Goal: Book appointment/travel/reservation

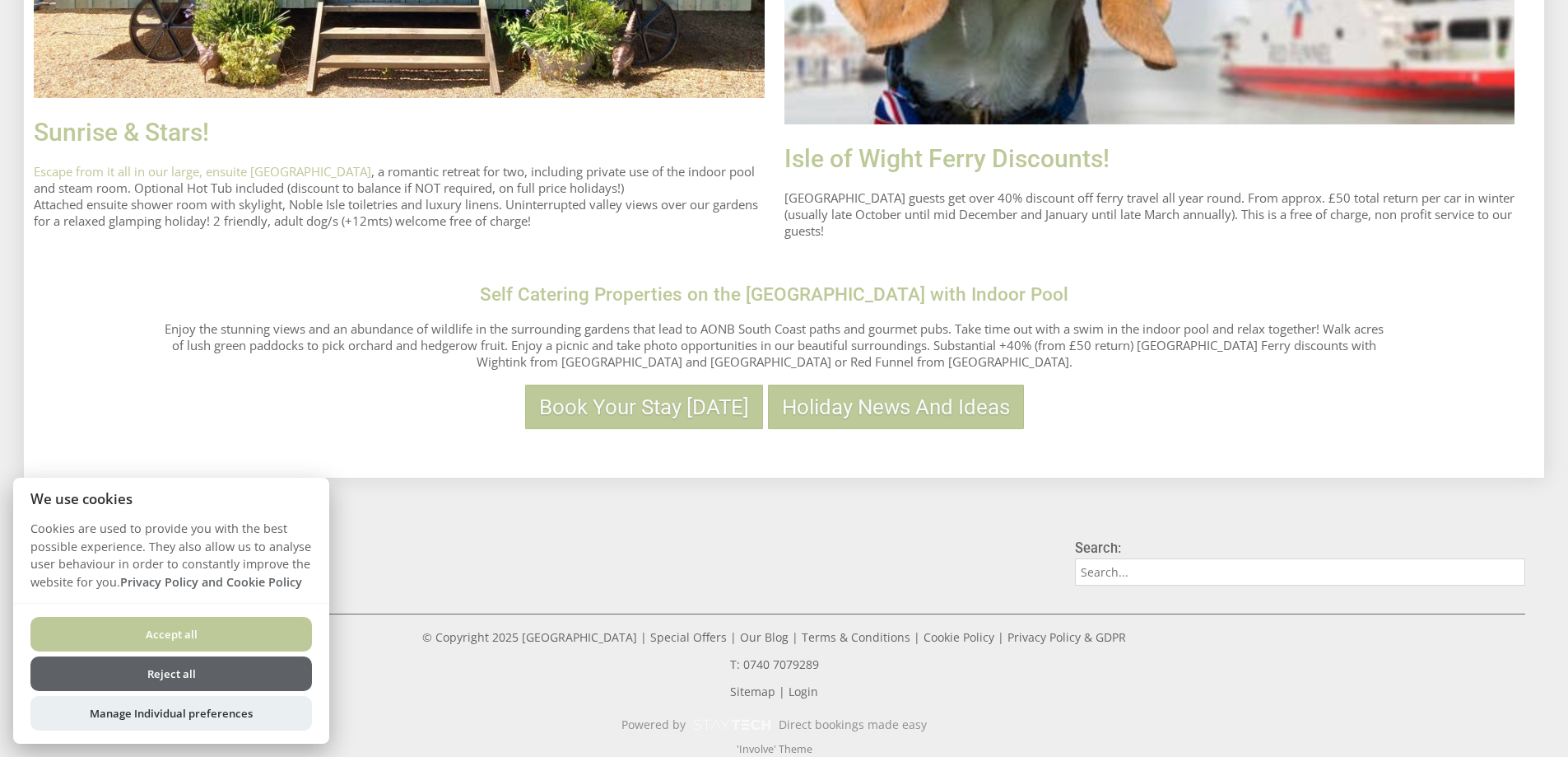
scroll to position [1451, 0]
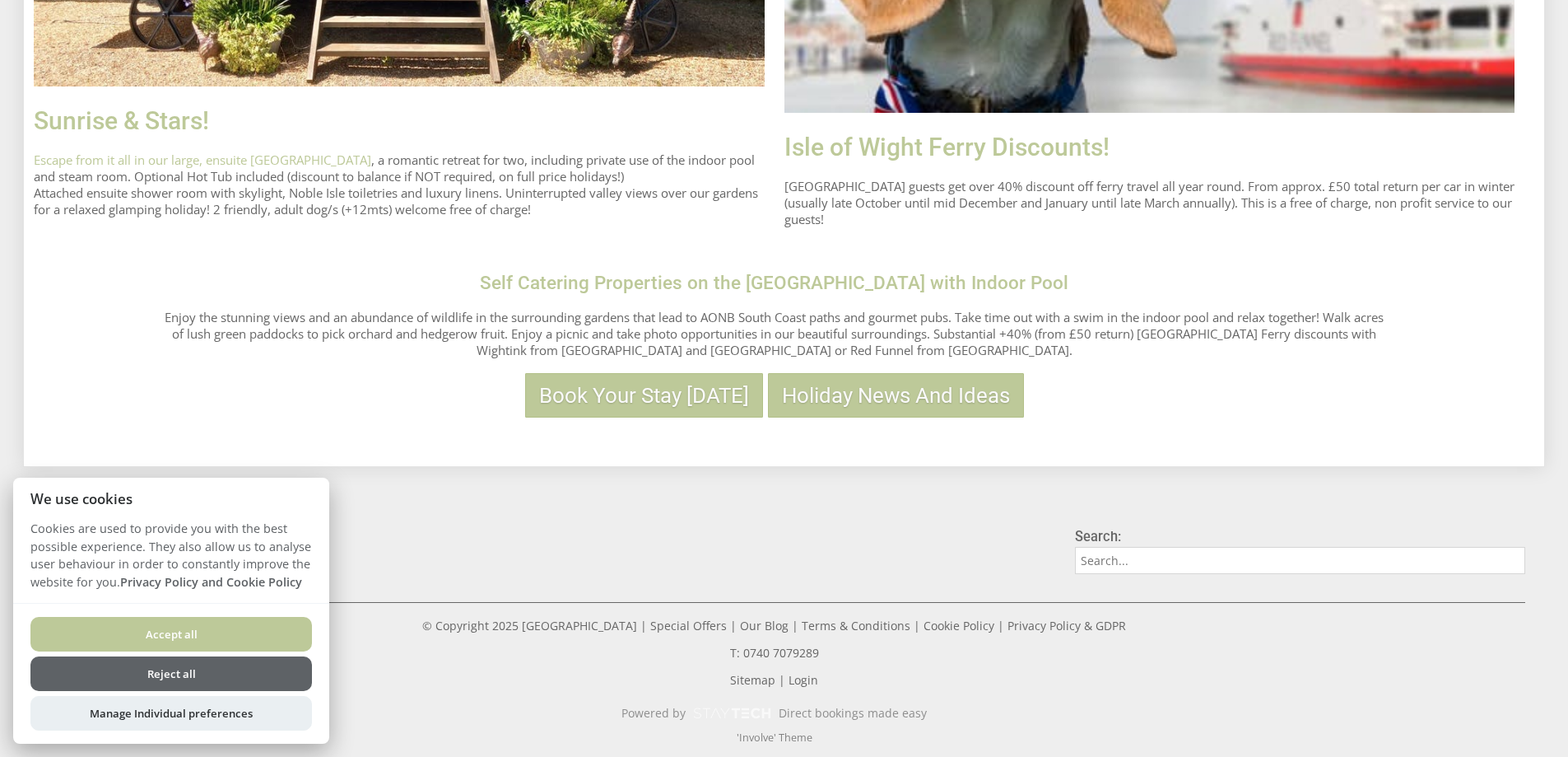
click at [207, 672] on button "Reject all" at bounding box center [171, 674] width 281 height 35
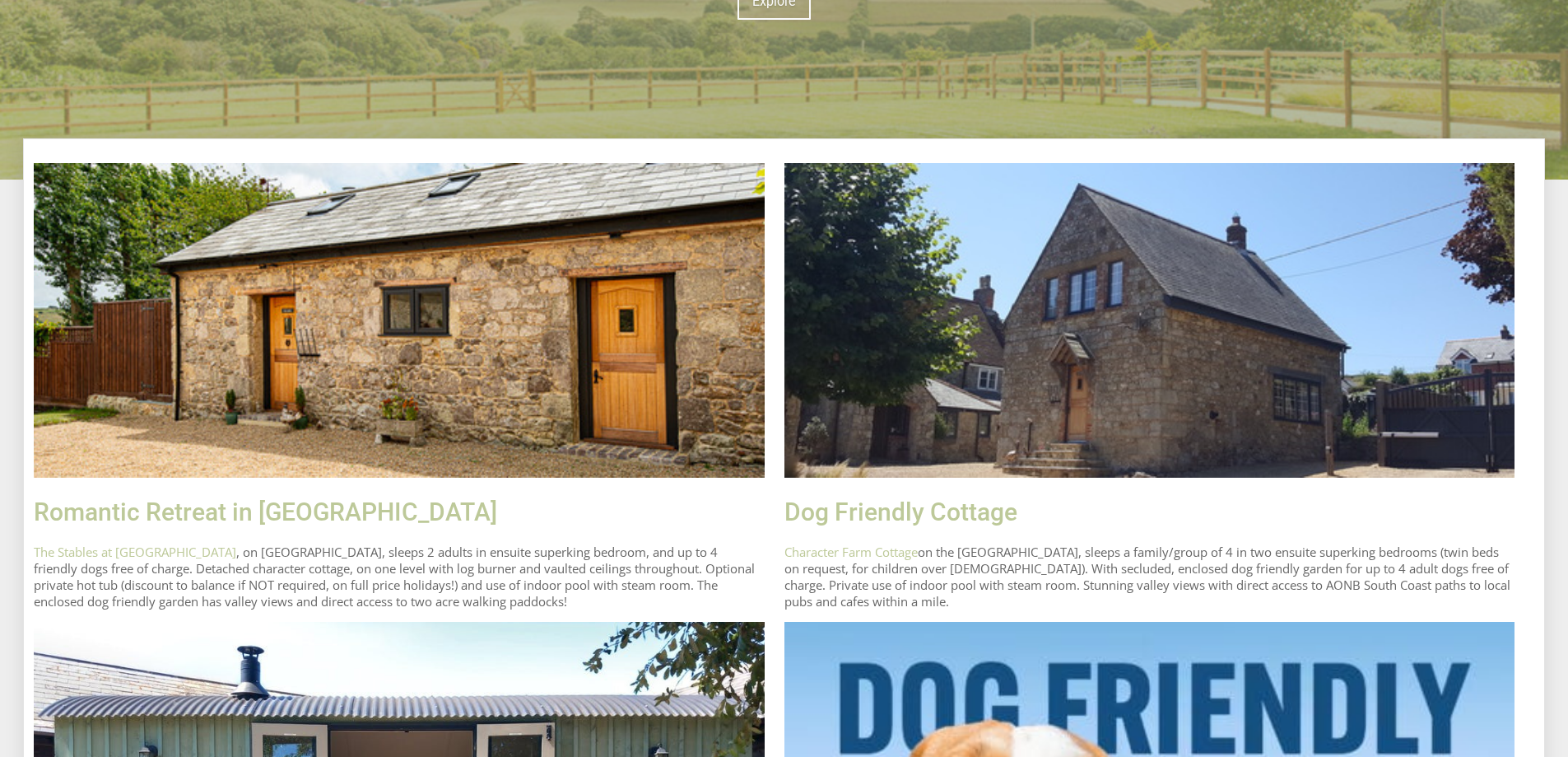
scroll to position [463, 0]
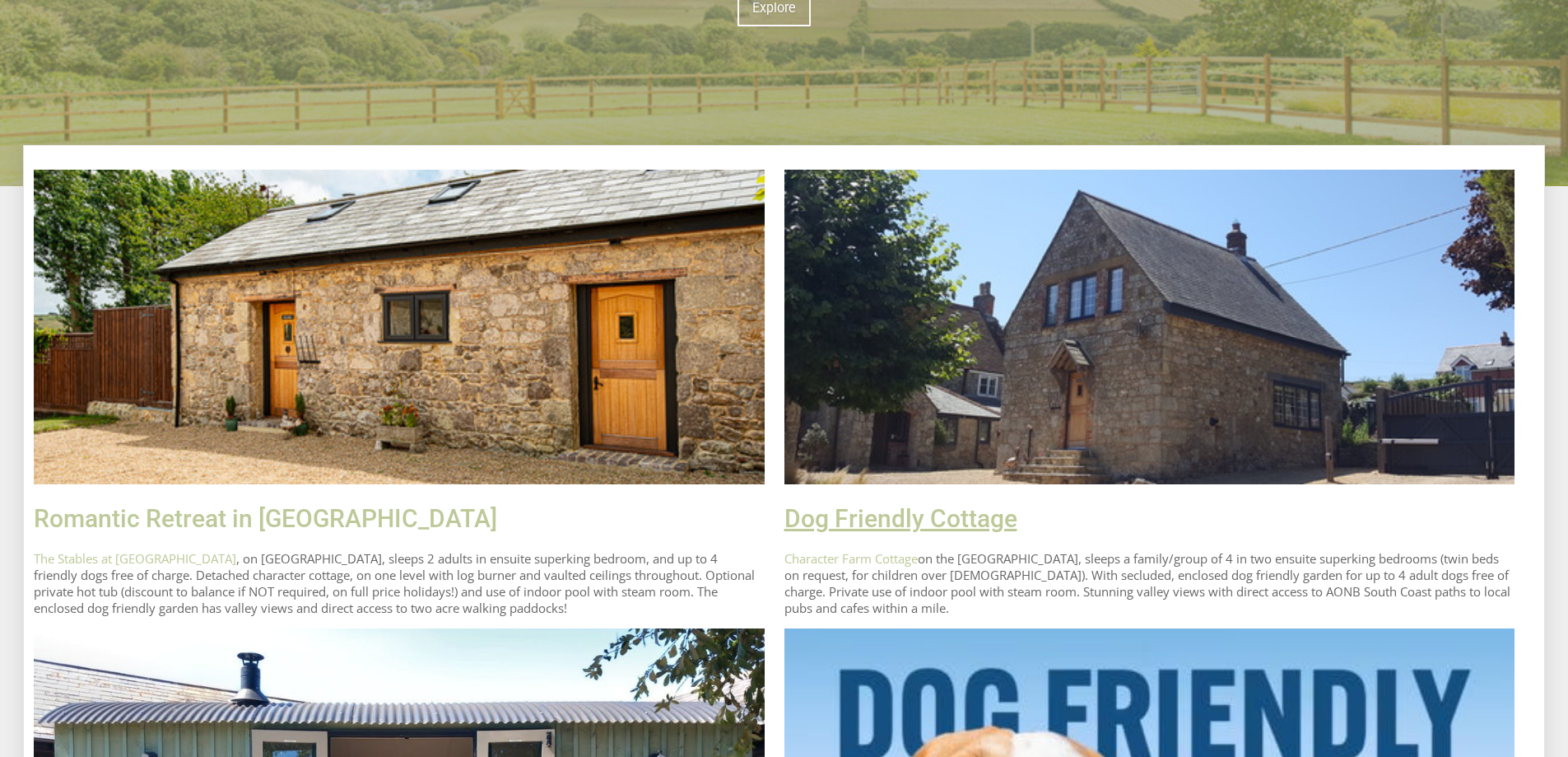
click at [972, 522] on link "Dog Friendly Cottage" at bounding box center [900, 519] width 233 height 29
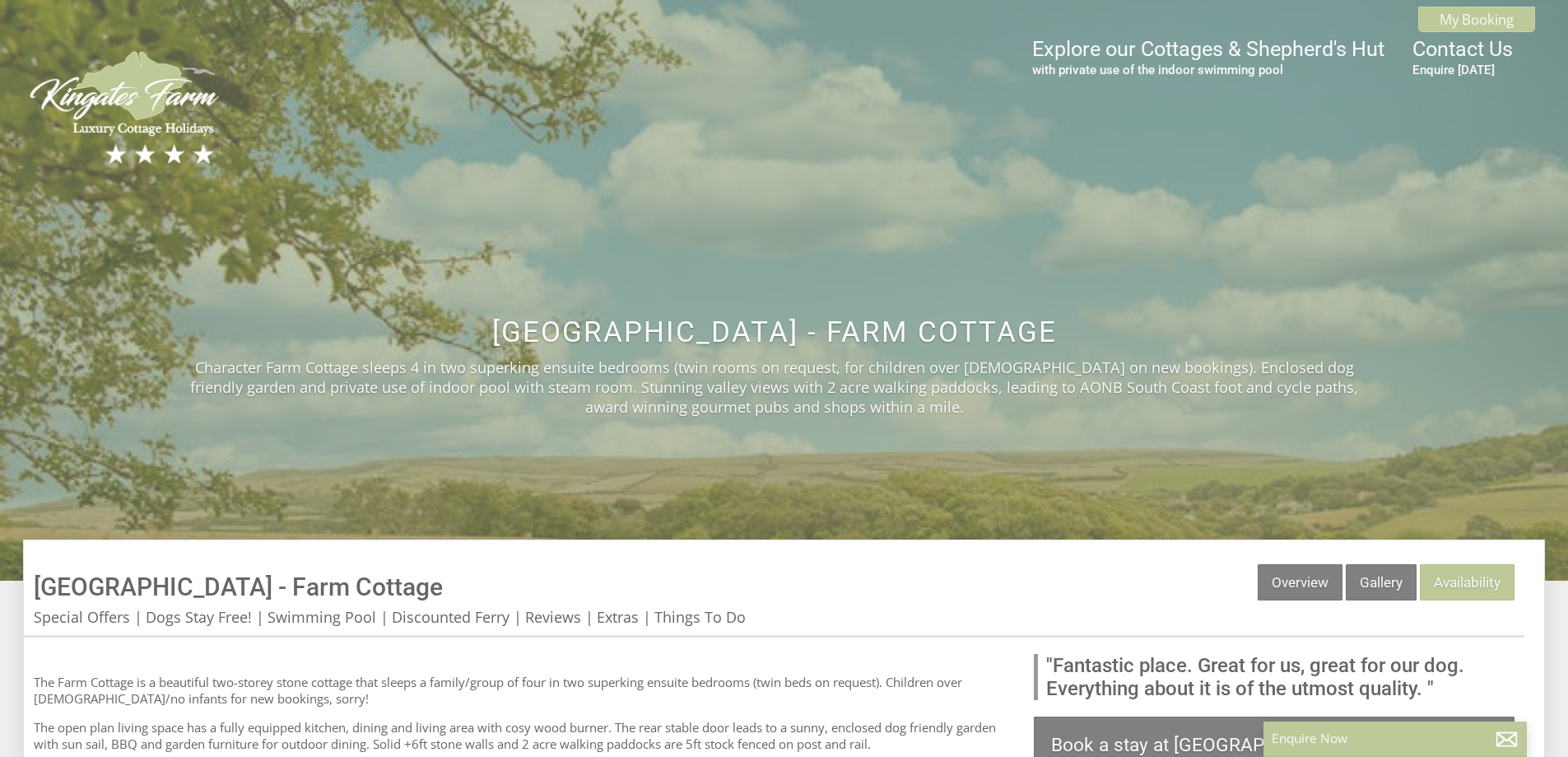
scroll to position [247, 0]
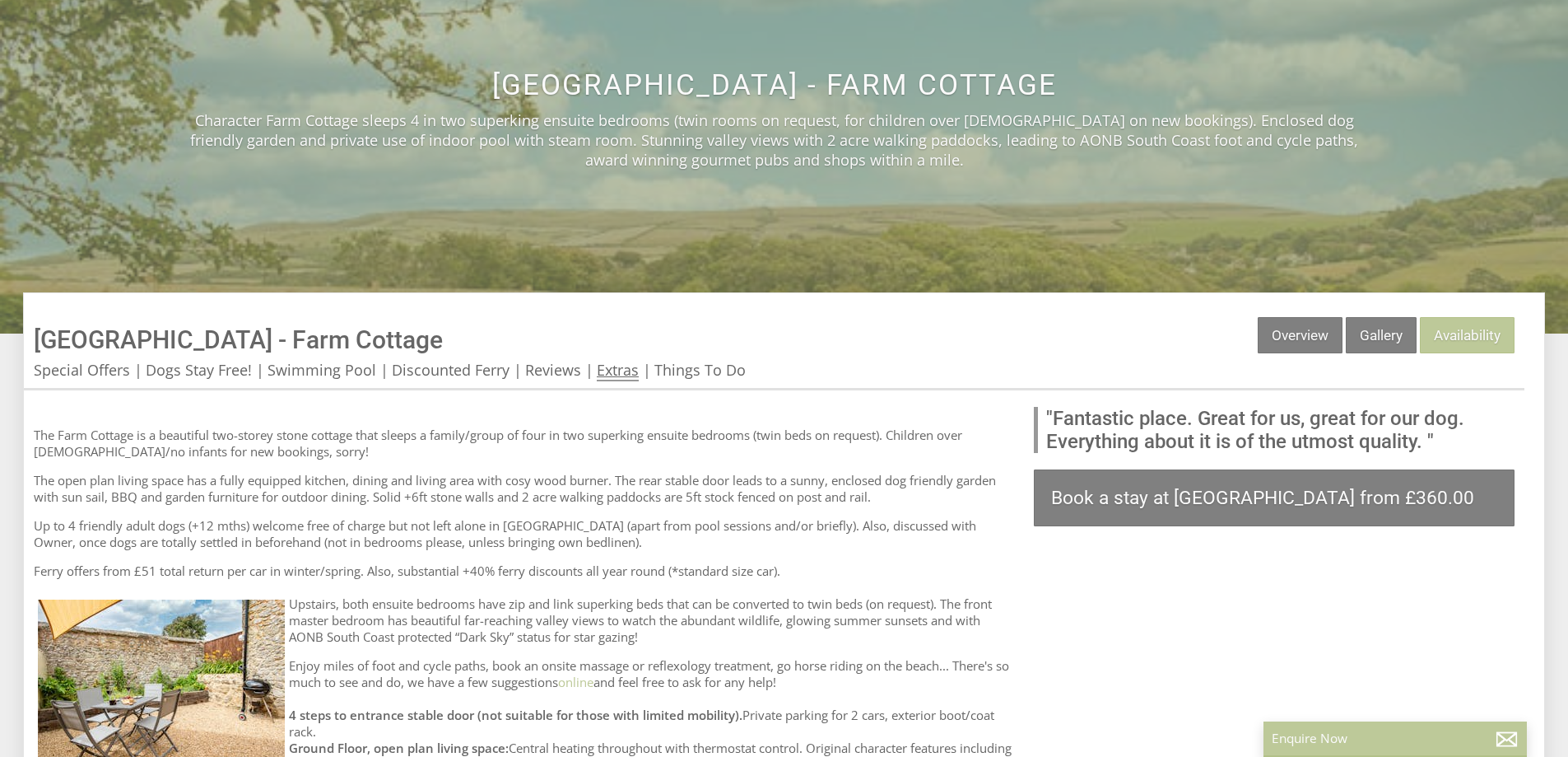
click at [612, 367] on link "Extras" at bounding box center [618, 370] width 42 height 21
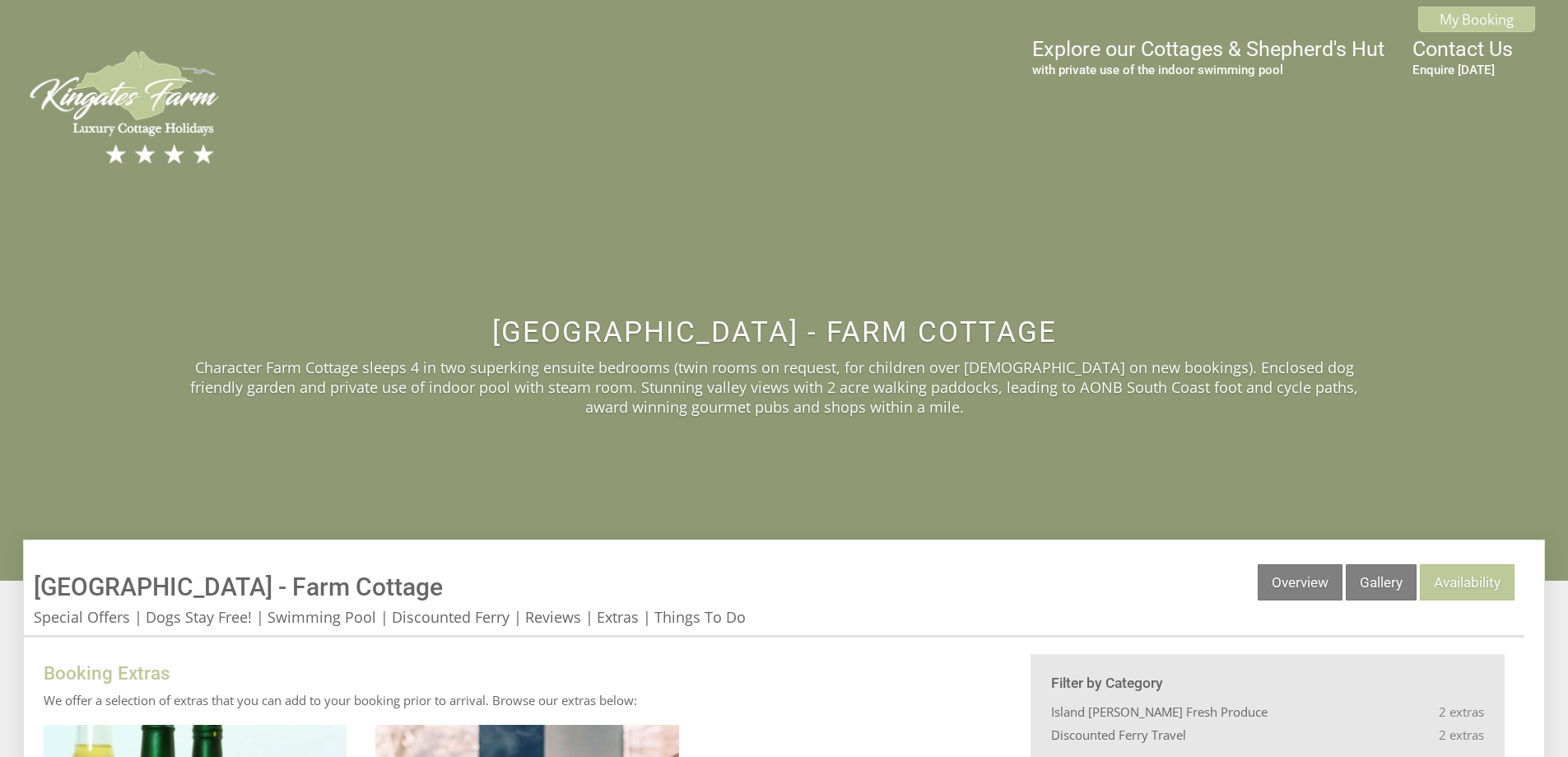
scroll to position [247, 0]
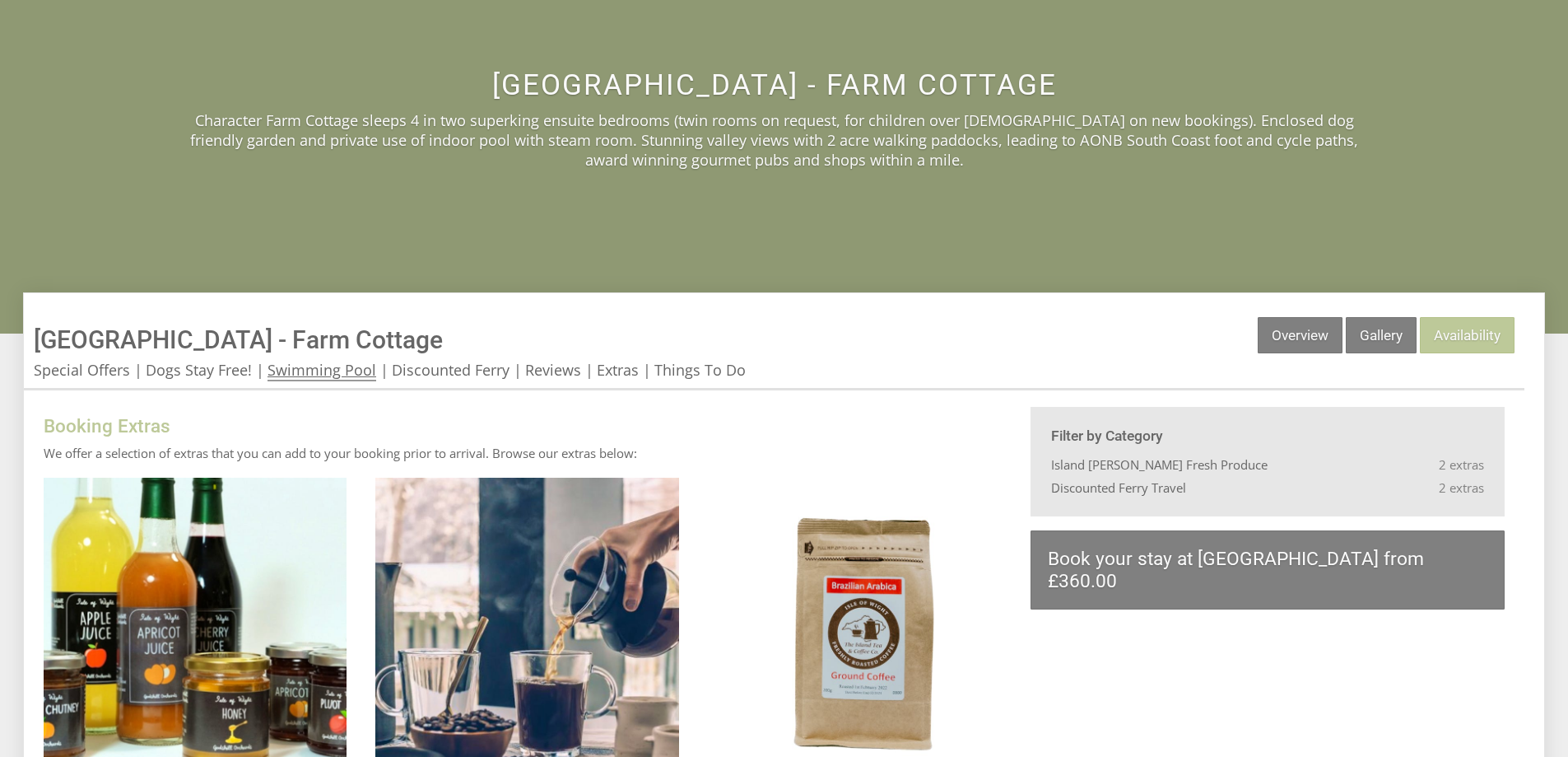
click at [314, 372] on link "Swimming Pool" at bounding box center [321, 370] width 109 height 21
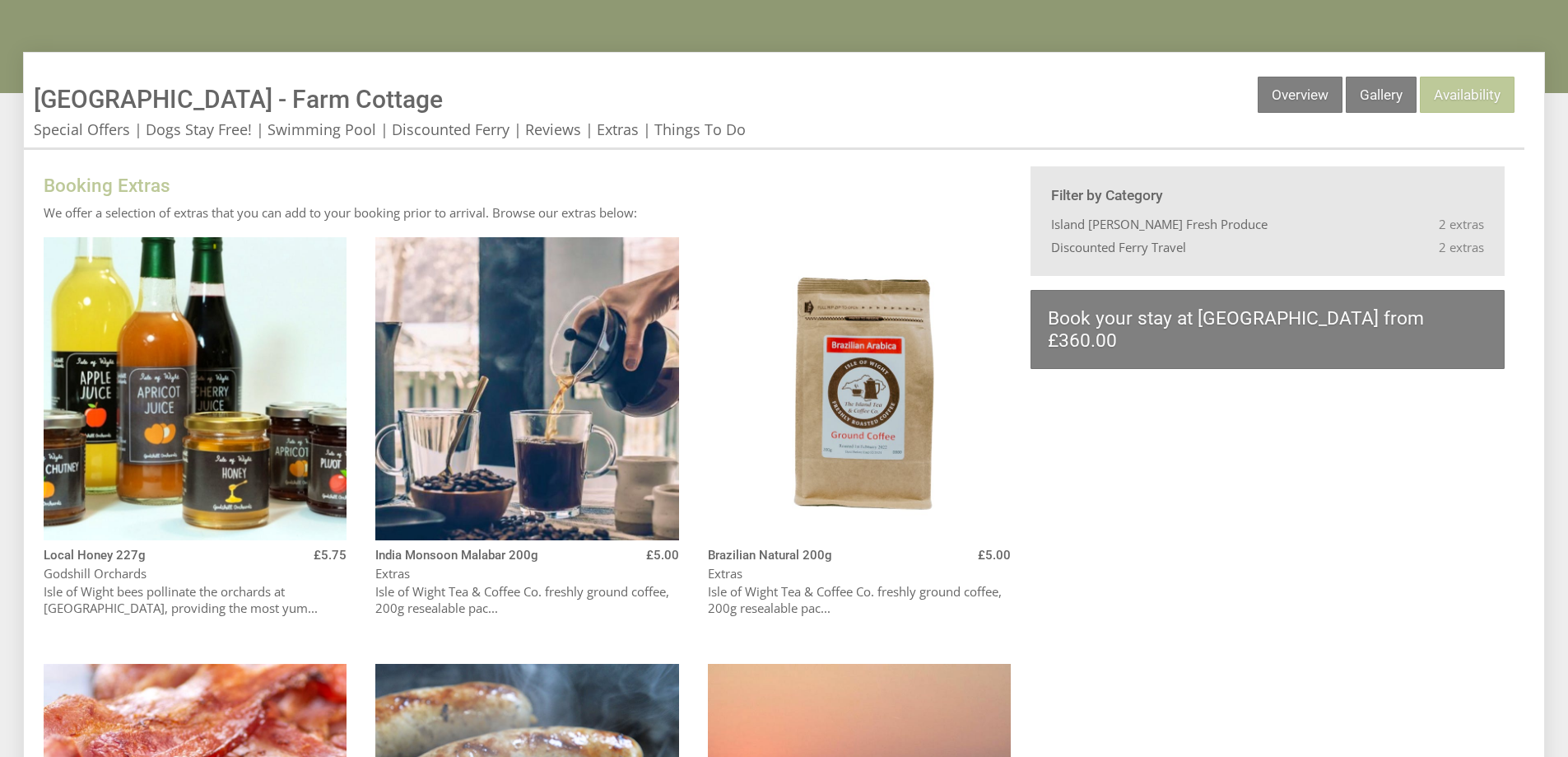
scroll to position [330, 0]
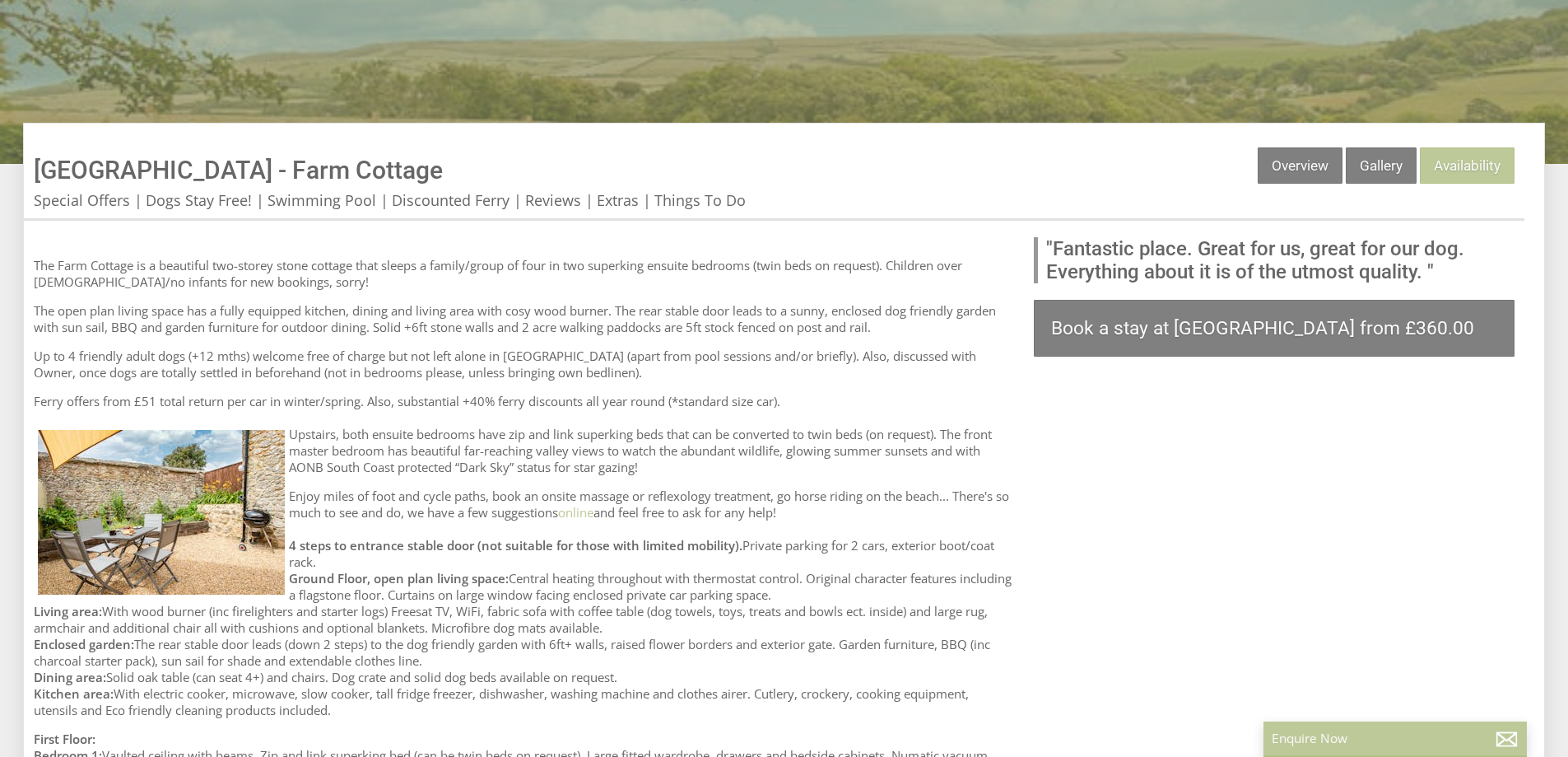
scroll to position [412, 0]
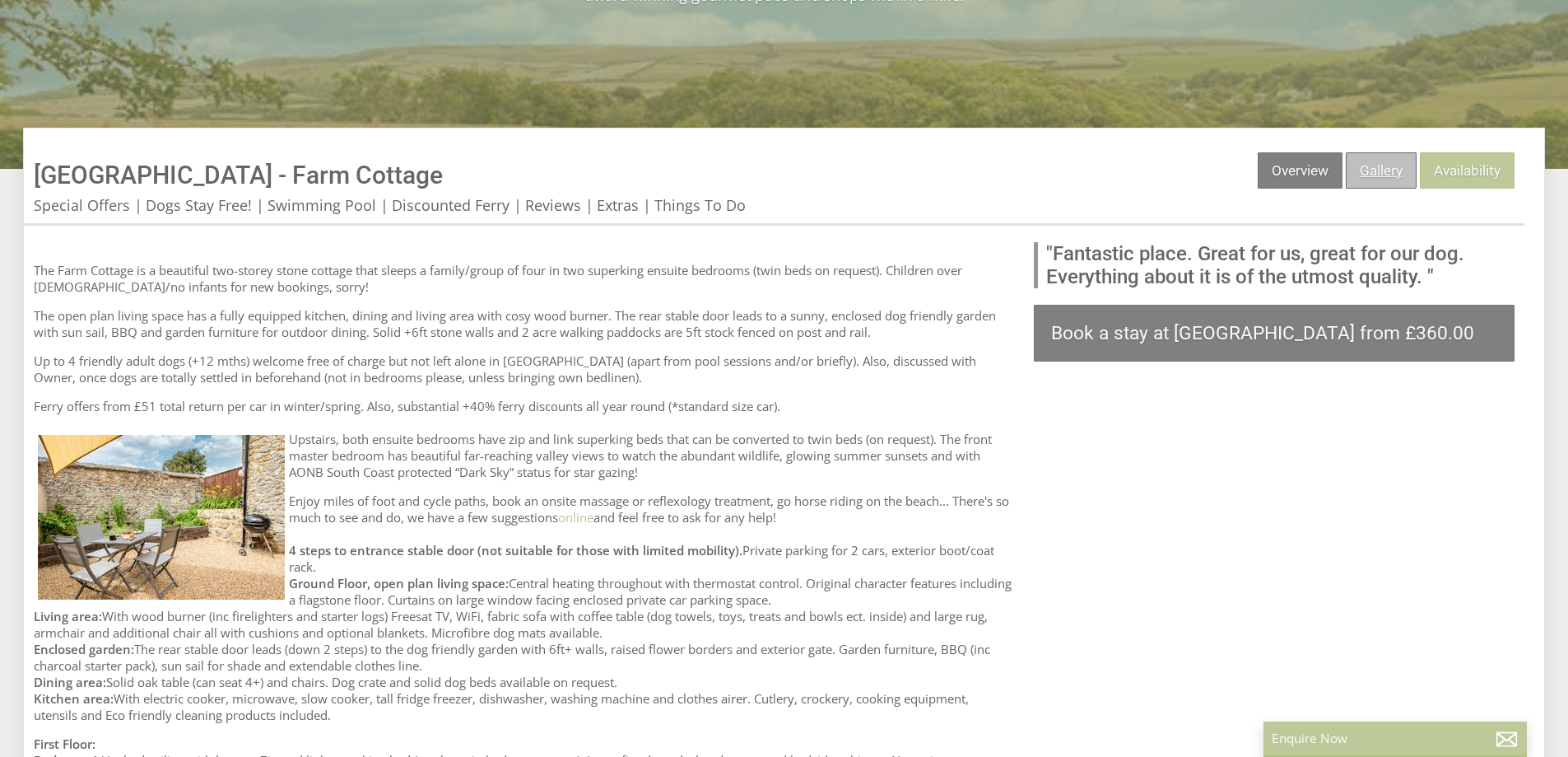
click at [1380, 170] on link "Gallery" at bounding box center [1381, 171] width 71 height 37
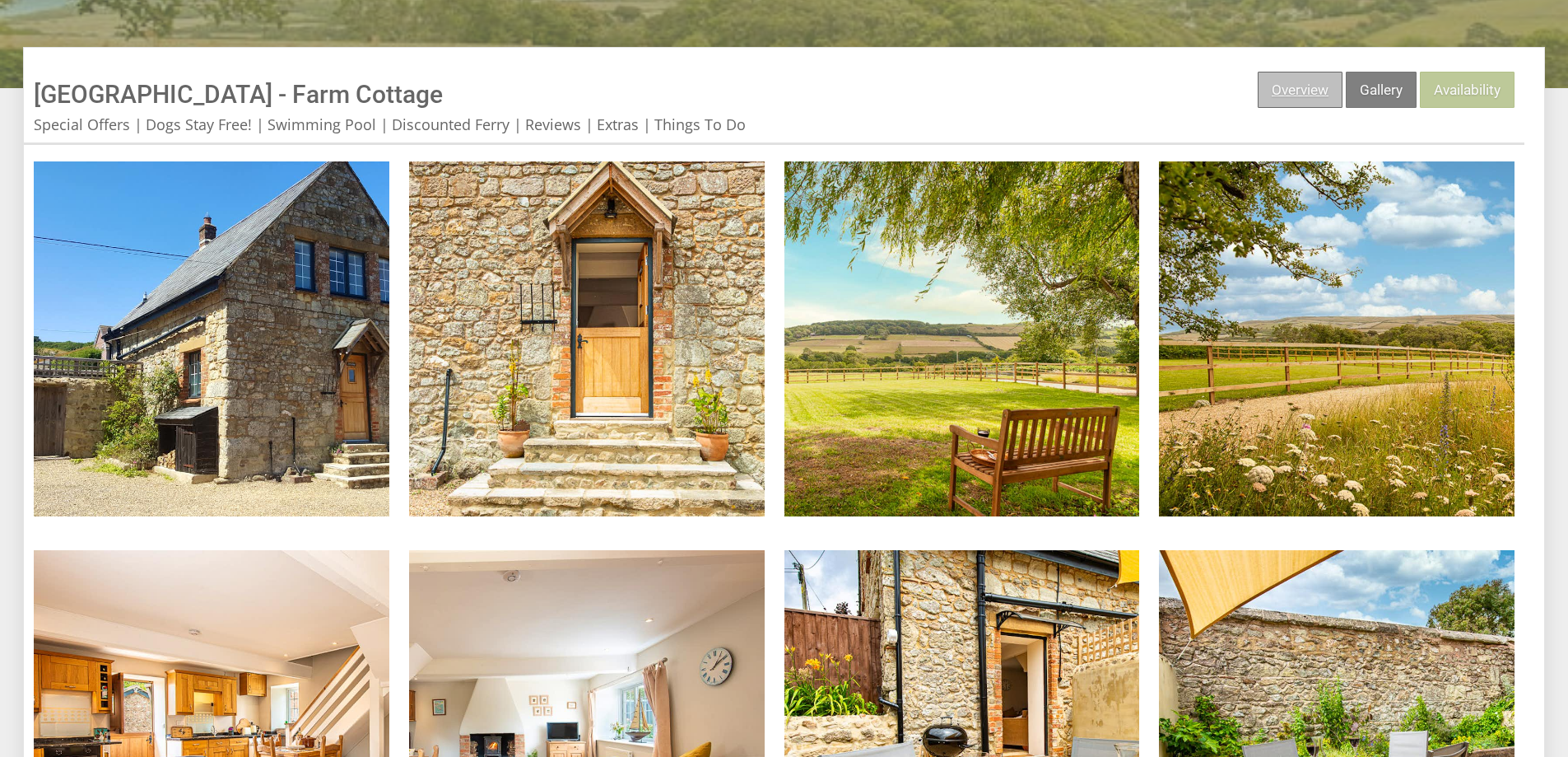
scroll to position [494, 0]
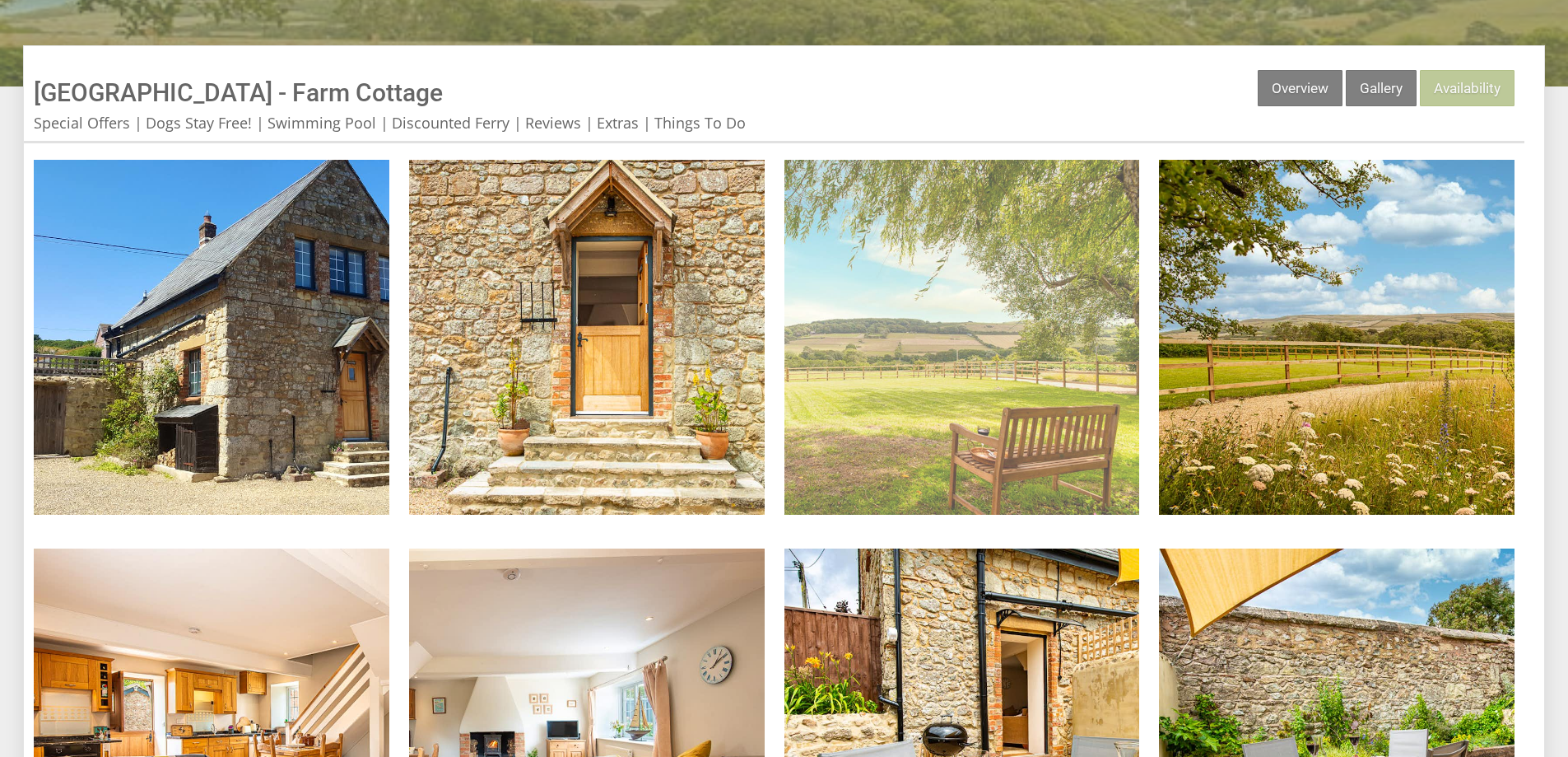
click at [890, 342] on img at bounding box center [962, 338] width 356 height 356
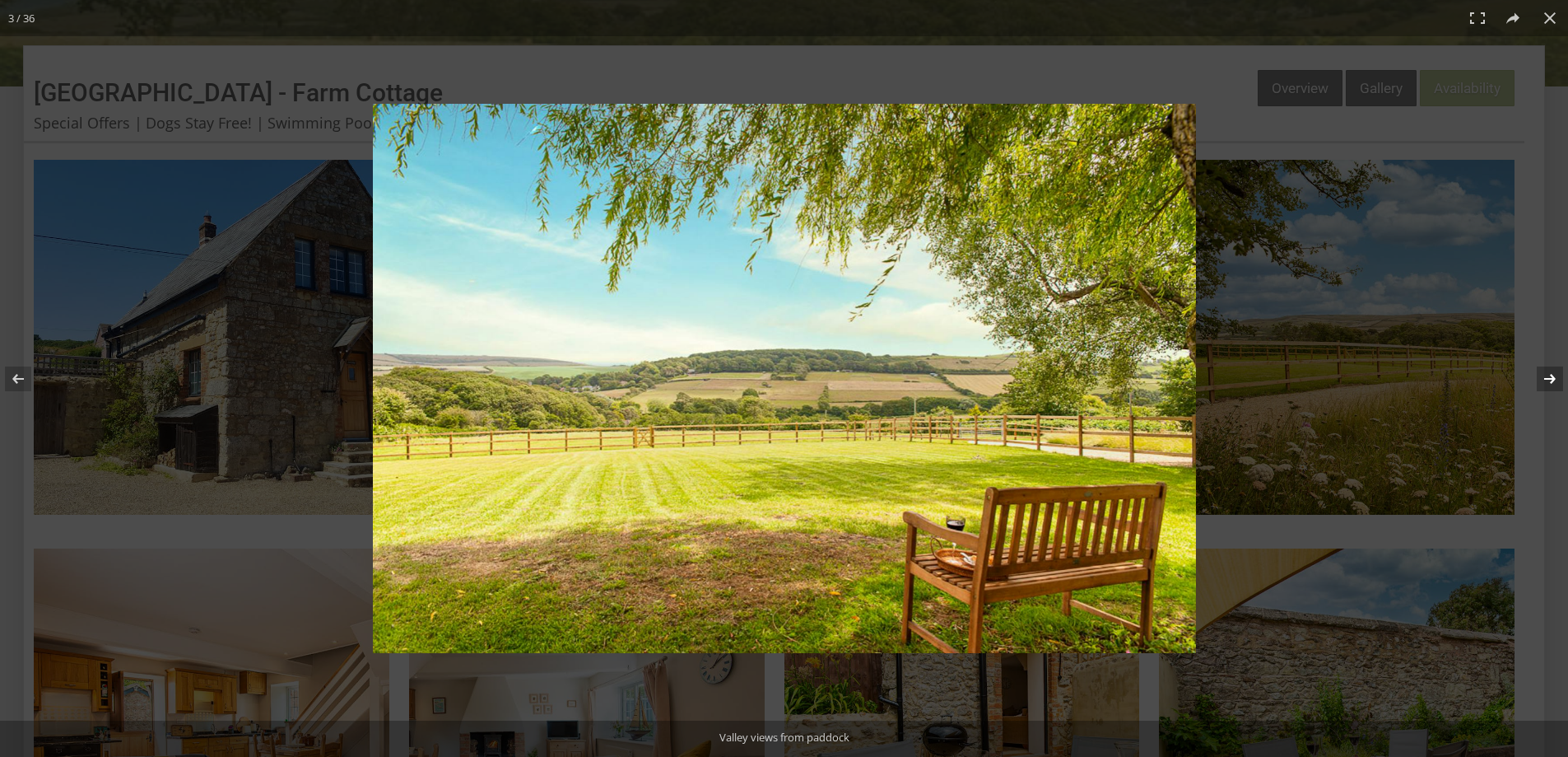
click at [1548, 374] on button at bounding box center [1539, 379] width 57 height 82
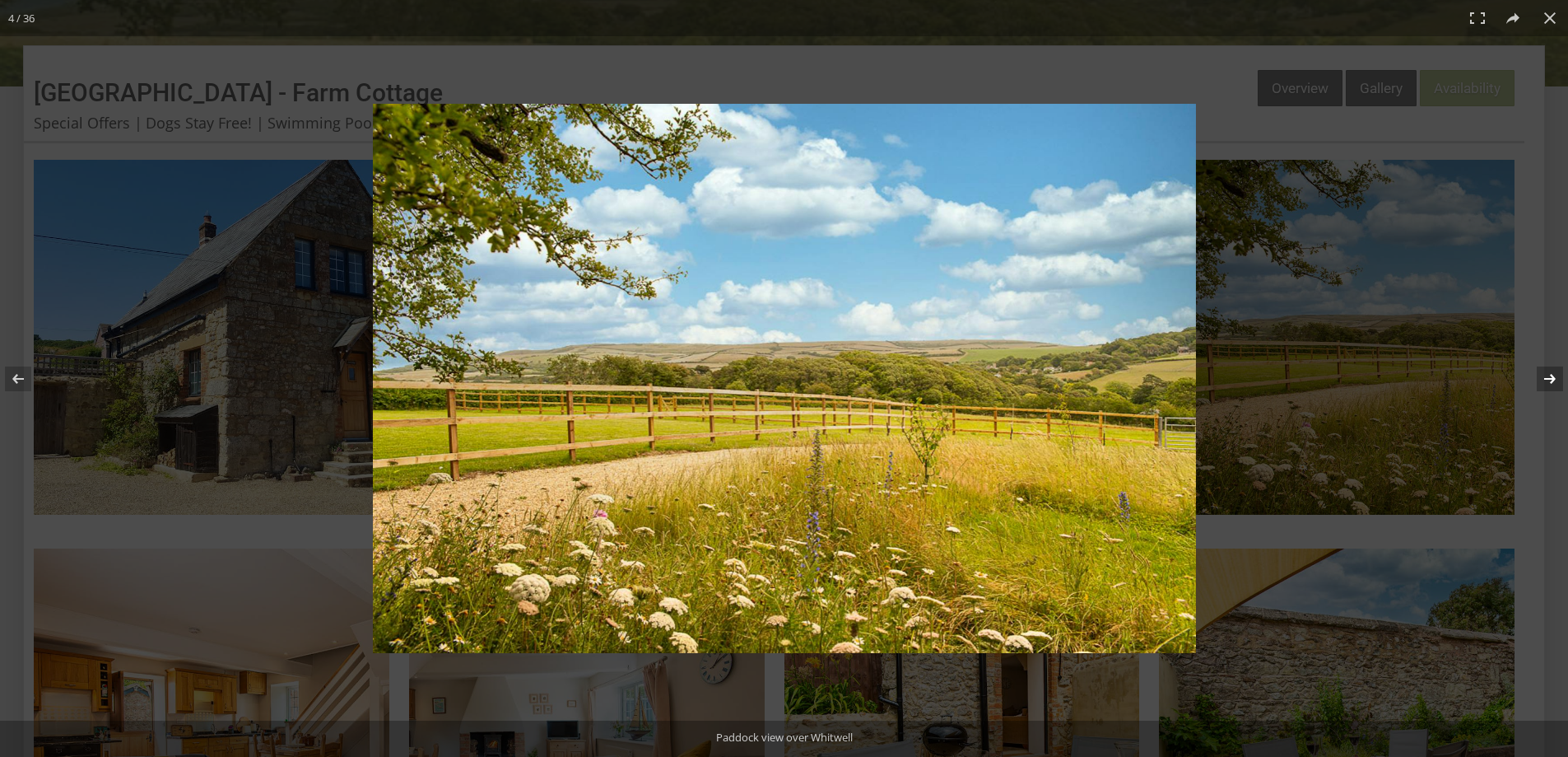
click at [1548, 374] on button at bounding box center [1539, 379] width 57 height 82
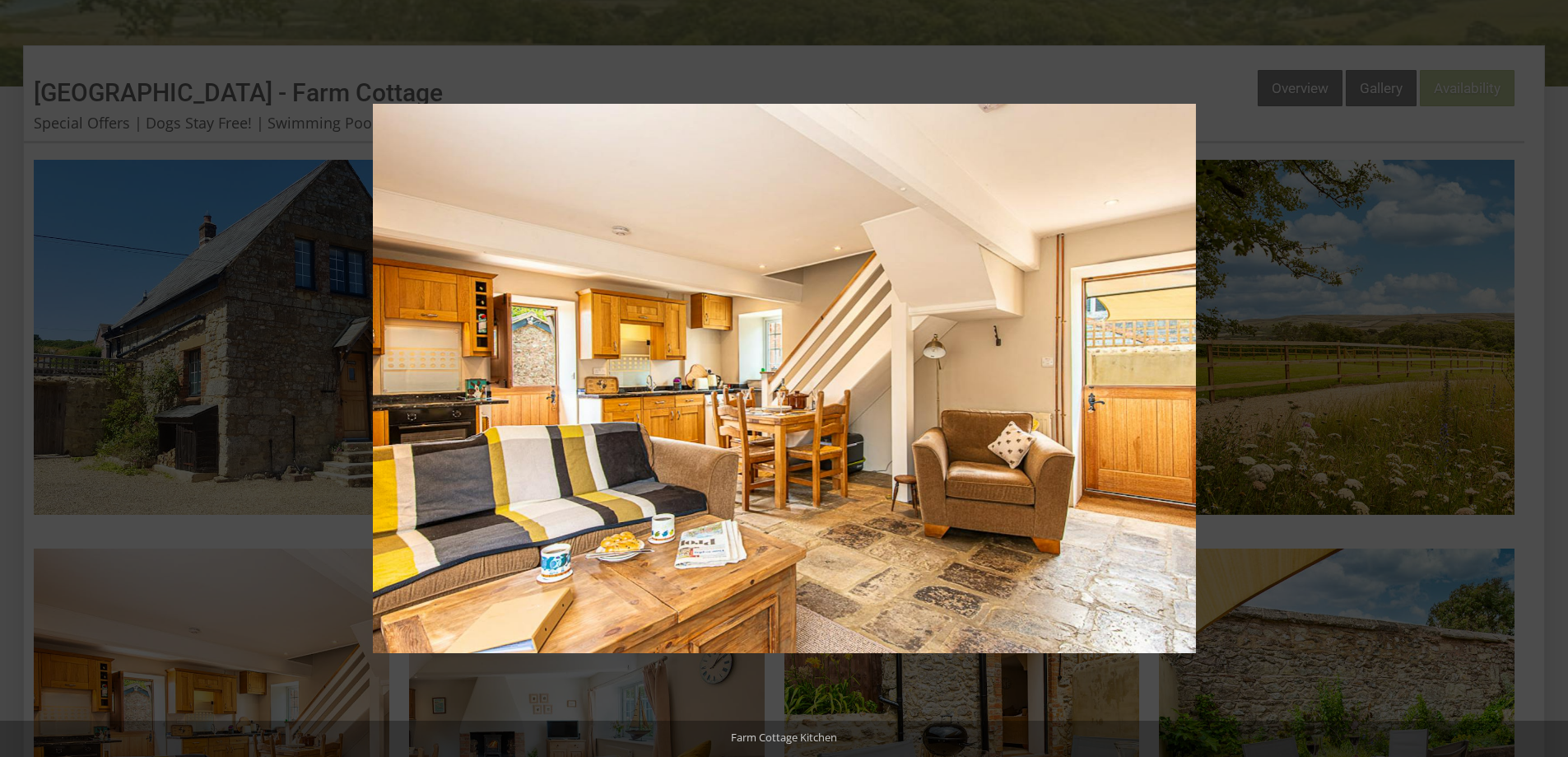
click at [1548, 374] on button at bounding box center [1539, 379] width 57 height 82
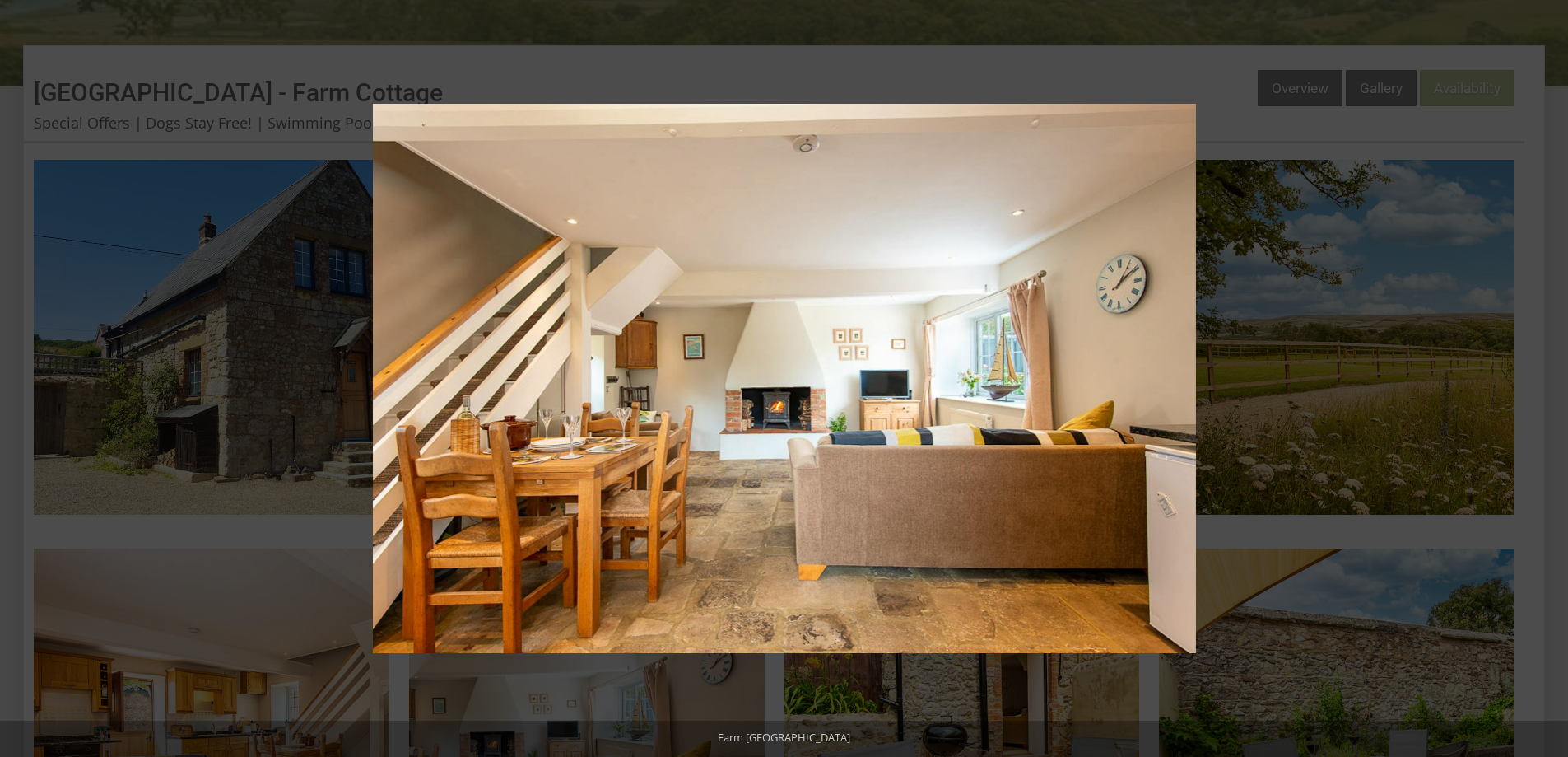
click at [1548, 374] on button at bounding box center [1539, 379] width 57 height 82
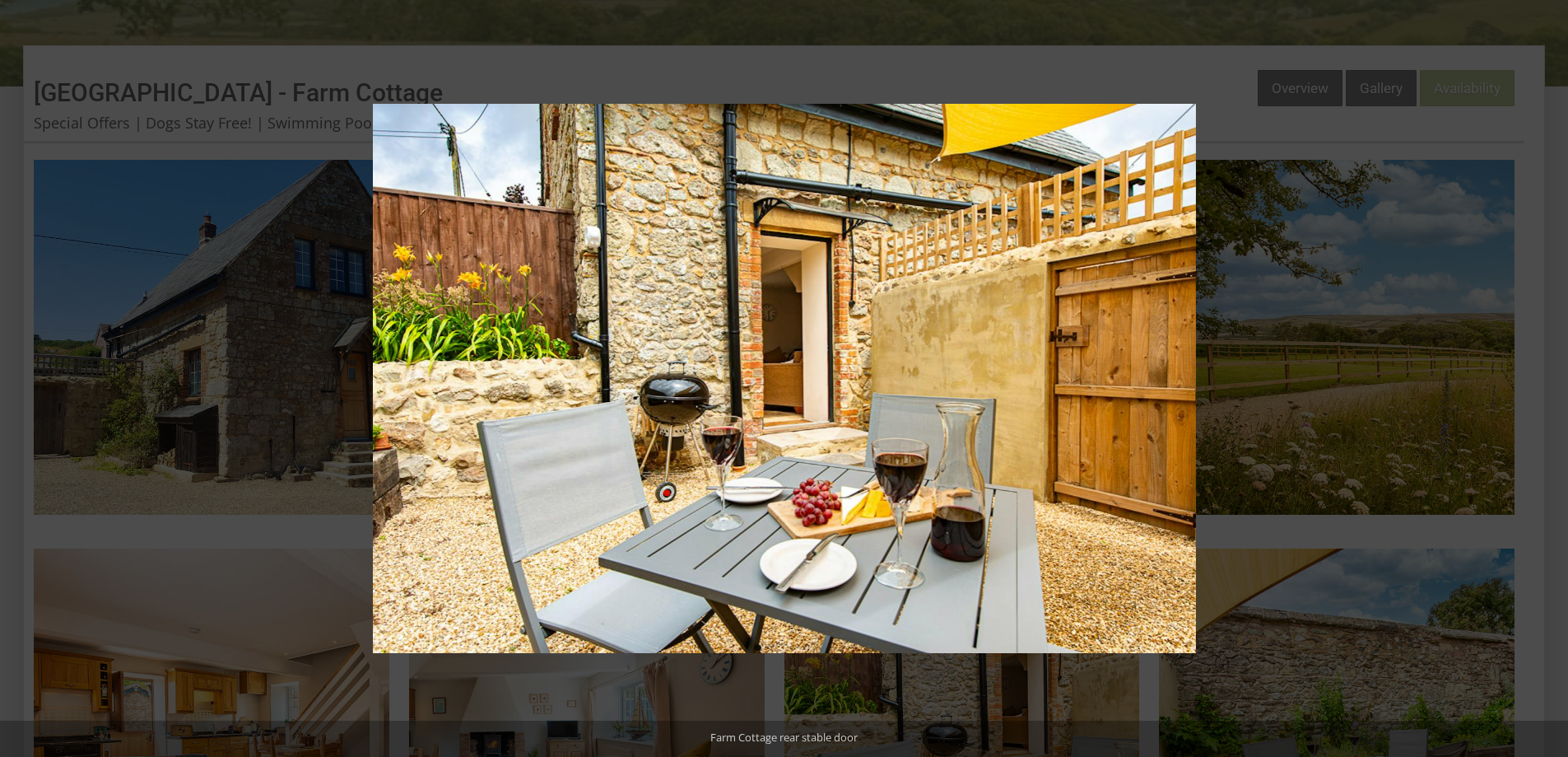
click at [1548, 374] on button at bounding box center [1539, 379] width 57 height 82
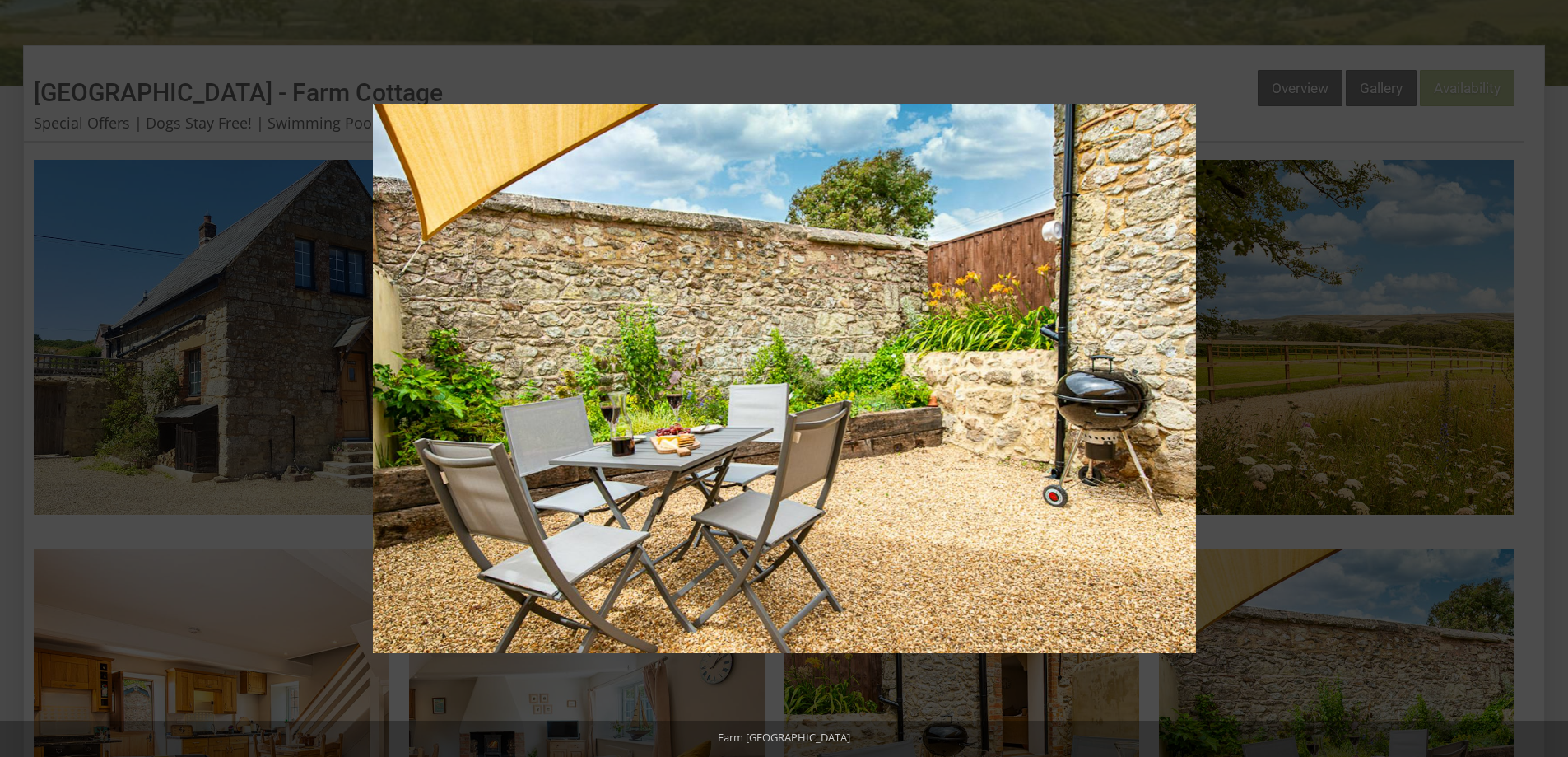
click at [1548, 374] on button at bounding box center [1539, 379] width 57 height 82
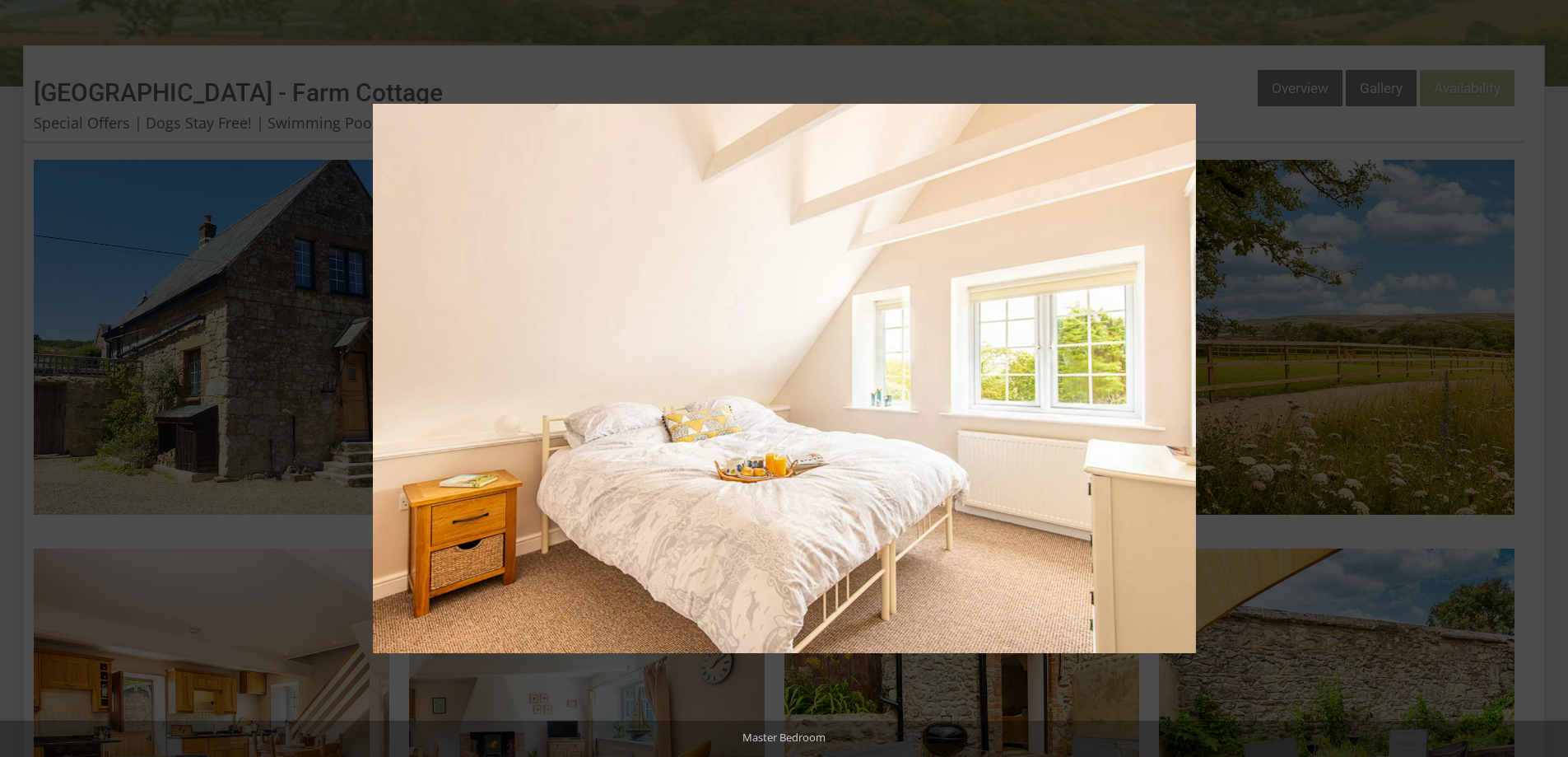
click at [1548, 374] on button at bounding box center [1539, 379] width 57 height 82
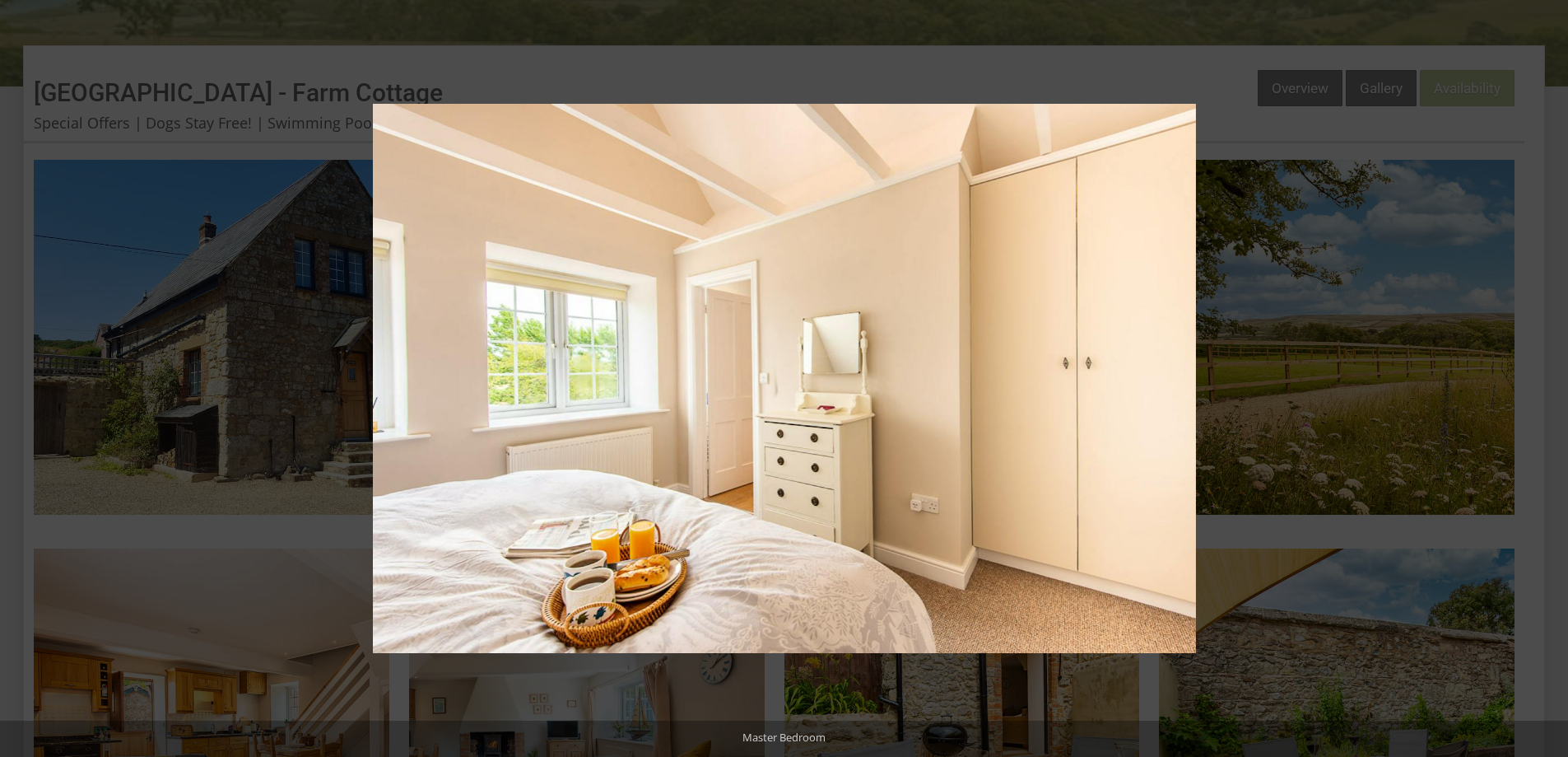
click at [1548, 374] on button at bounding box center [1539, 379] width 57 height 82
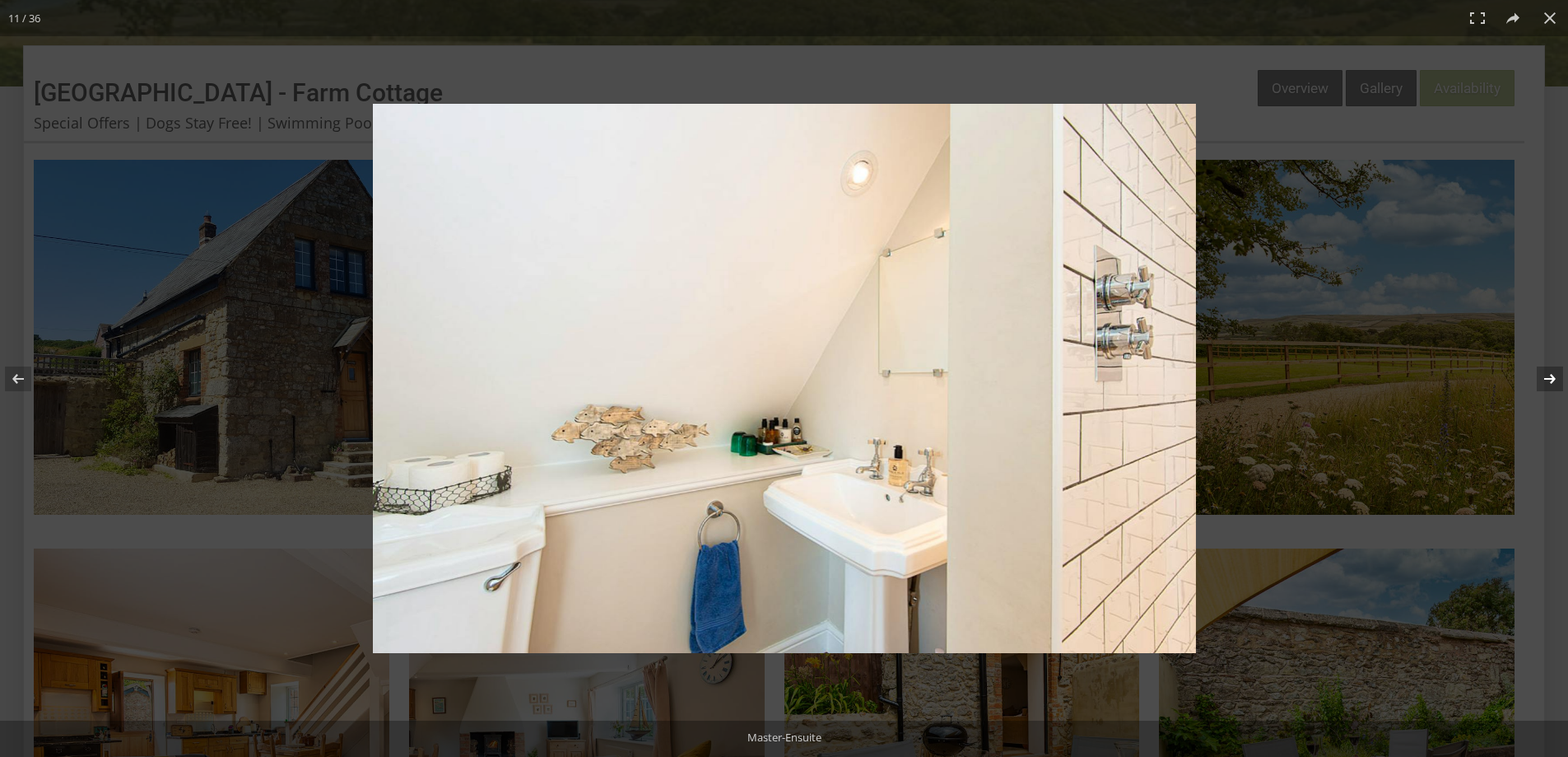
click at [1547, 379] on button at bounding box center [1539, 379] width 57 height 82
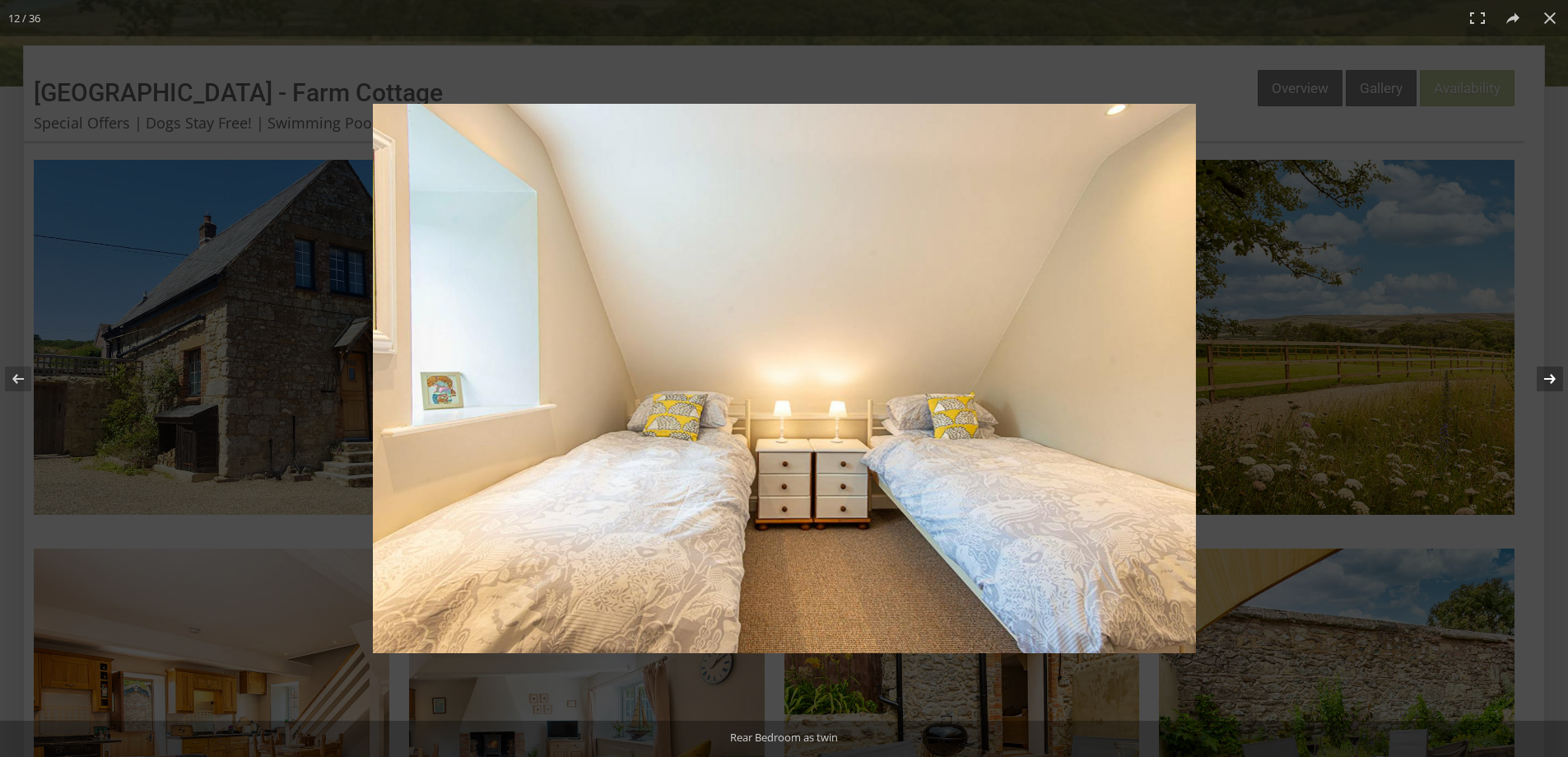
click at [1547, 379] on button at bounding box center [1539, 379] width 57 height 82
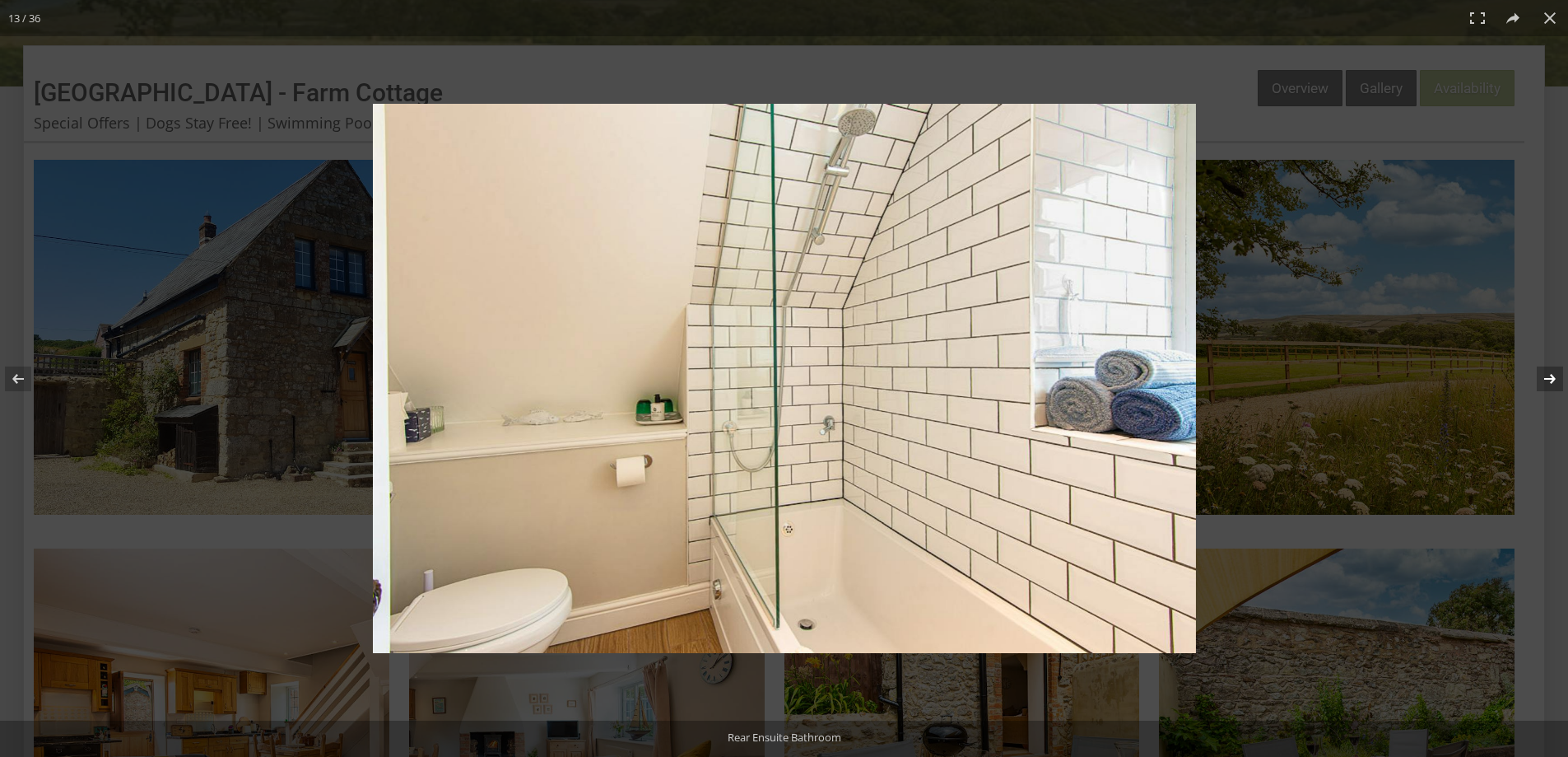
click at [1547, 379] on button at bounding box center [1539, 379] width 57 height 82
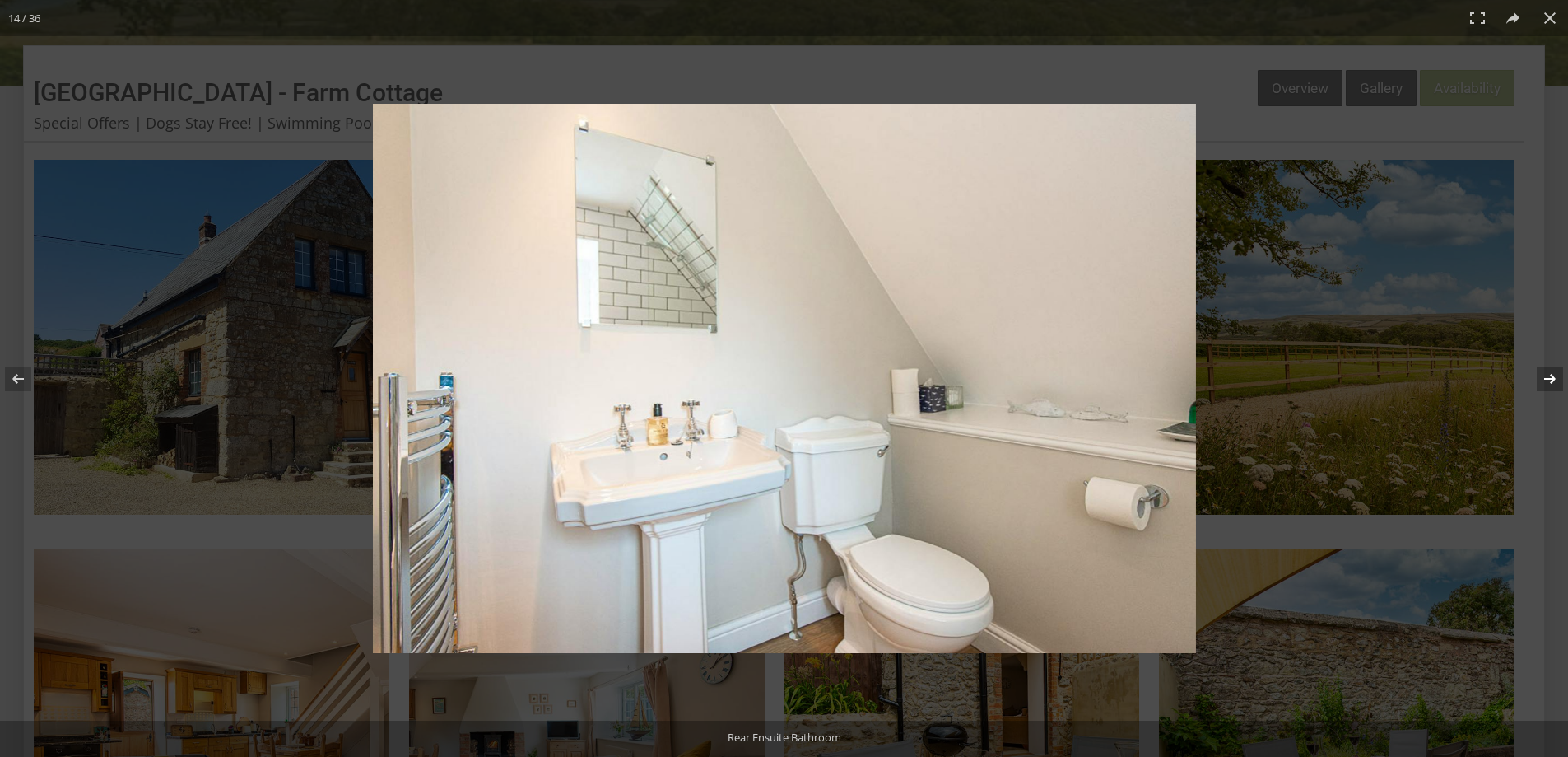
click at [1547, 379] on button at bounding box center [1539, 379] width 57 height 82
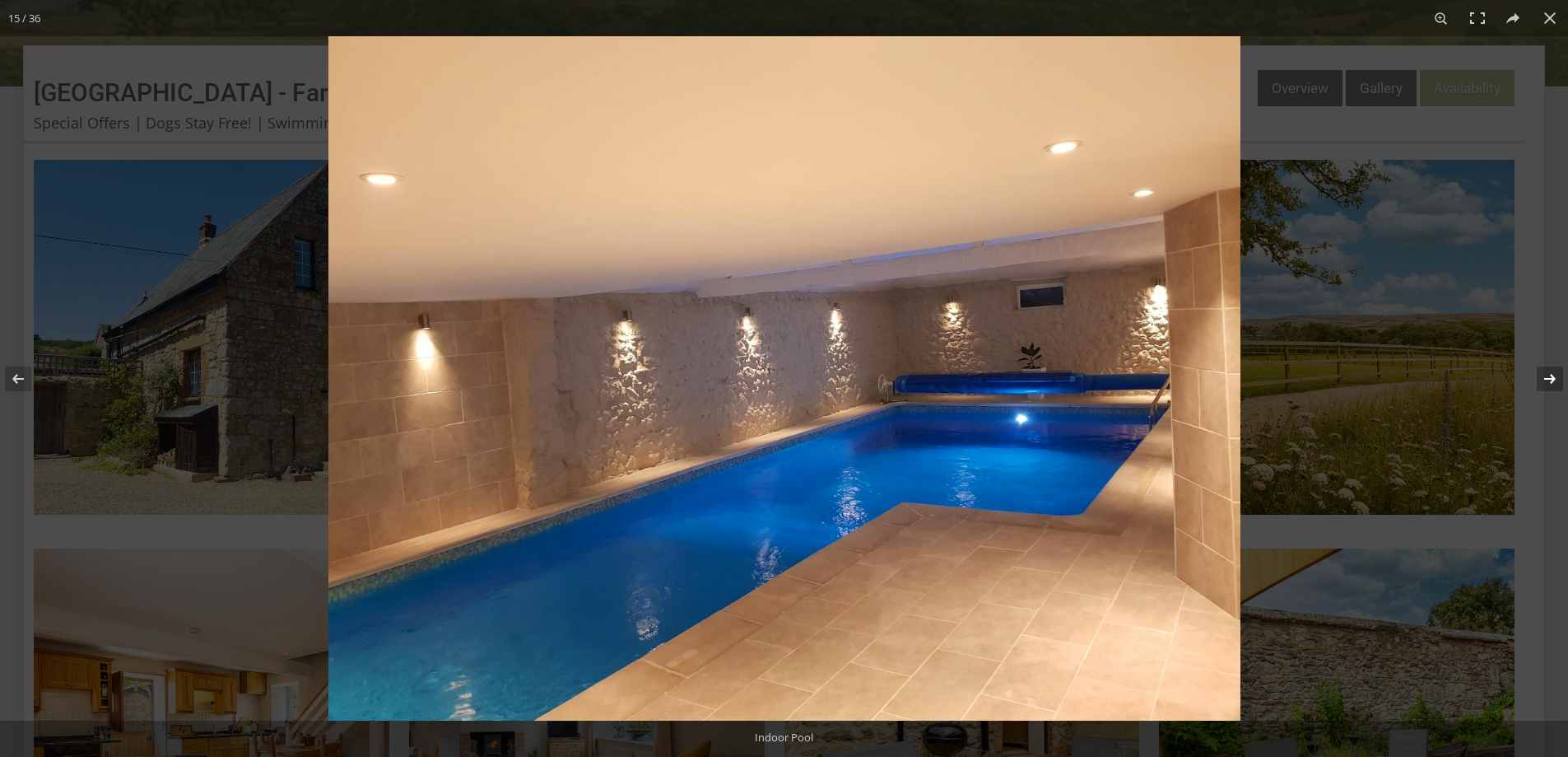
click at [1552, 379] on button at bounding box center [1539, 379] width 57 height 82
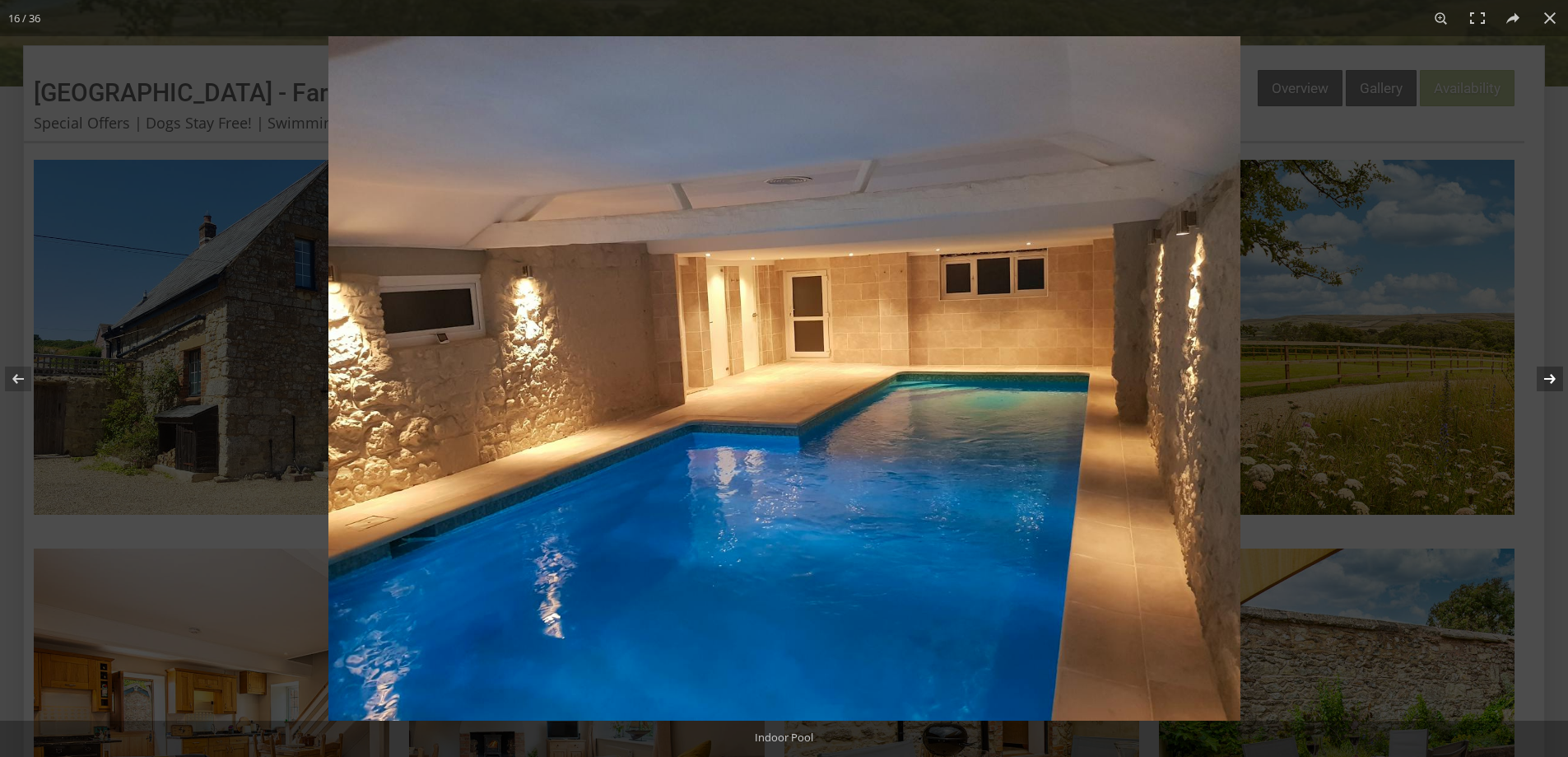
click at [1552, 379] on button at bounding box center [1539, 379] width 57 height 82
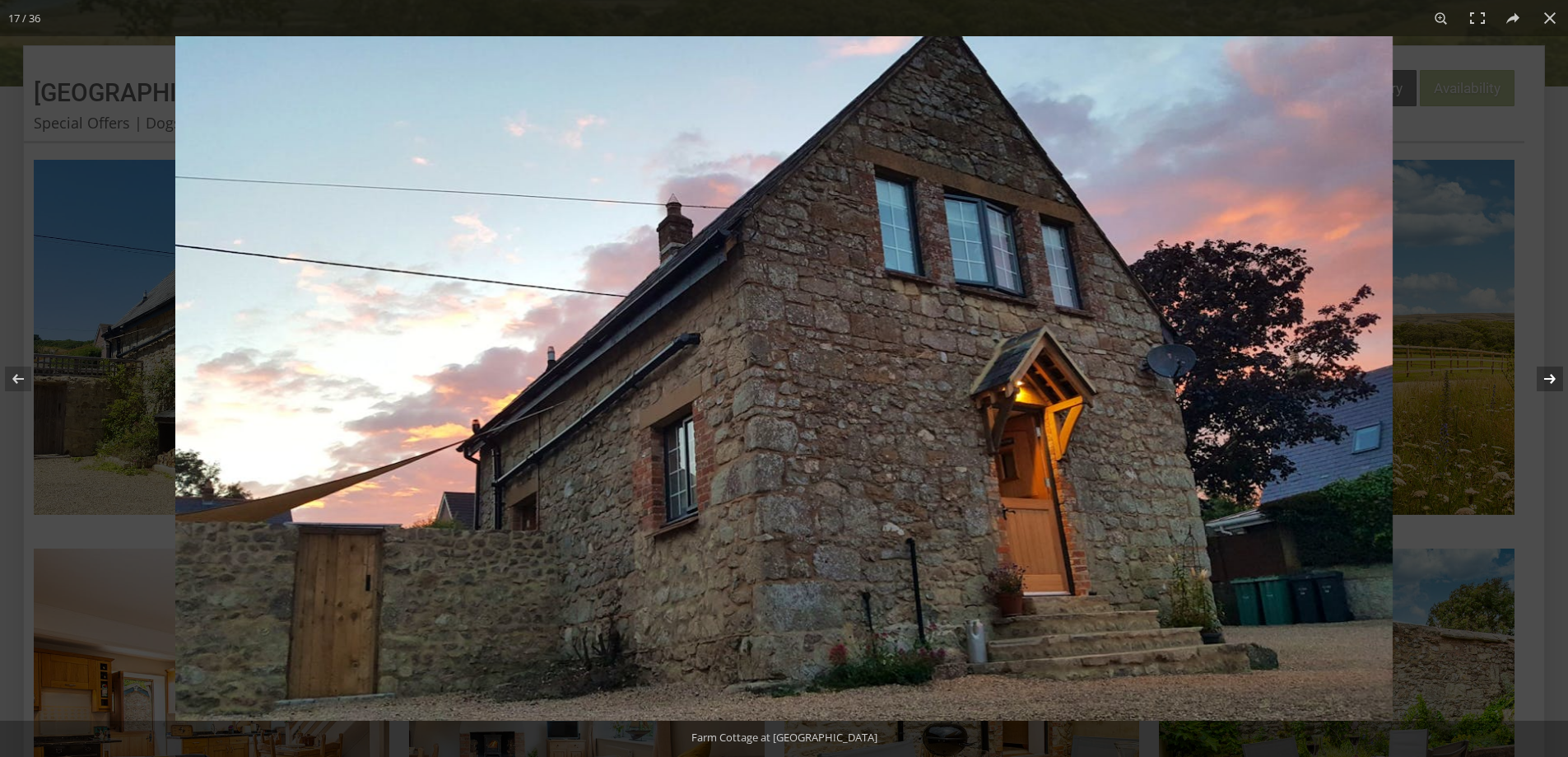
click at [1552, 379] on button at bounding box center [1539, 379] width 57 height 82
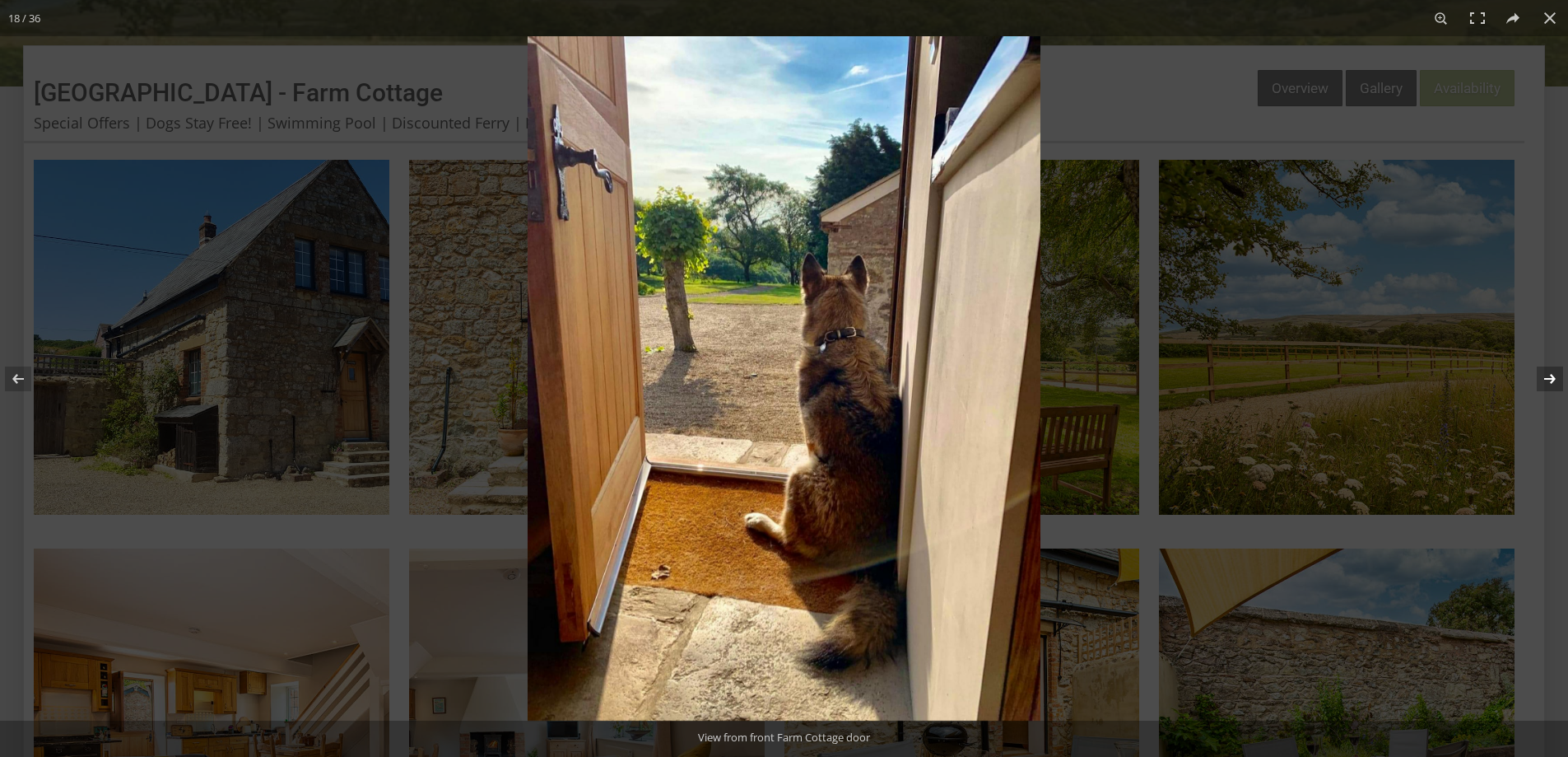
click at [1552, 379] on button at bounding box center [1539, 379] width 57 height 82
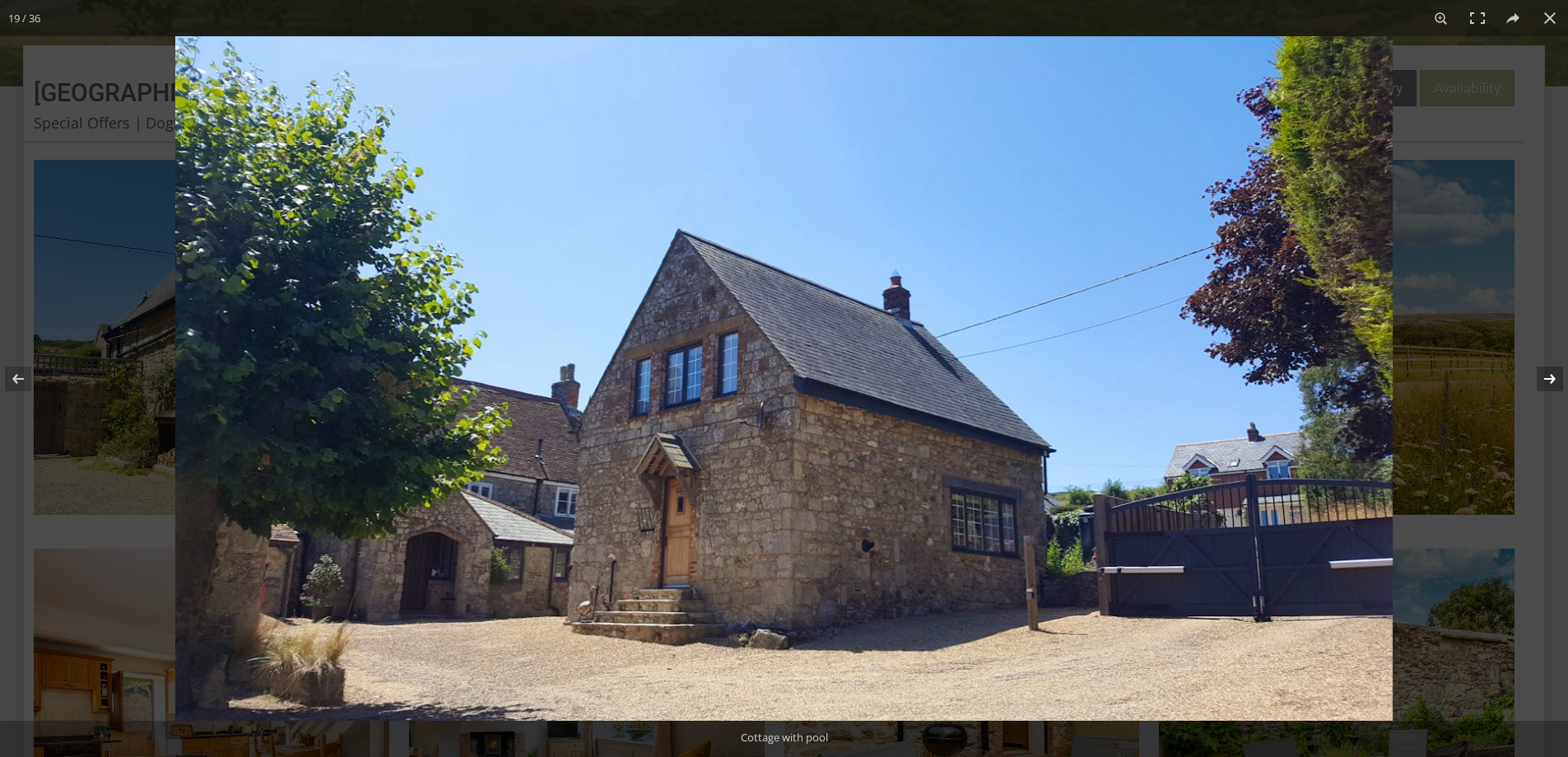
click at [1552, 379] on button at bounding box center [1539, 379] width 57 height 82
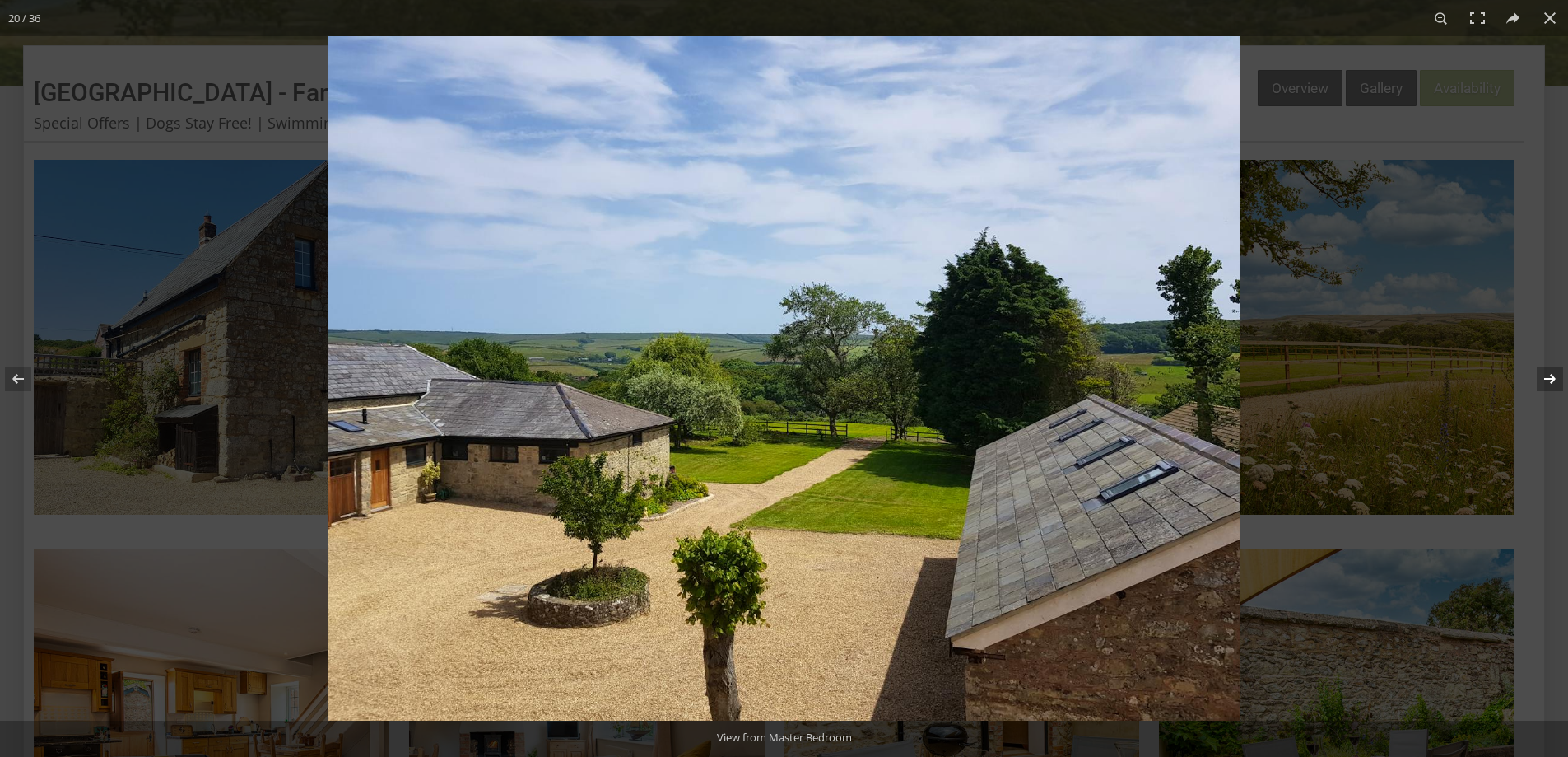
click at [1554, 375] on button at bounding box center [1539, 379] width 57 height 82
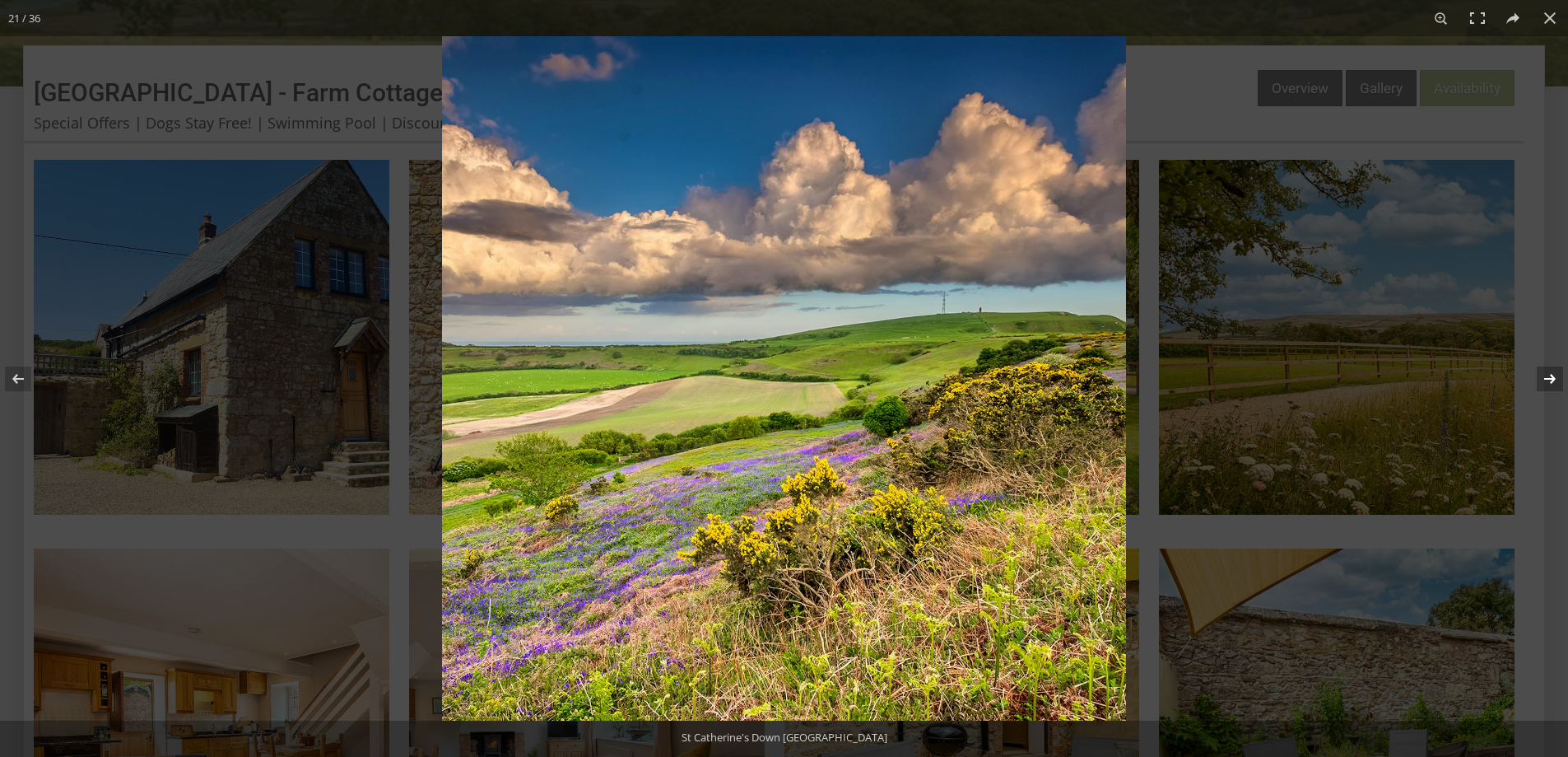
click at [1549, 380] on button at bounding box center [1539, 379] width 57 height 82
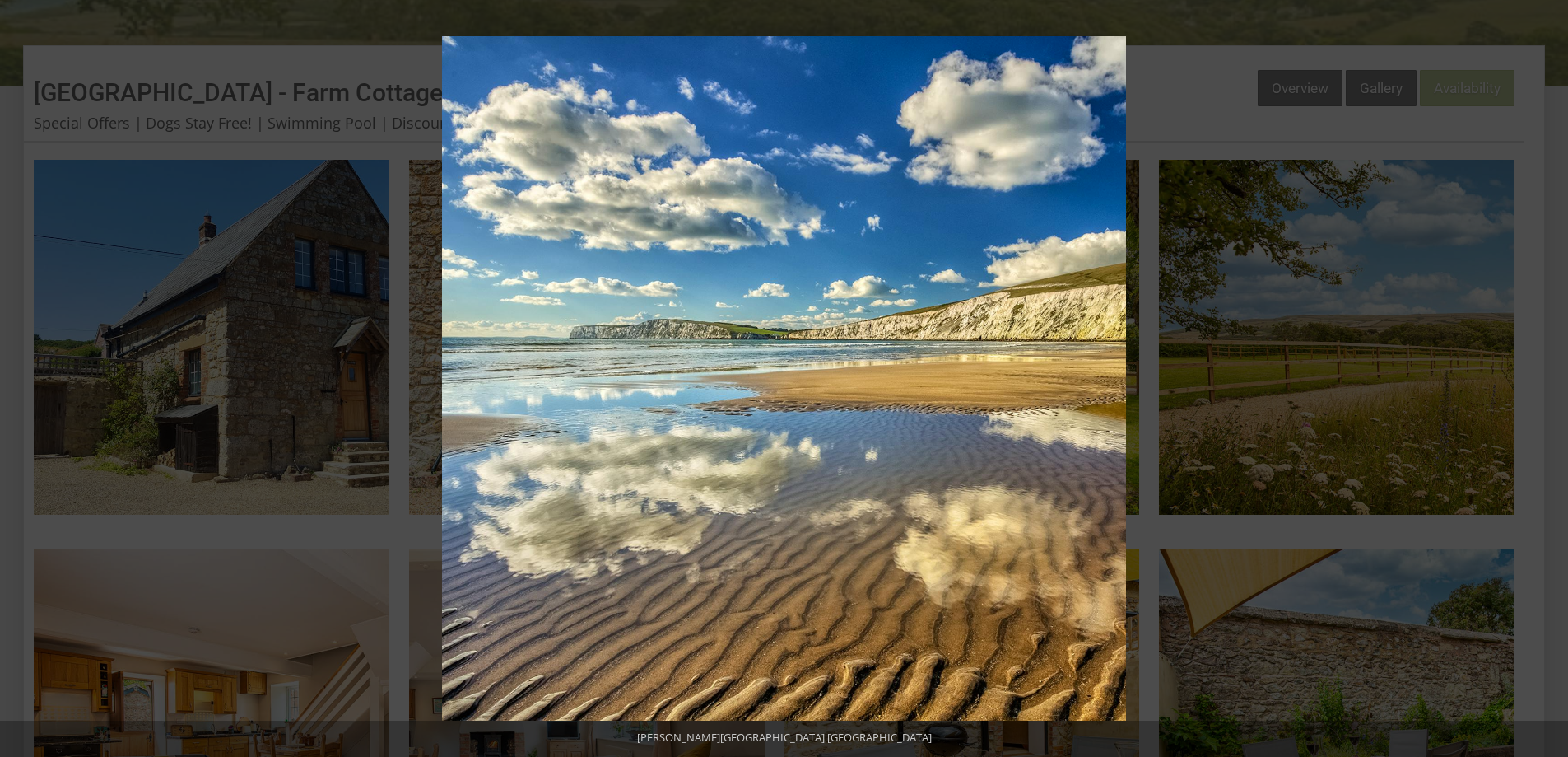
click at [1549, 380] on button at bounding box center [1539, 379] width 57 height 82
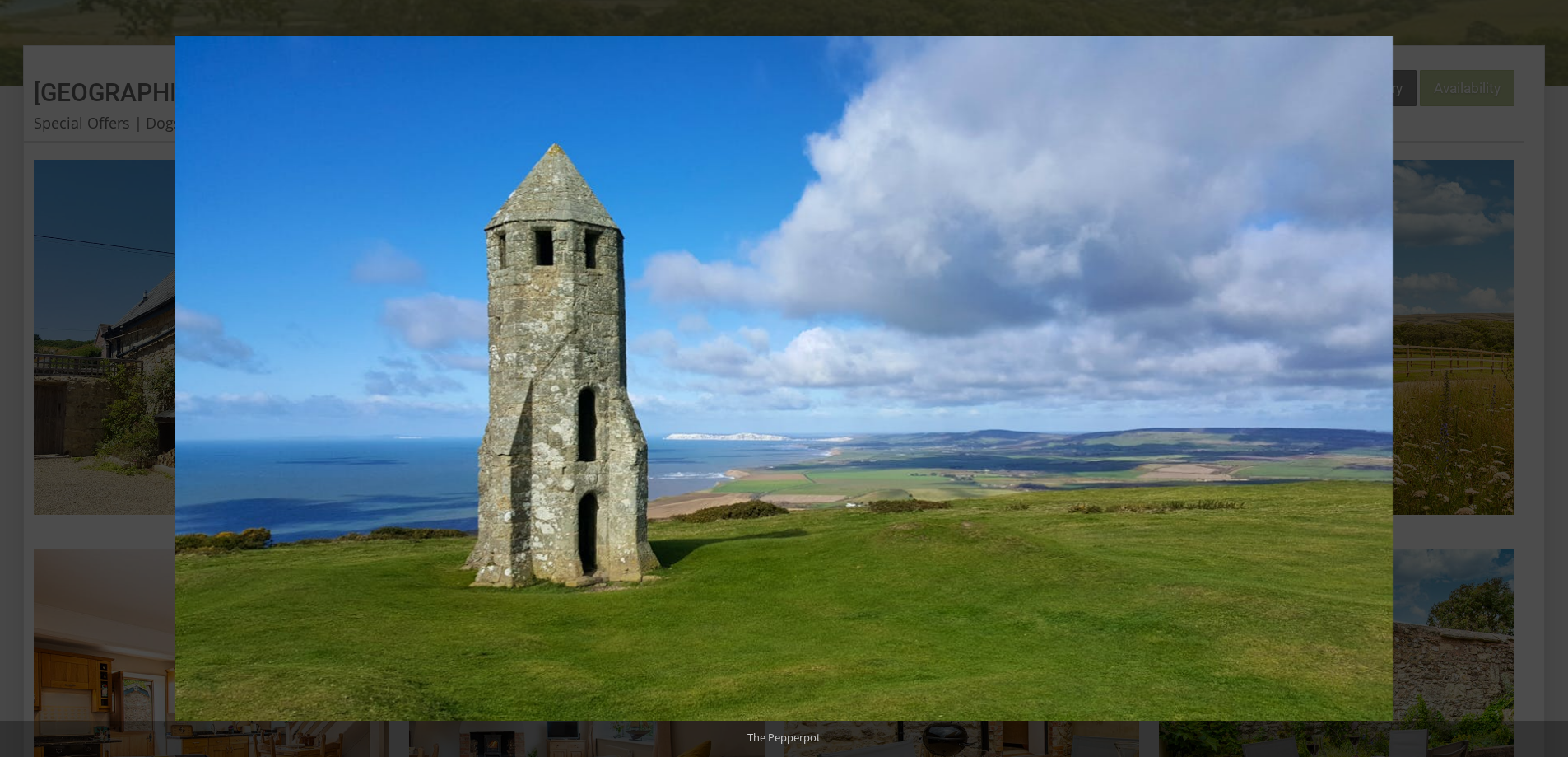
click at [1549, 380] on button at bounding box center [1539, 379] width 57 height 82
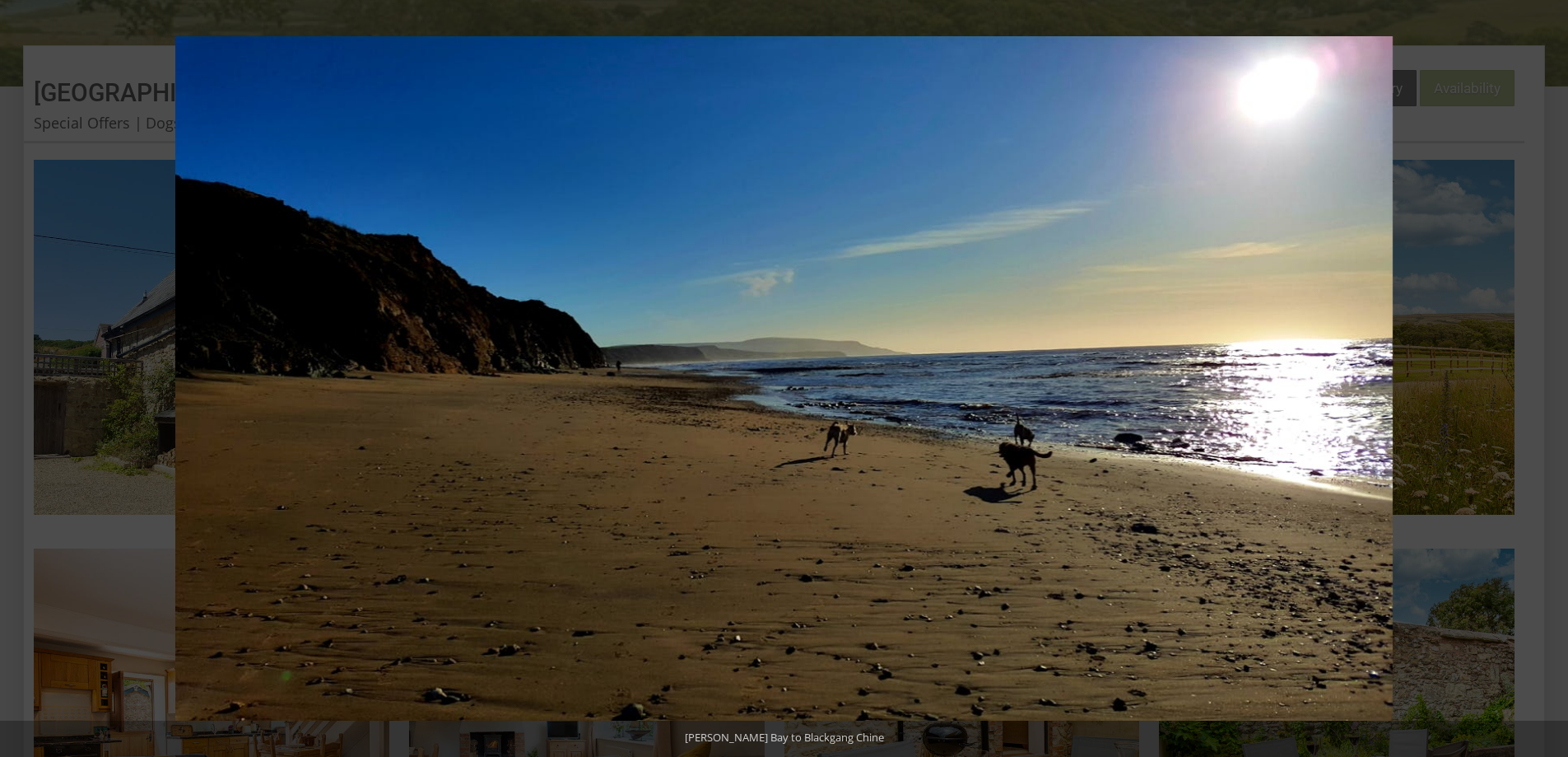
click at [1549, 380] on button at bounding box center [1539, 379] width 57 height 82
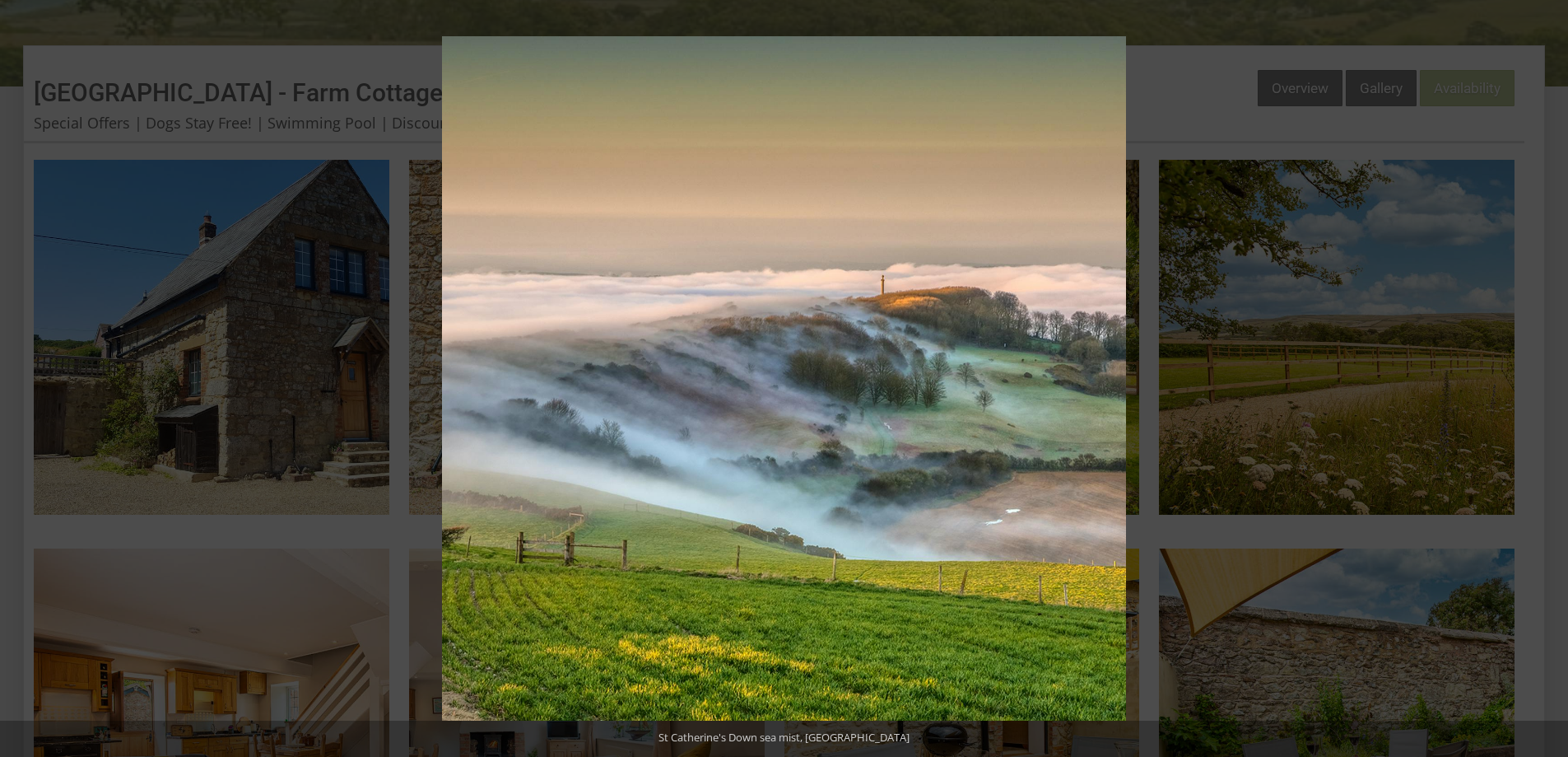
click at [1549, 380] on button at bounding box center [1539, 379] width 57 height 82
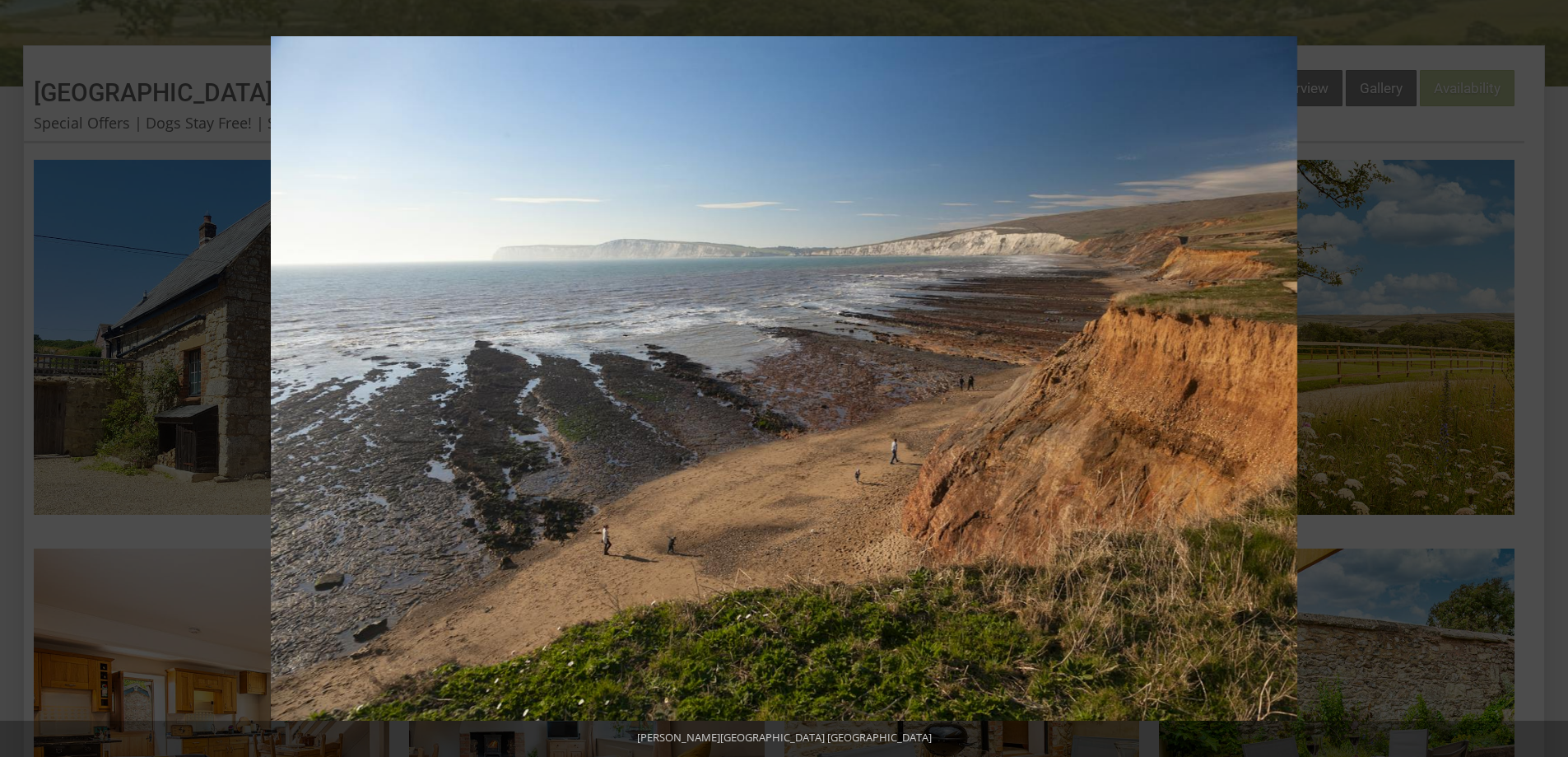
click at [1549, 380] on button at bounding box center [1539, 379] width 57 height 82
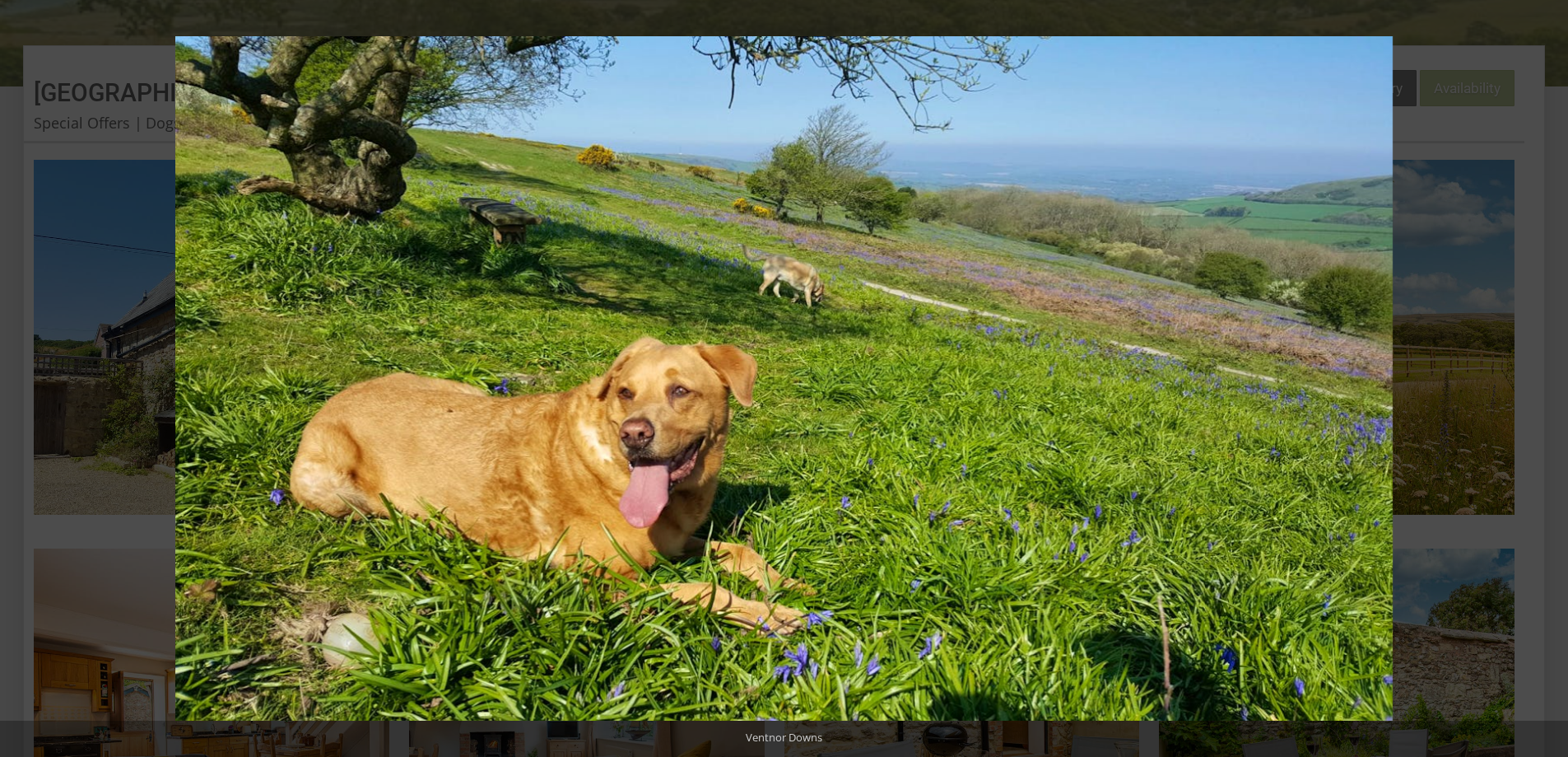
click at [1549, 380] on button at bounding box center [1539, 379] width 57 height 82
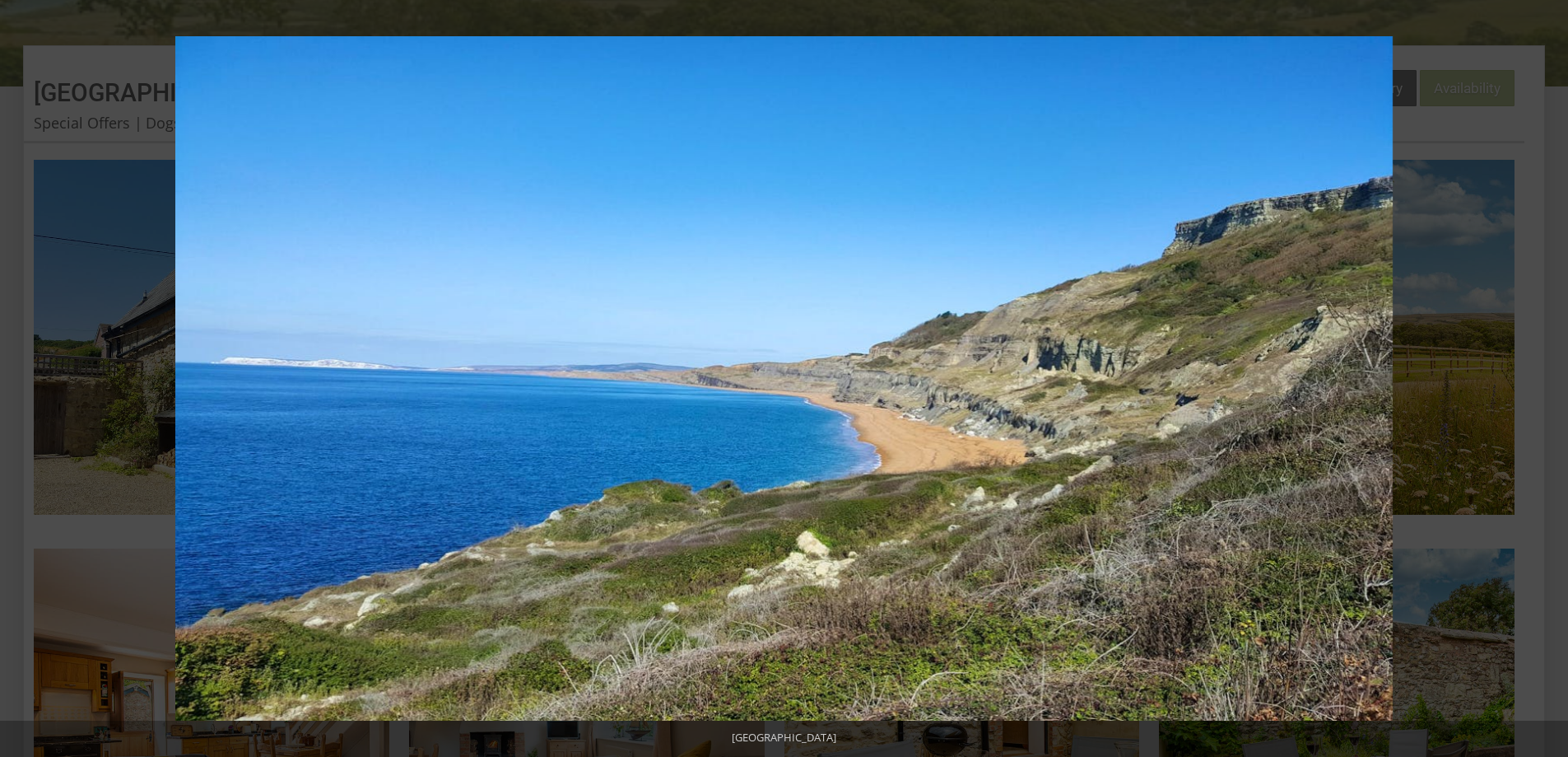
click at [1549, 380] on button at bounding box center [1539, 379] width 57 height 82
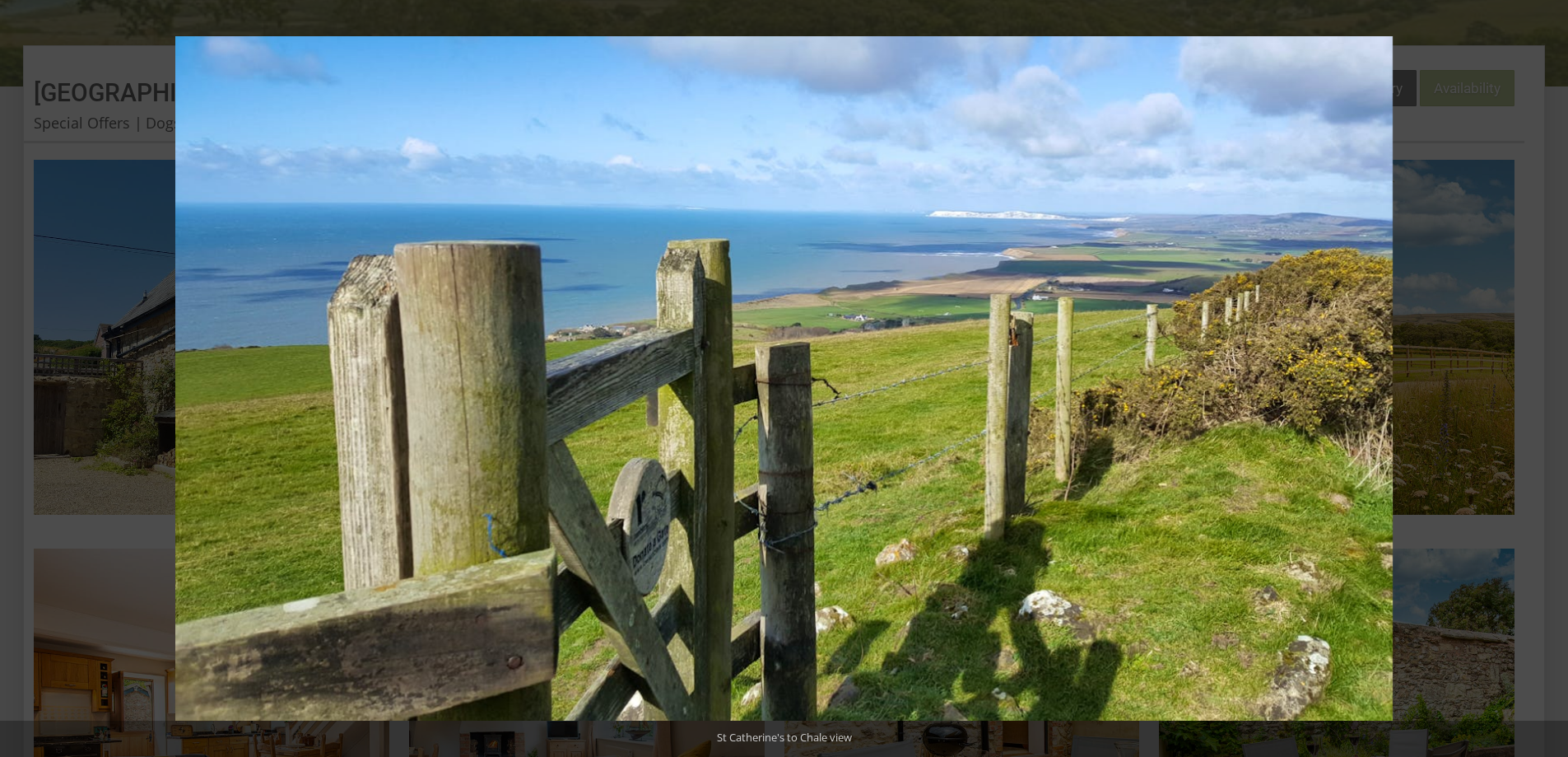
click at [1549, 380] on button at bounding box center [1539, 379] width 57 height 82
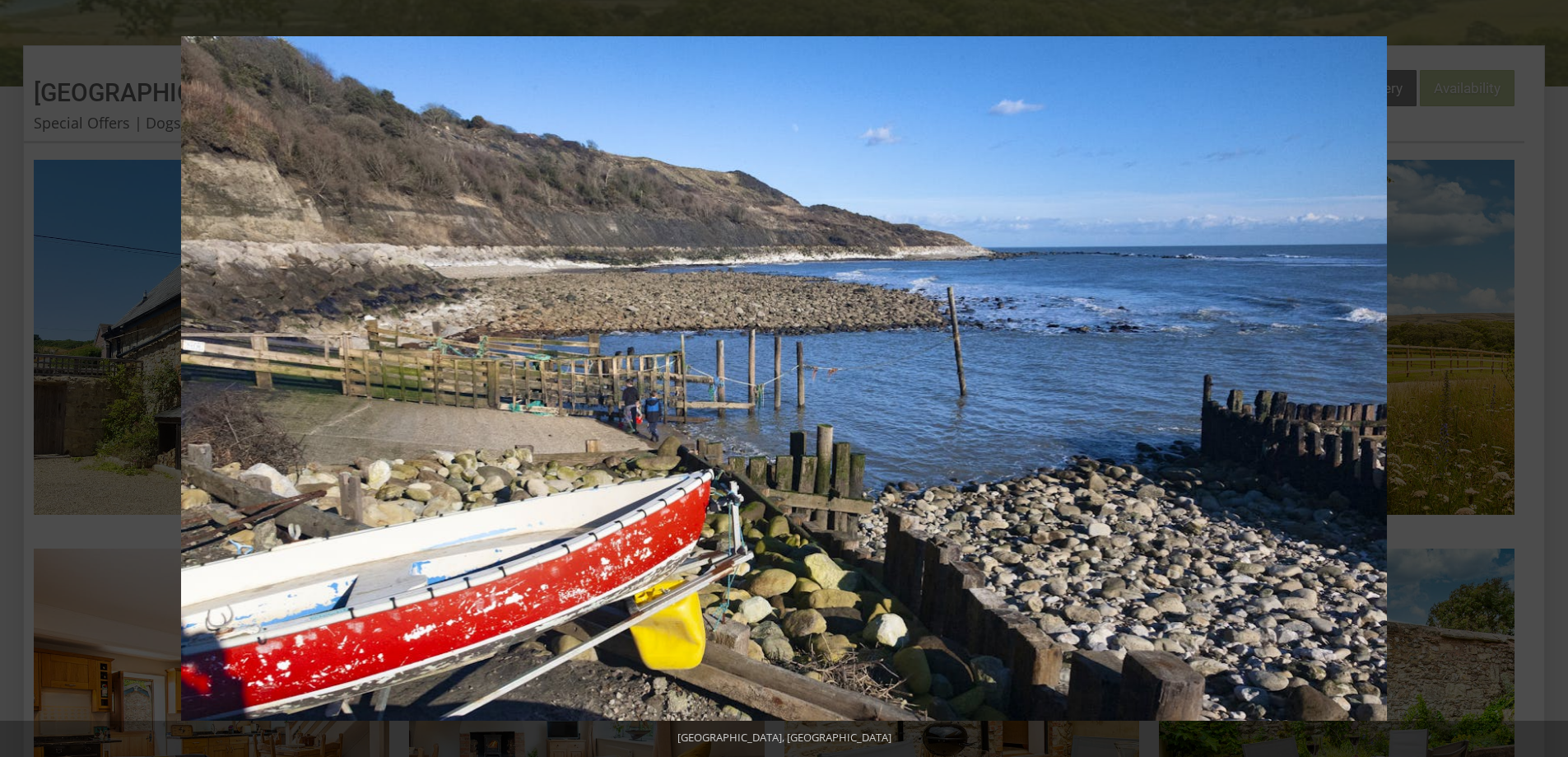
click at [1549, 380] on button at bounding box center [1539, 379] width 57 height 82
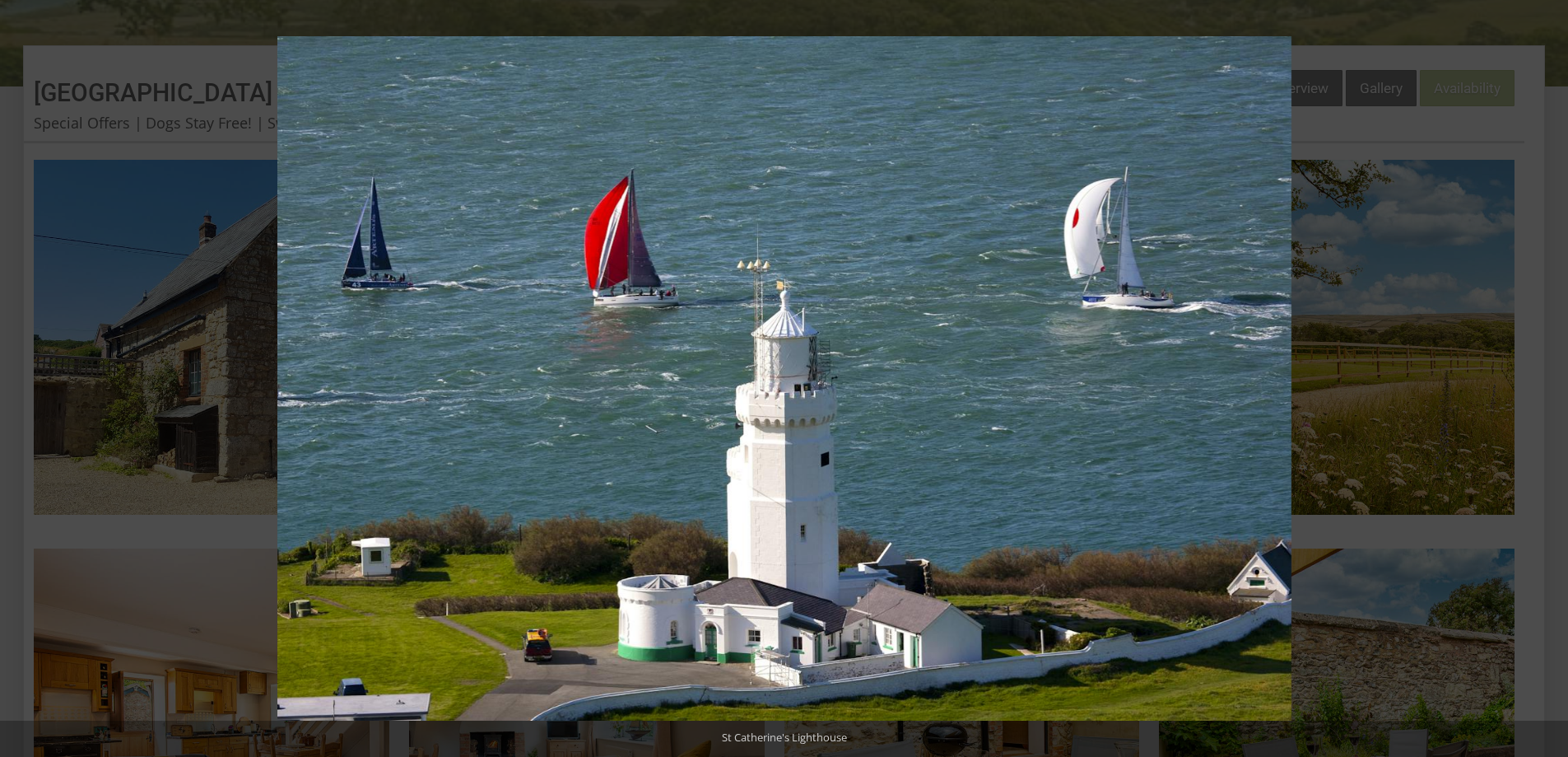
click at [1549, 380] on button at bounding box center [1539, 379] width 57 height 82
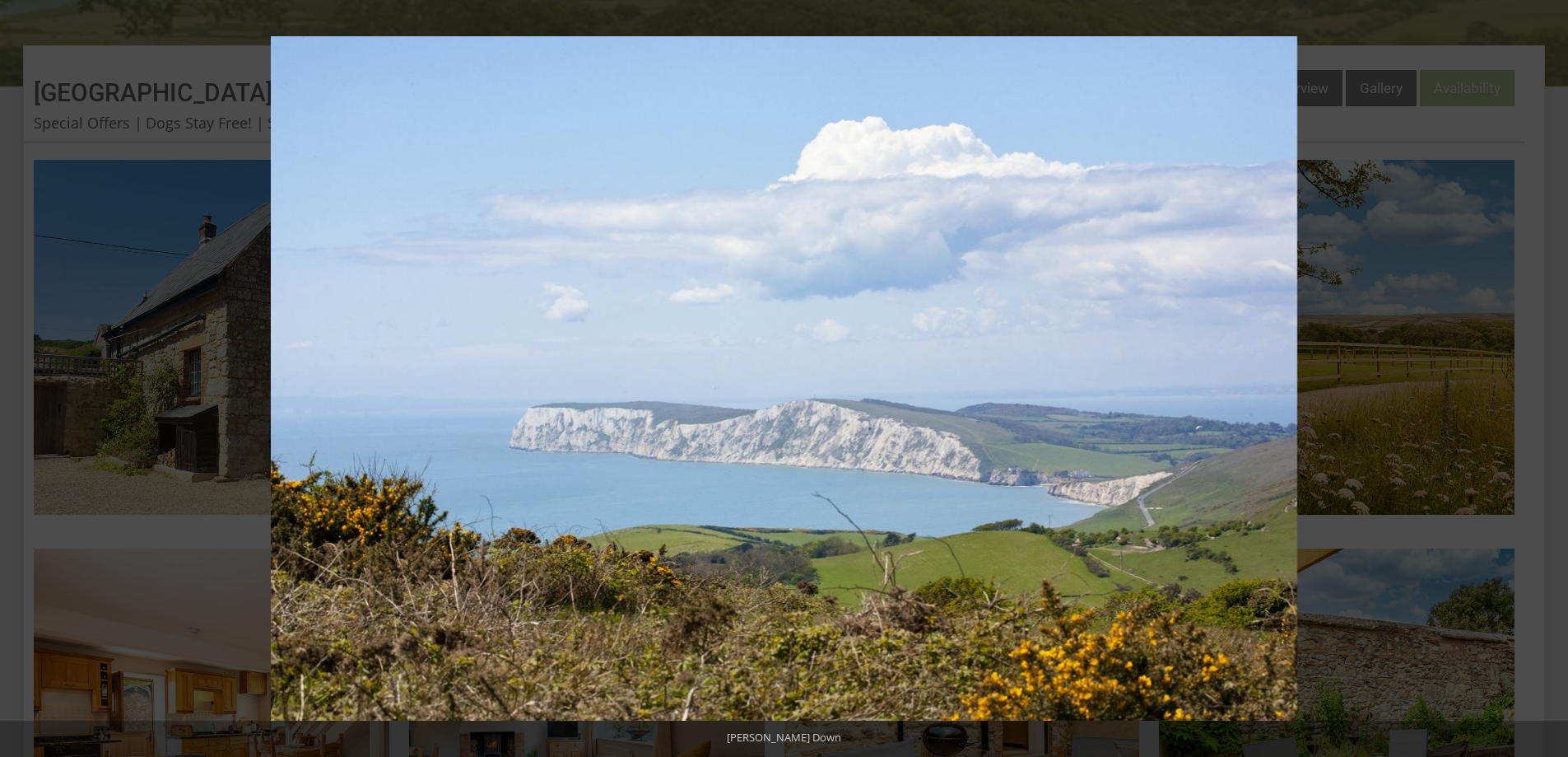
click at [1549, 380] on button at bounding box center [1539, 379] width 57 height 82
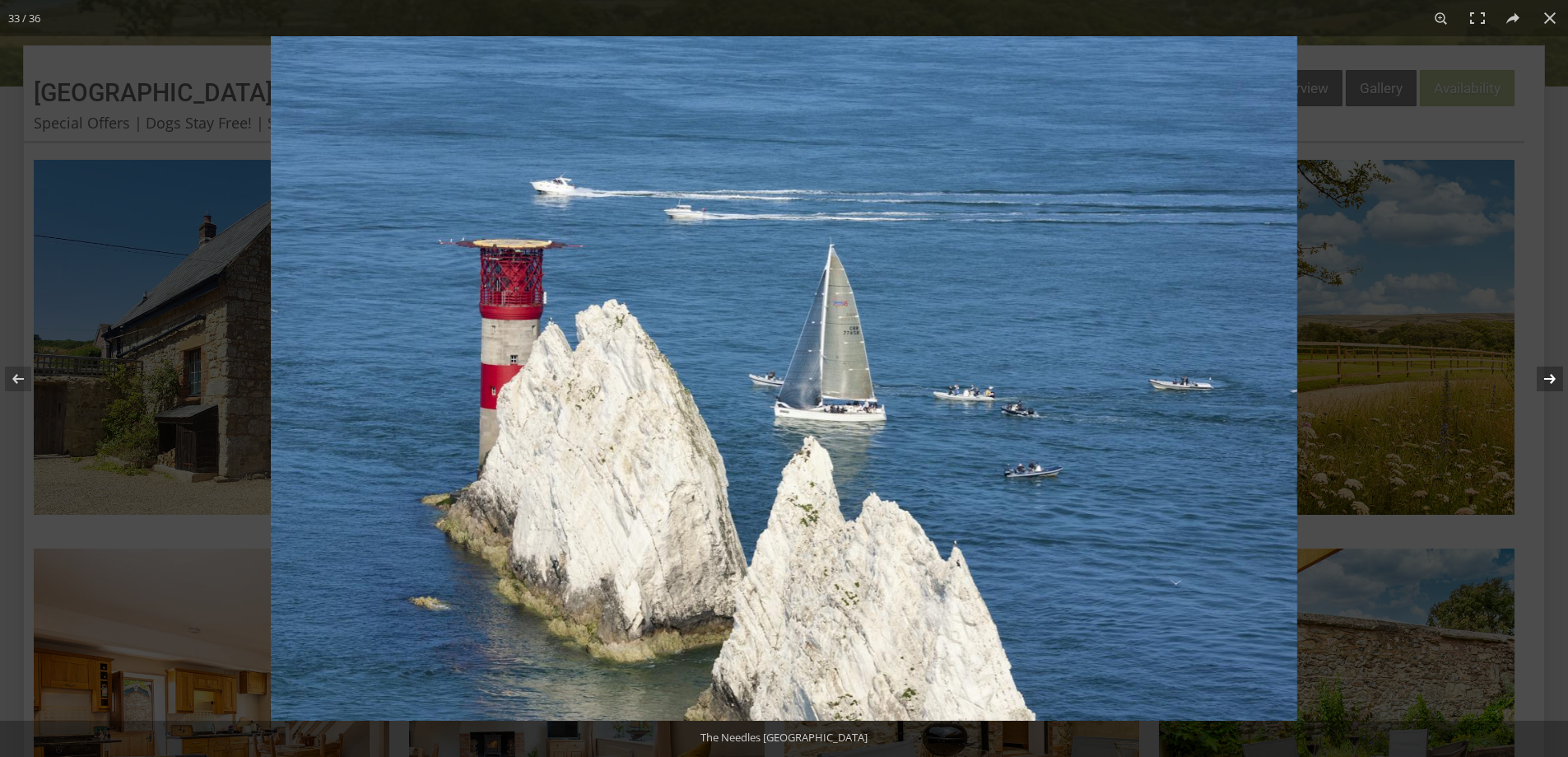
click at [1546, 377] on button at bounding box center [1539, 379] width 57 height 82
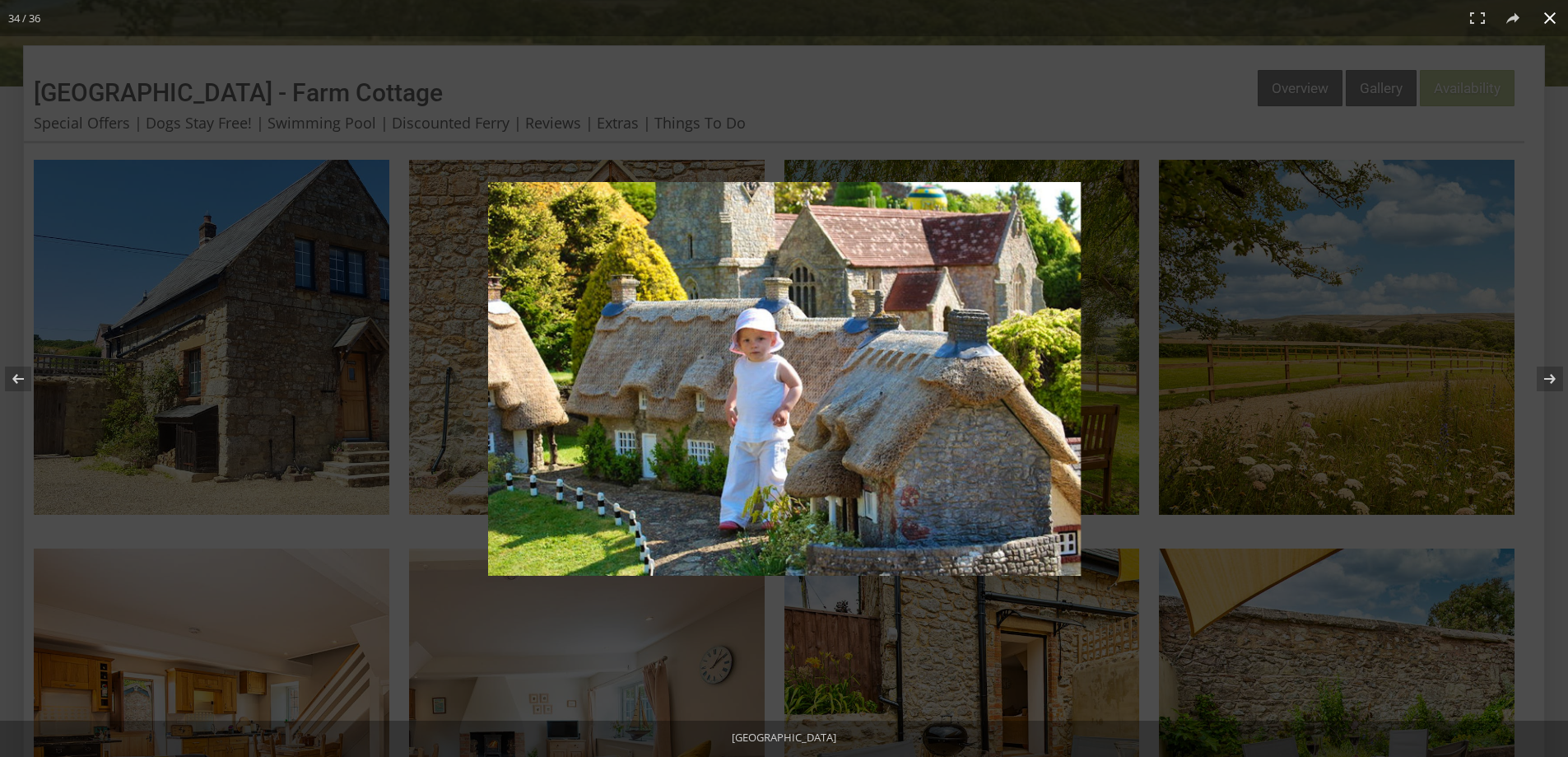
click at [1472, 86] on div at bounding box center [784, 378] width 1568 height 757
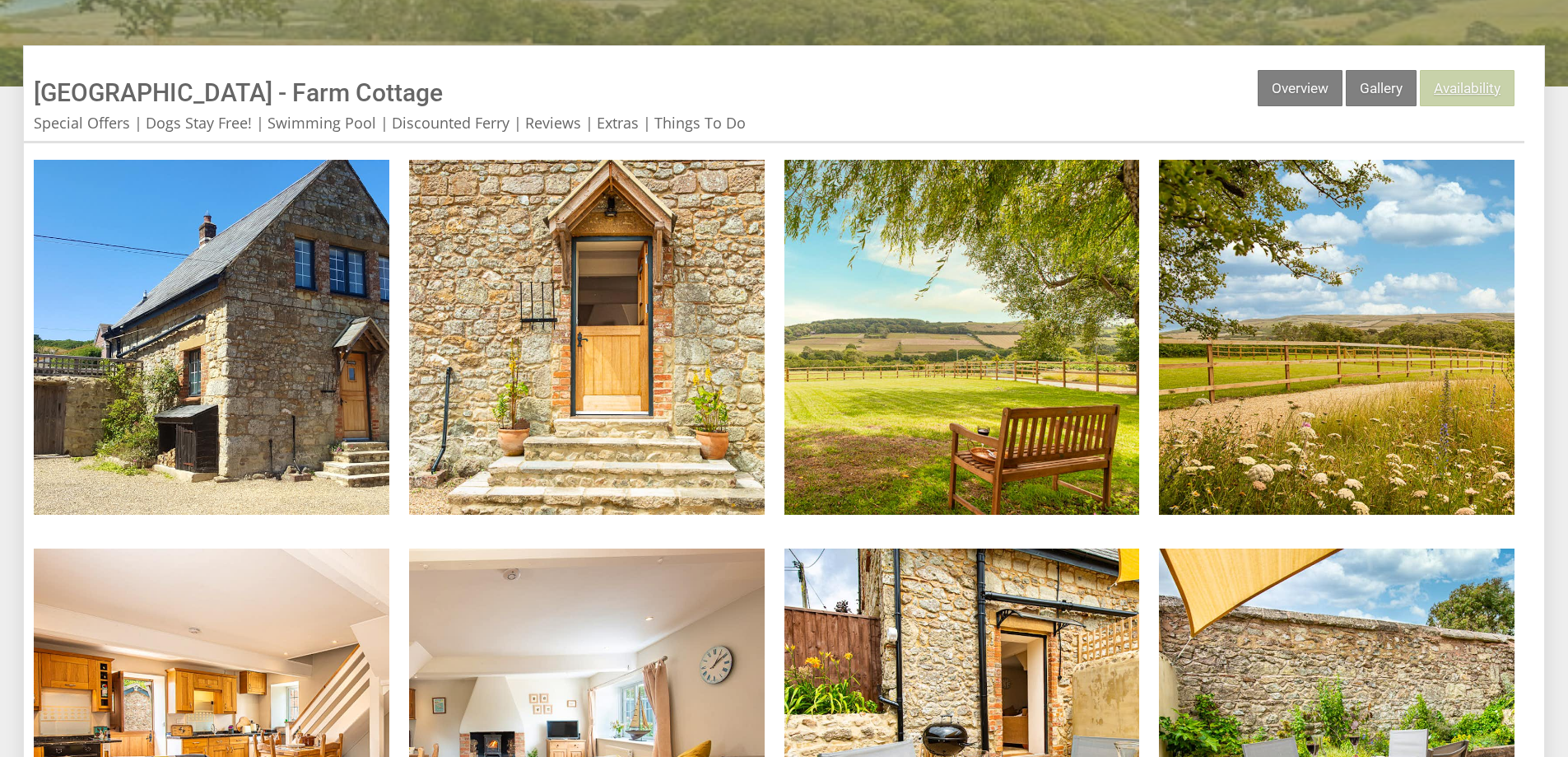
click at [1467, 91] on link "Availability" at bounding box center [1467, 89] width 95 height 37
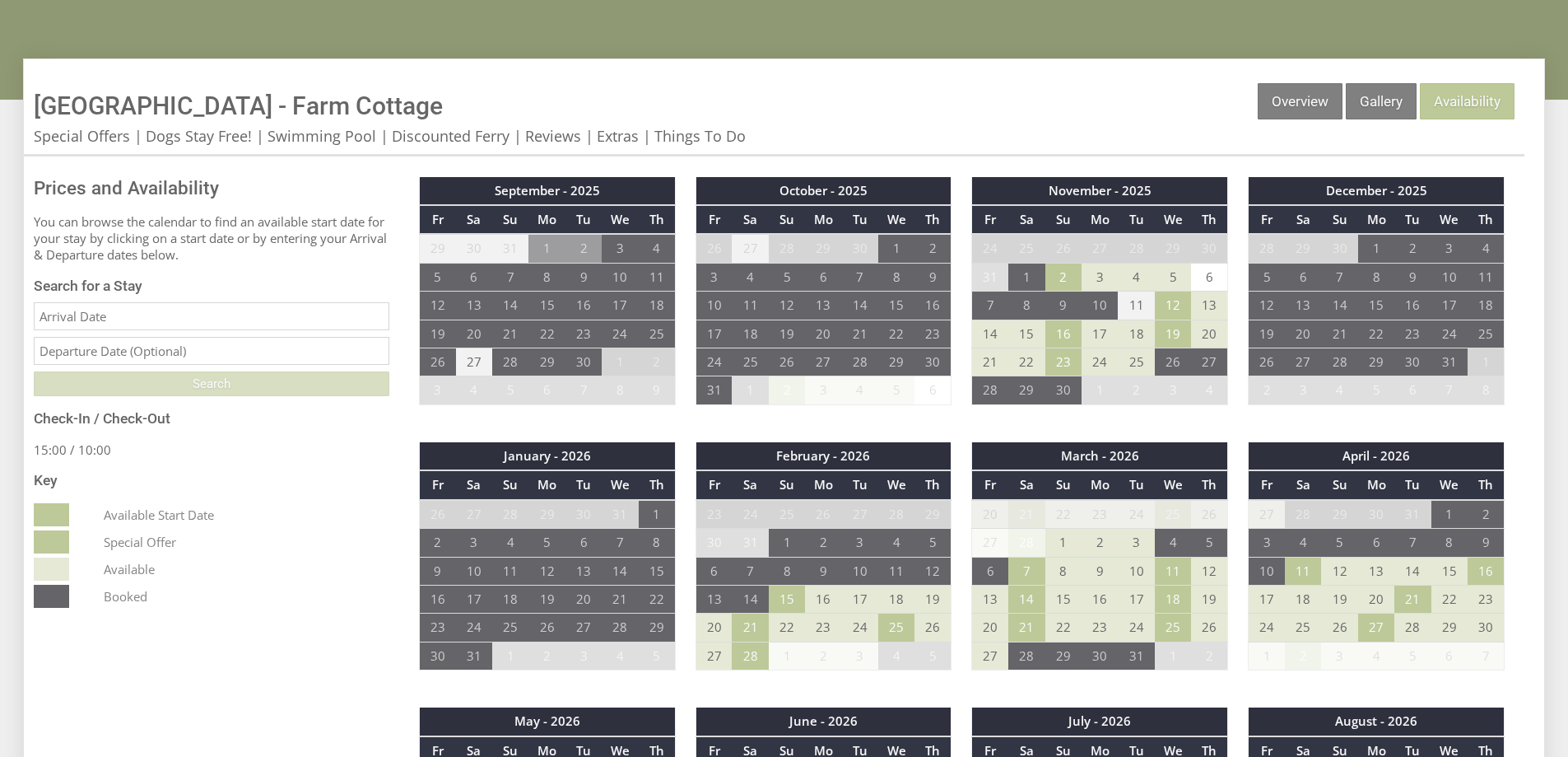
scroll to position [494, 0]
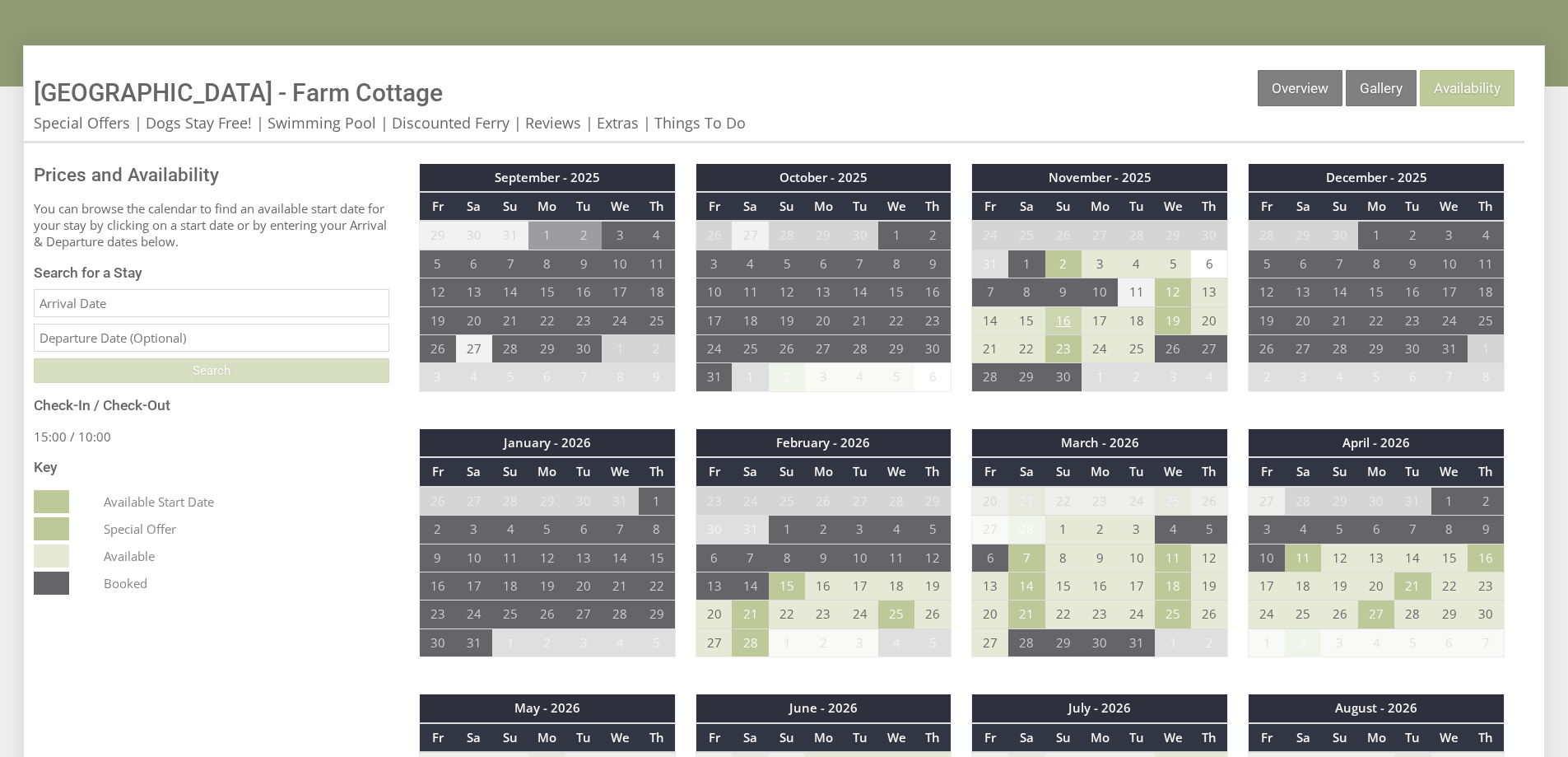
click at [1064, 324] on td "16" at bounding box center [1063, 320] width 37 height 28
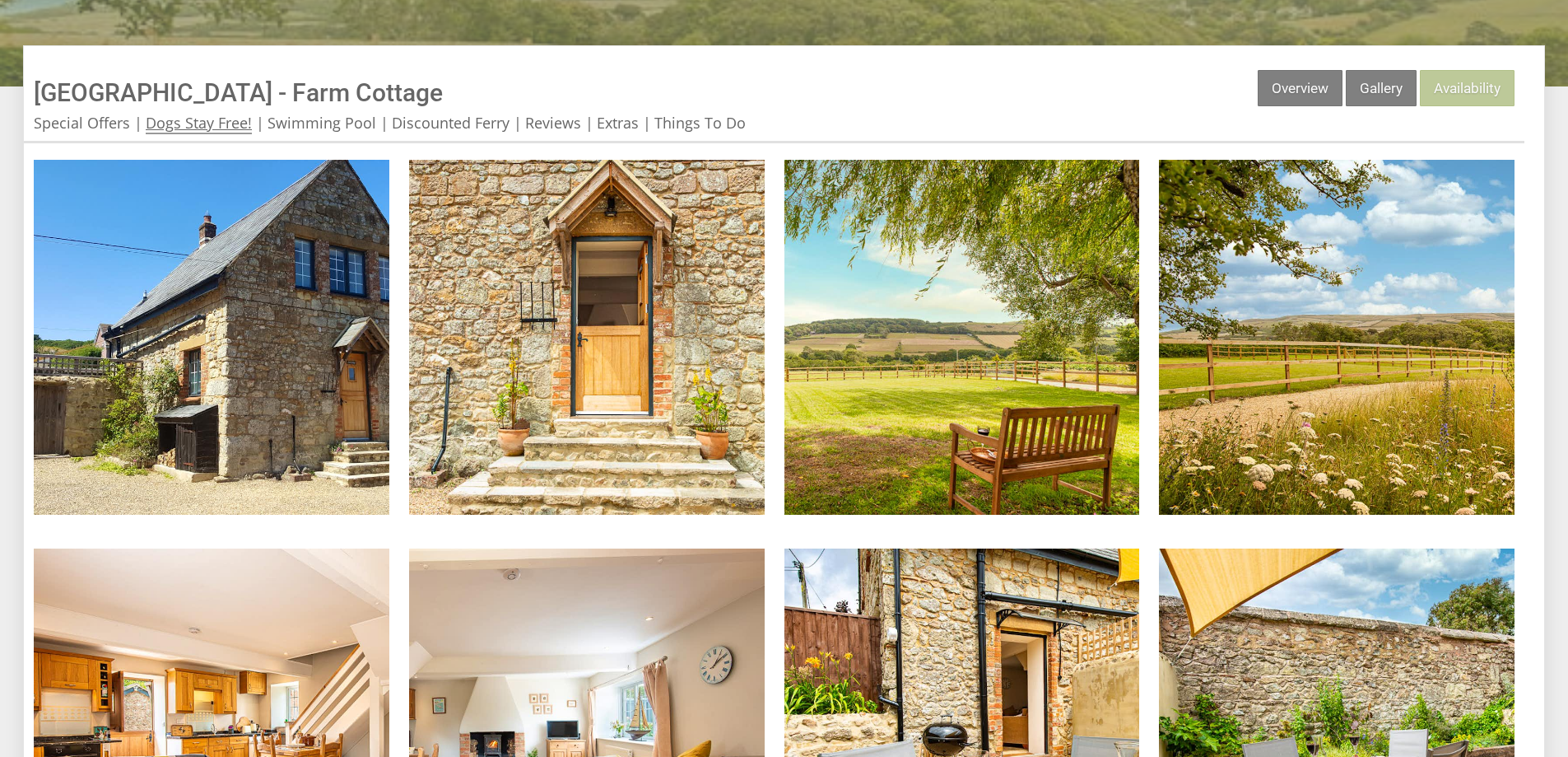
click at [186, 125] on link "Dogs Stay Free!" at bounding box center [199, 123] width 106 height 21
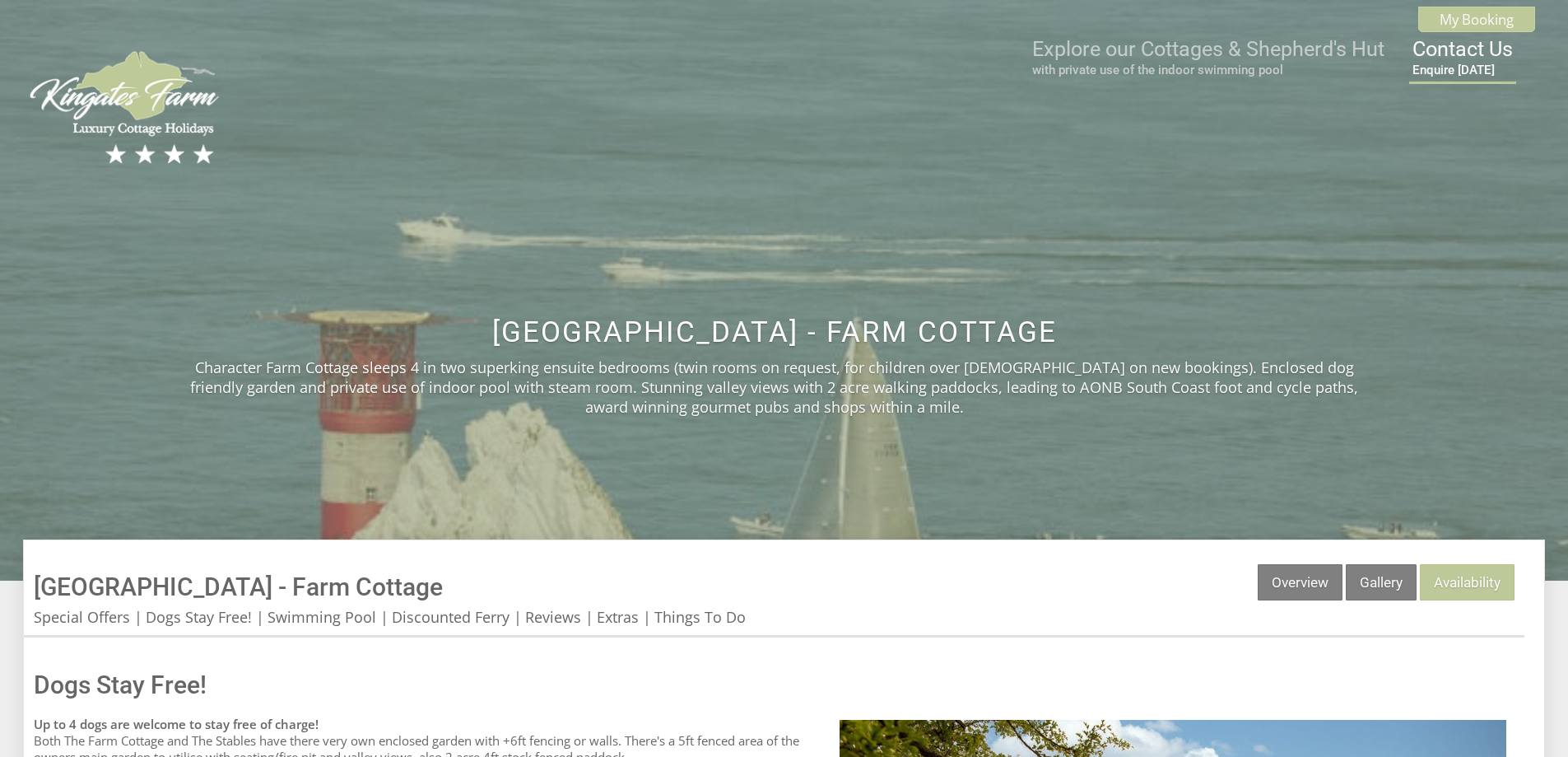
click at [1469, 47] on link "Contact Us Enquire [DATE]" at bounding box center [1462, 58] width 100 height 40
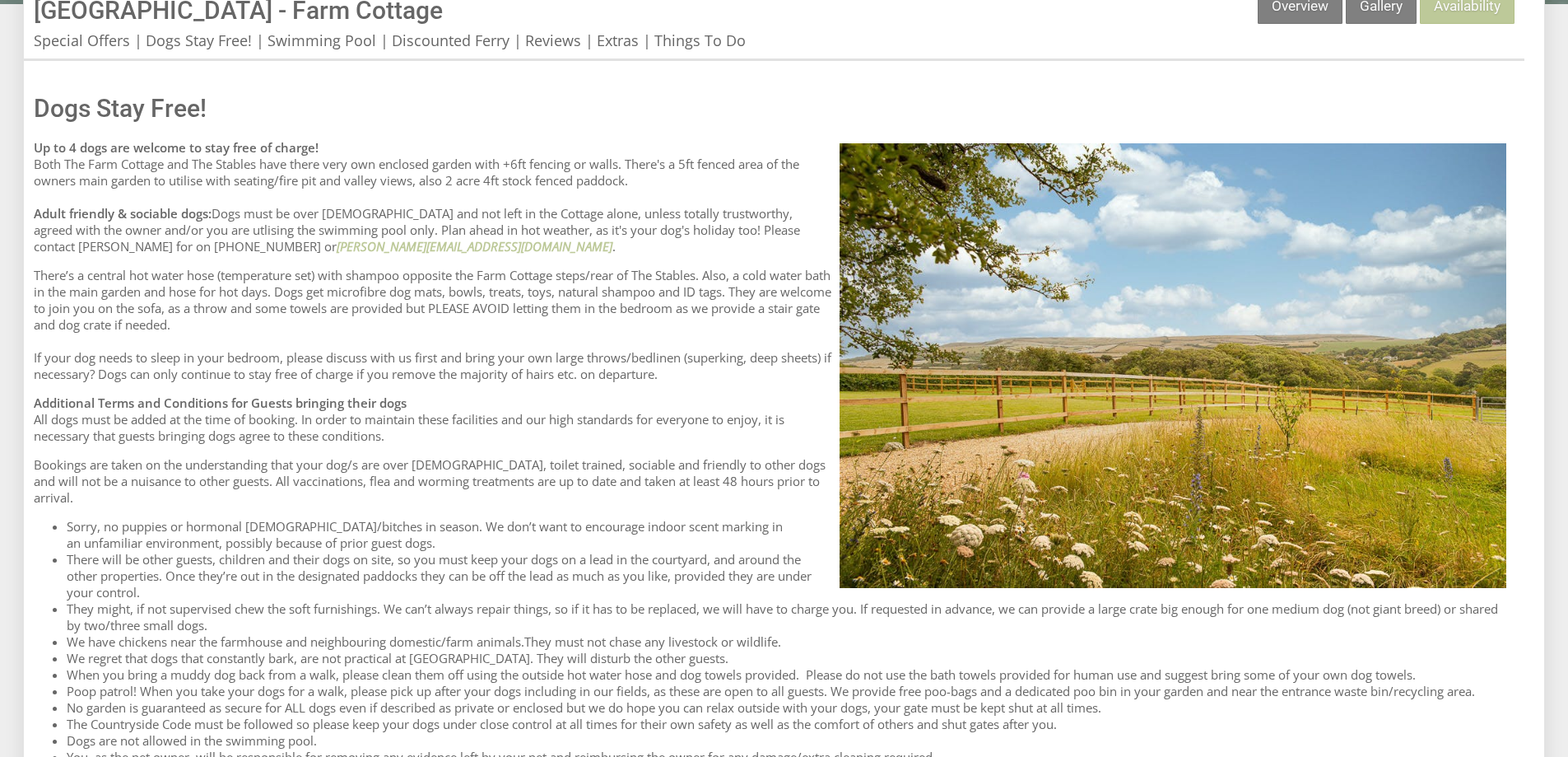
scroll to position [330, 0]
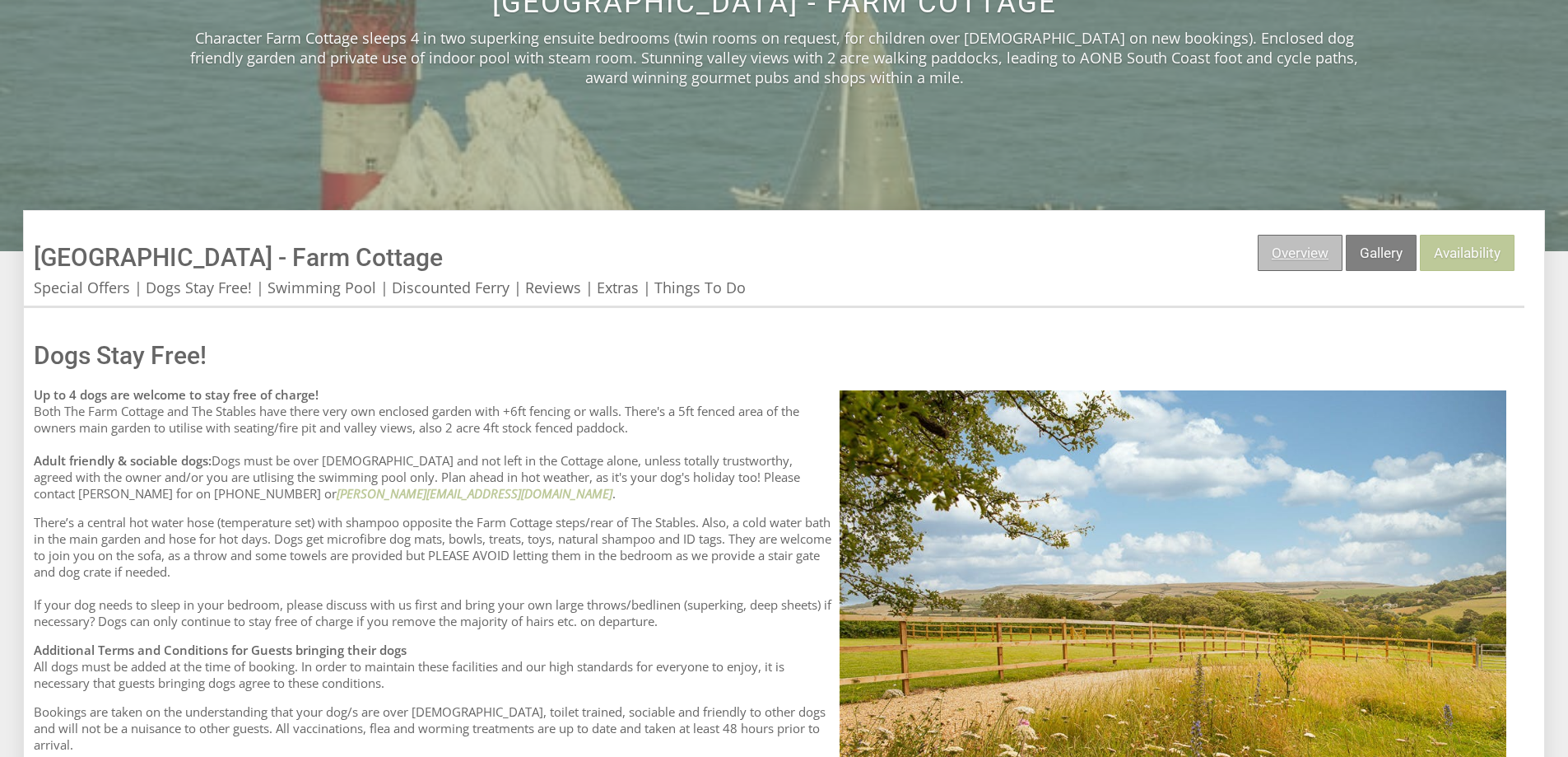
click at [1288, 247] on link "Overview" at bounding box center [1300, 253] width 85 height 37
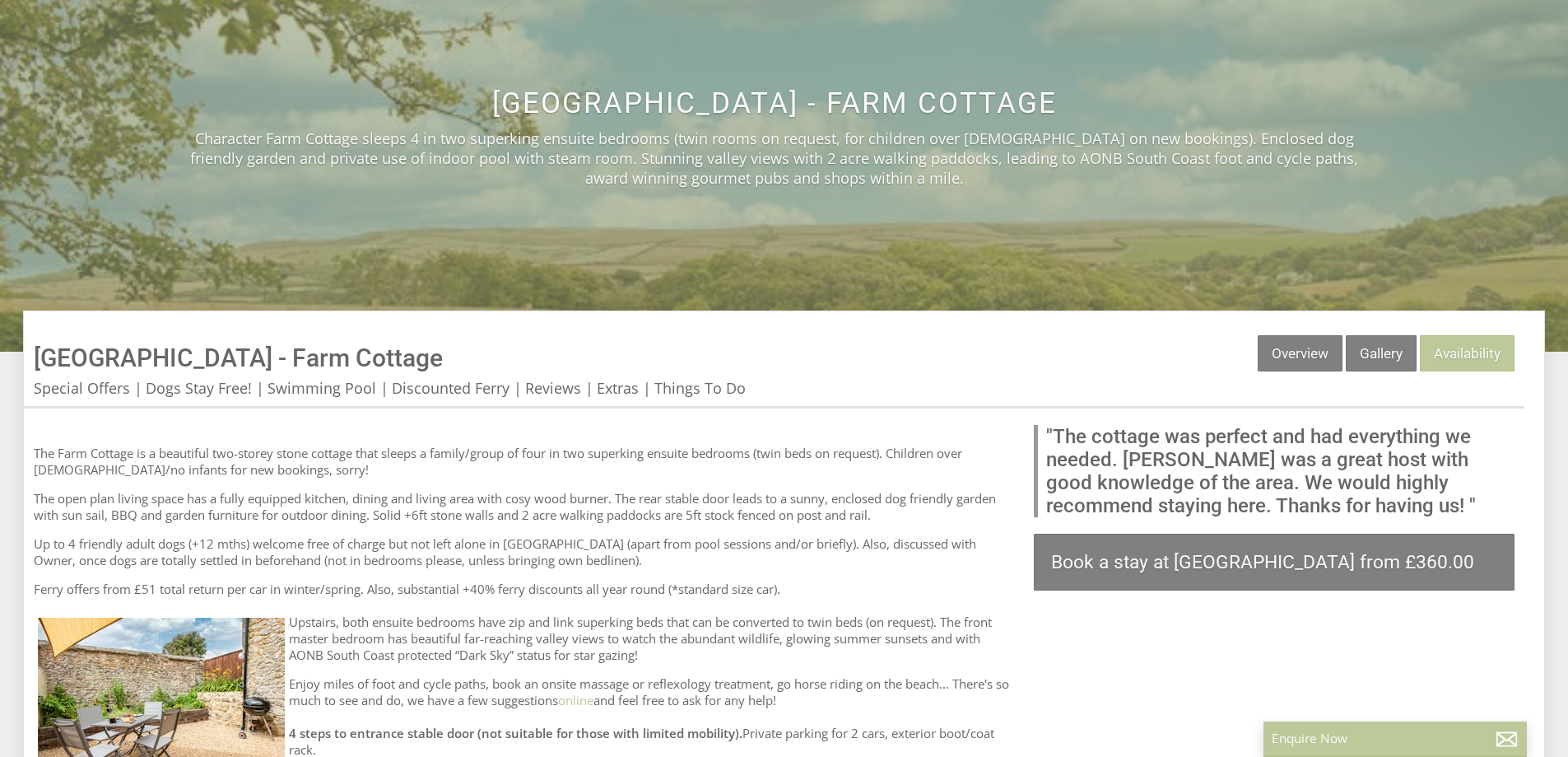
scroll to position [247, 0]
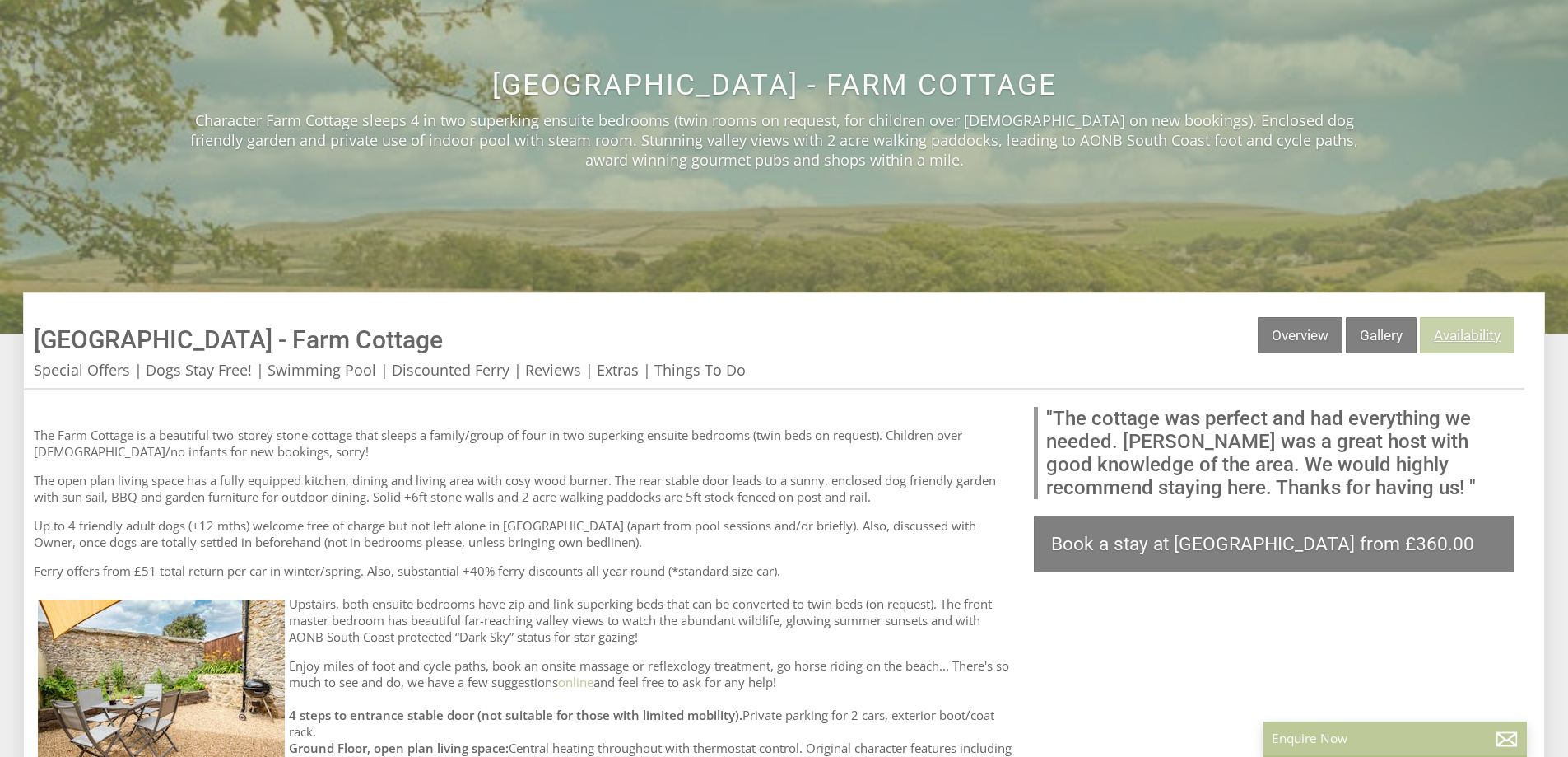
click at [1466, 336] on link "Availability" at bounding box center [1467, 335] width 95 height 37
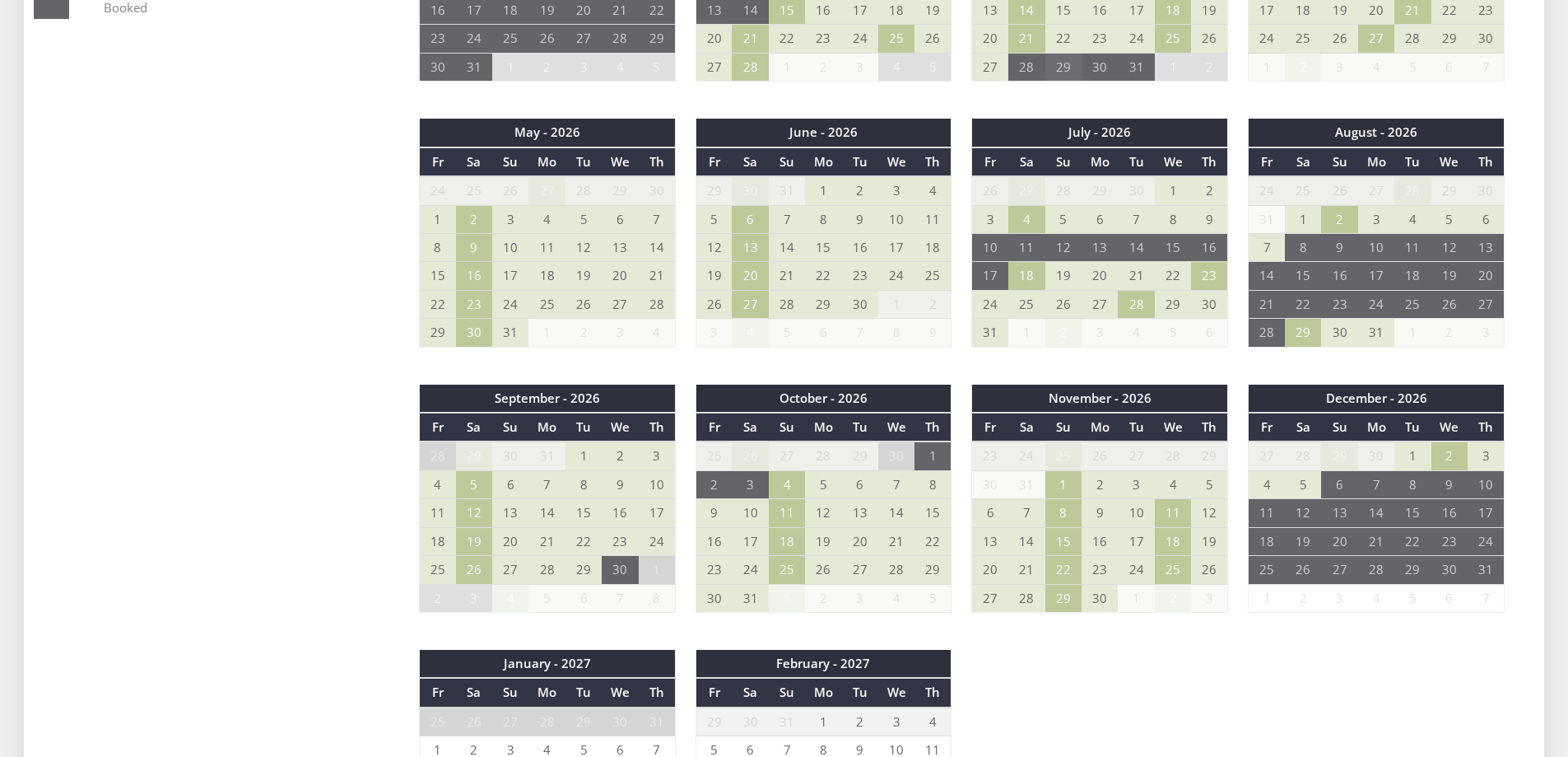
scroll to position [1070, 0]
click at [1062, 484] on td "1" at bounding box center [1063, 483] width 37 height 28
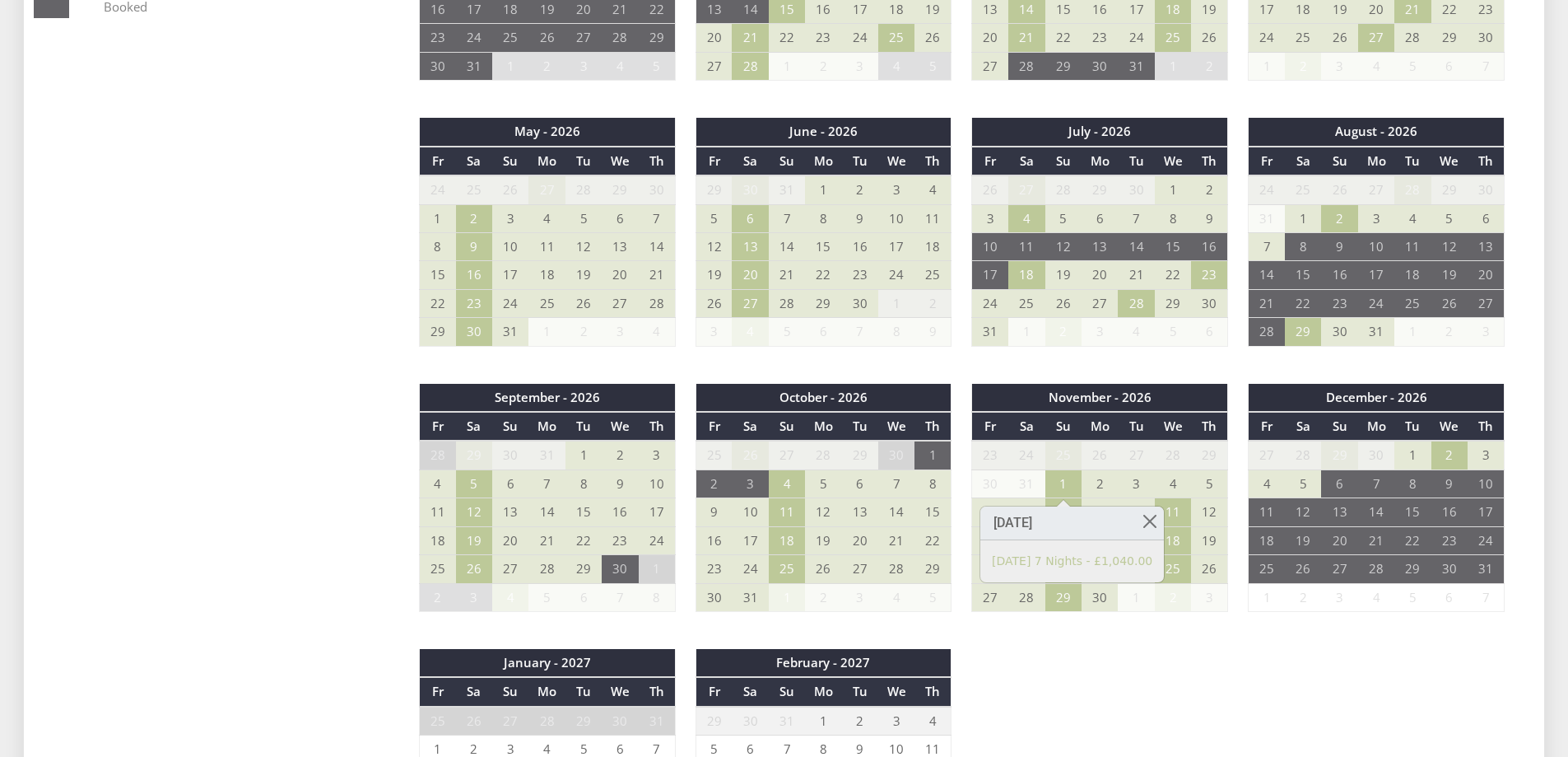
click at [1328, 646] on div "September - 2025 Fr Sa Su Mo Tu We Th 29 30 31 1 2 3 4 5 6 7 8 9 10 11 12" at bounding box center [961, 249] width 1125 height 1331
click at [1059, 540] on td "15" at bounding box center [1063, 540] width 37 height 28
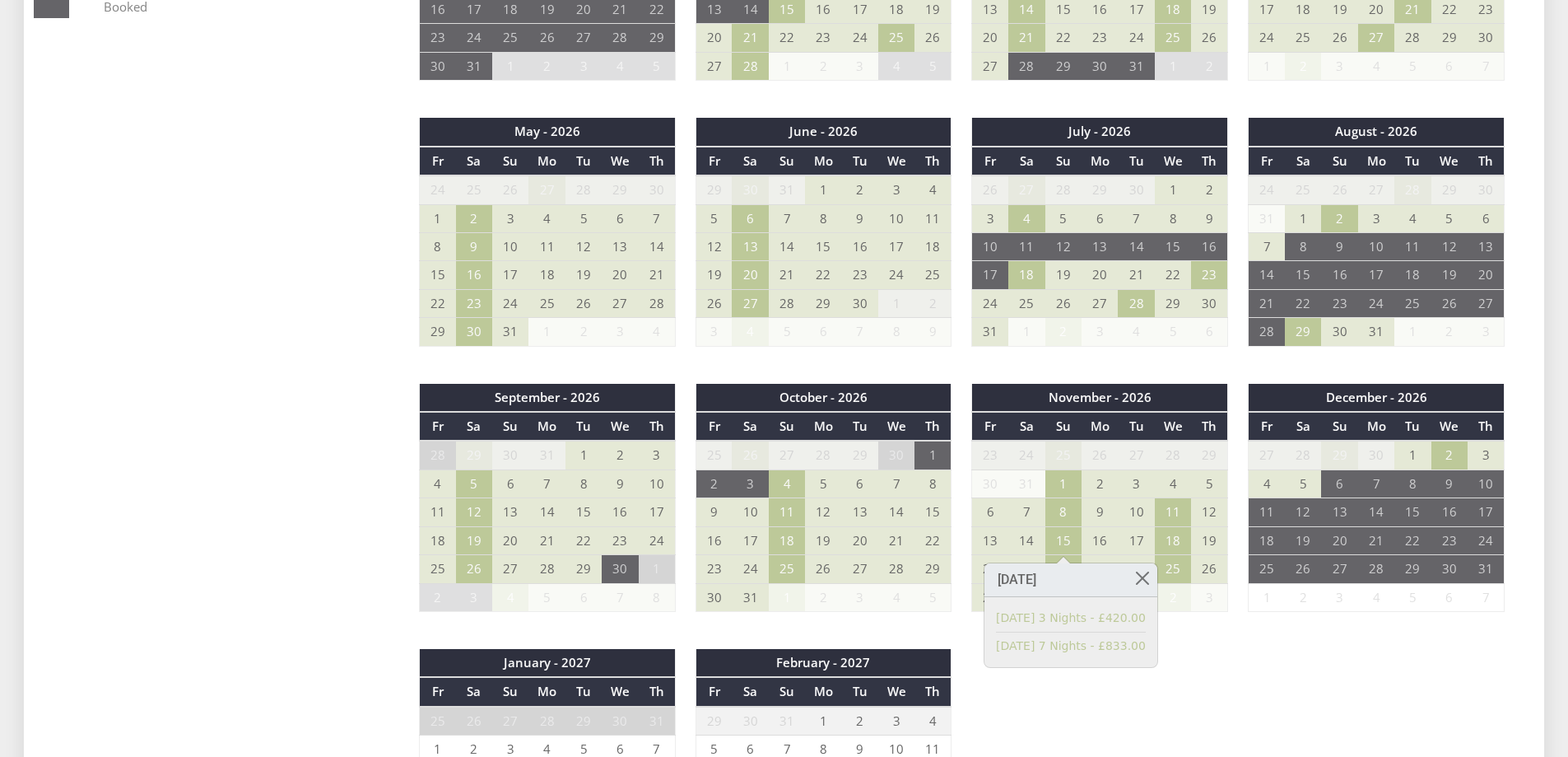
click at [1299, 635] on div "September - 2025 Fr Sa Su Mo Tu We Th 29 30 31 1 2 3 4 5 6 7 8 9 10 11 12" at bounding box center [961, 249] width 1125 height 1331
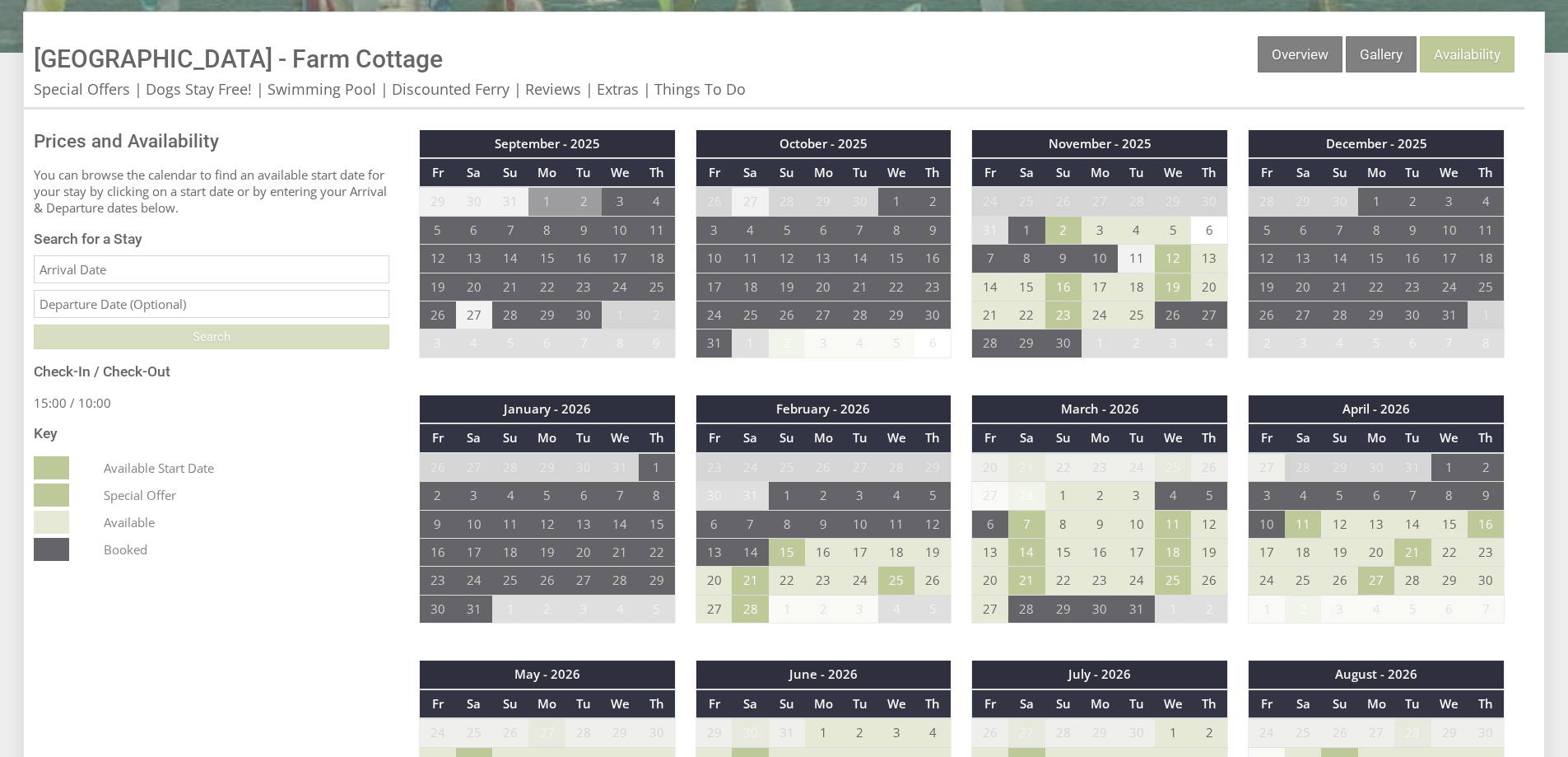
scroll to position [412, 0]
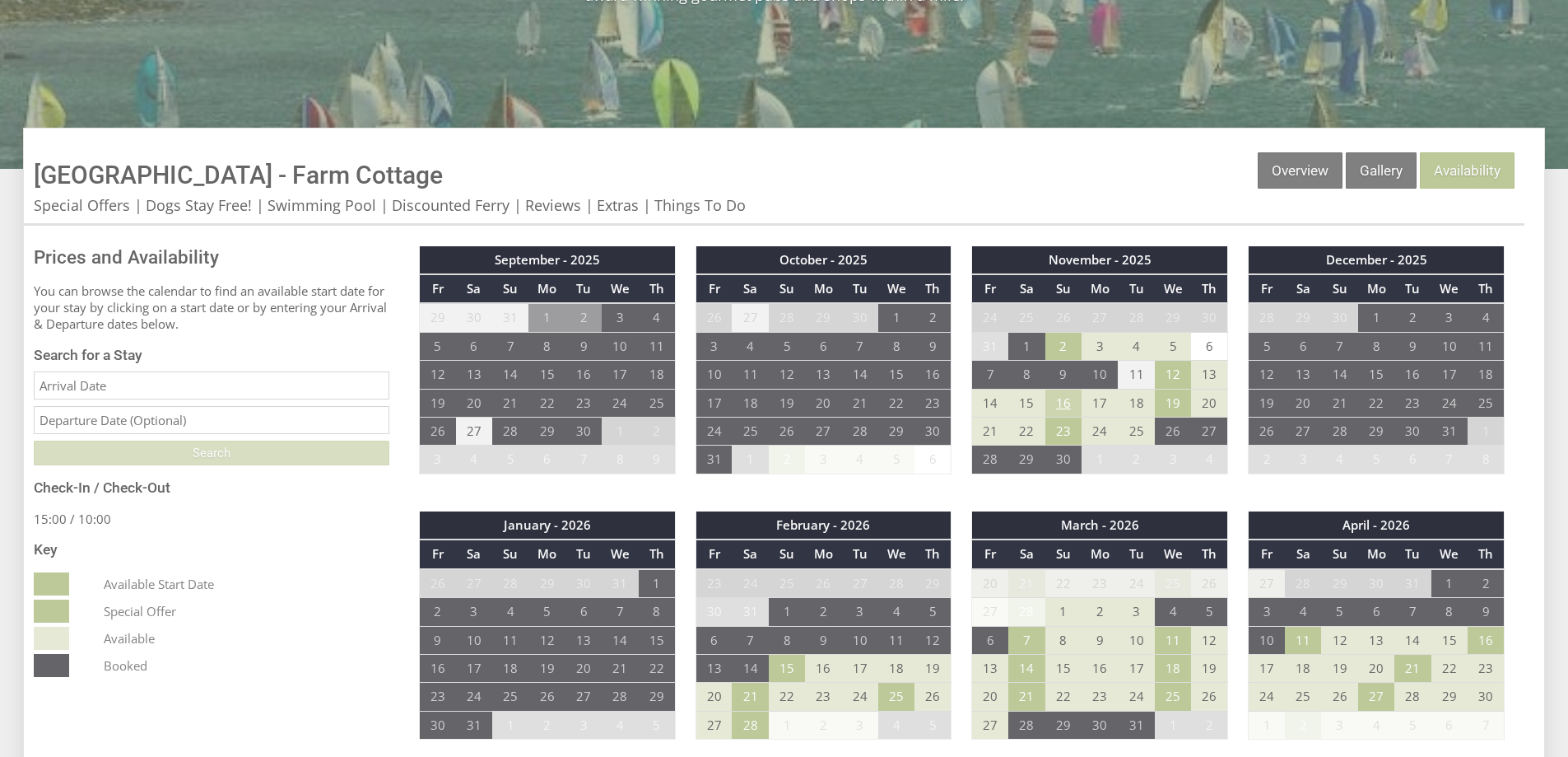
click at [1062, 406] on td "16" at bounding box center [1063, 403] width 37 height 28
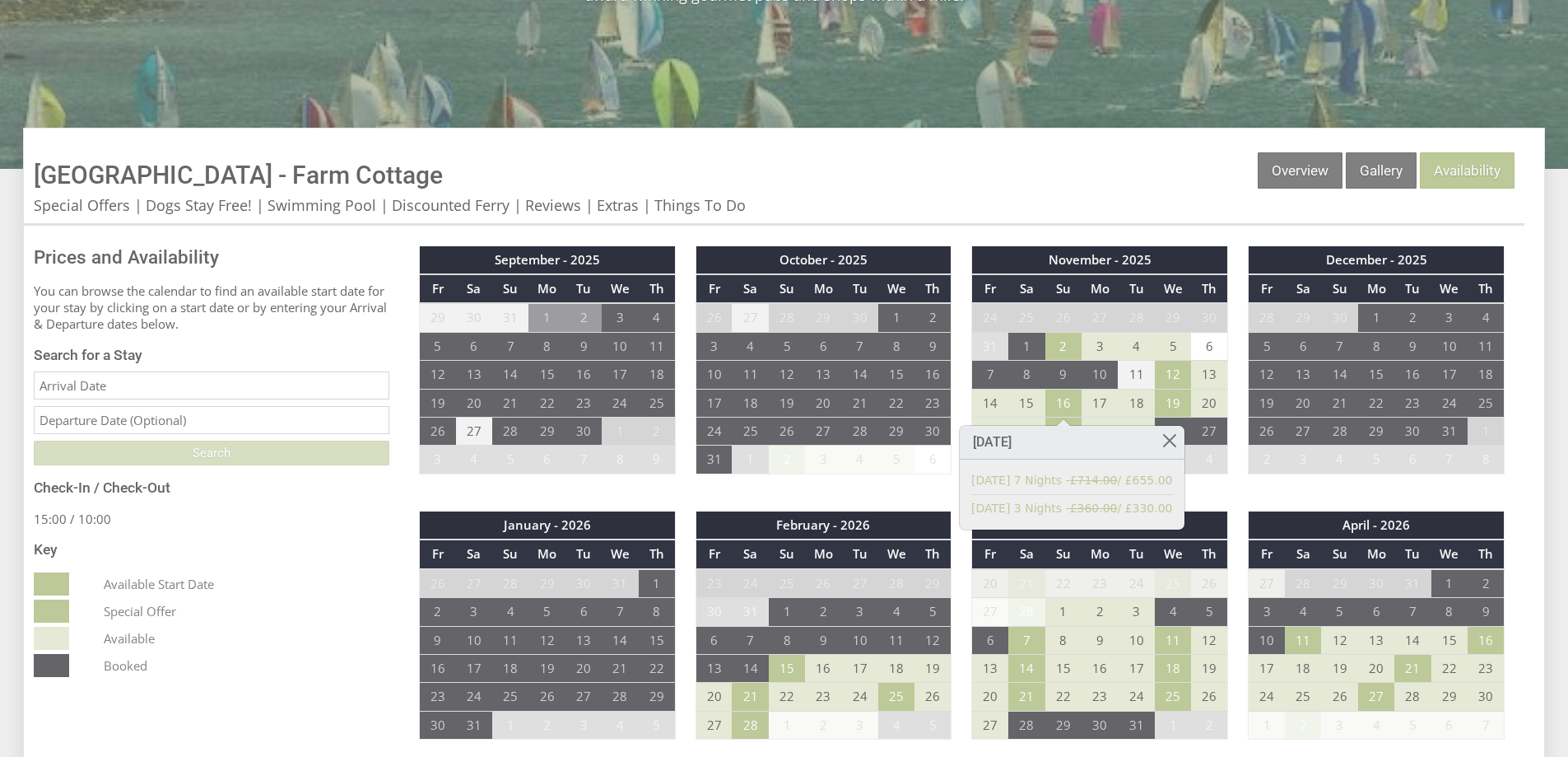
click at [845, 180] on div "Properties [GEOGRAPHIC_DATA] - [GEOGRAPHIC_DATA] Overview Gallery Availability …" at bounding box center [774, 189] width 1500 height 73
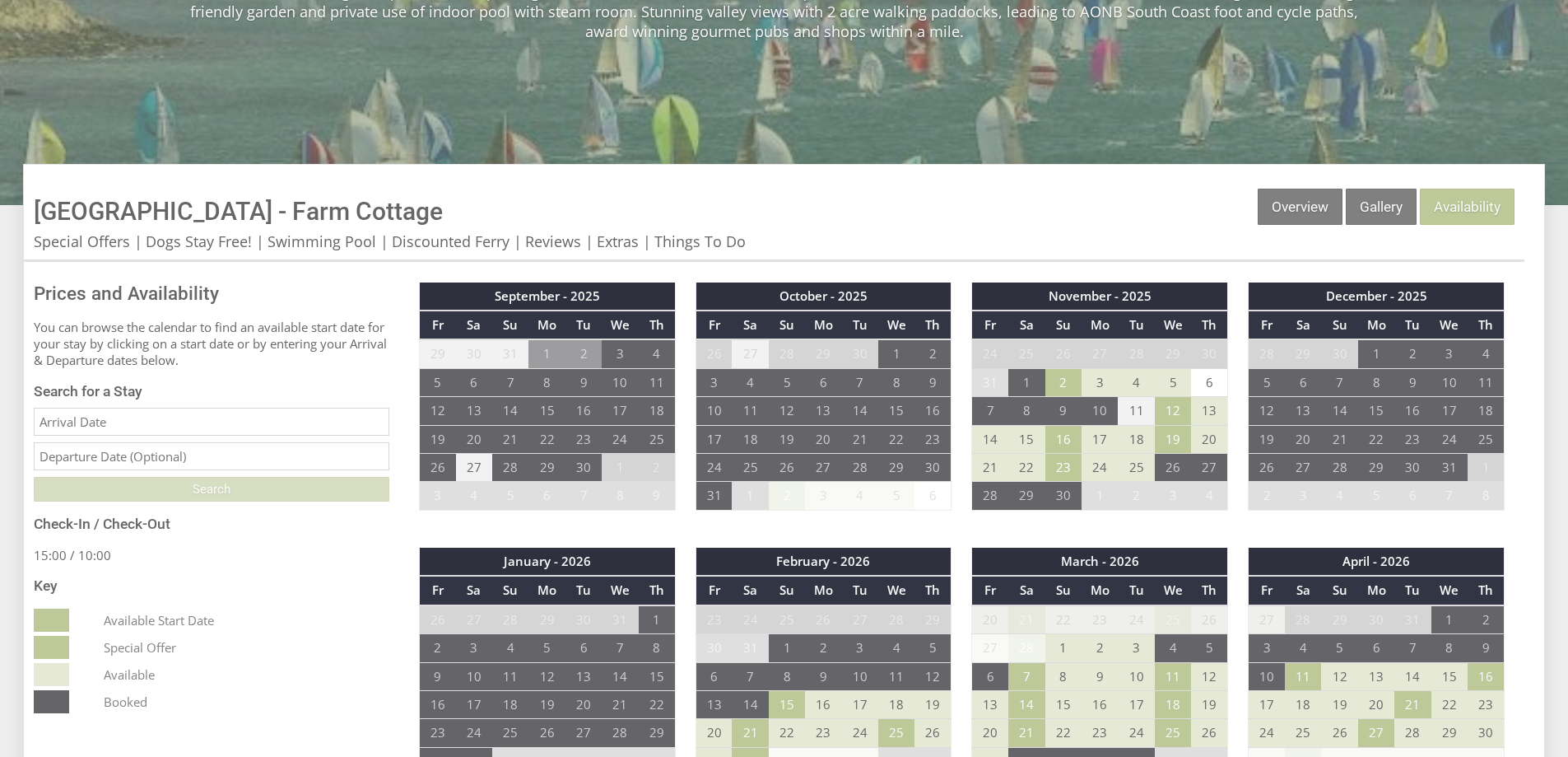
scroll to position [400, 0]
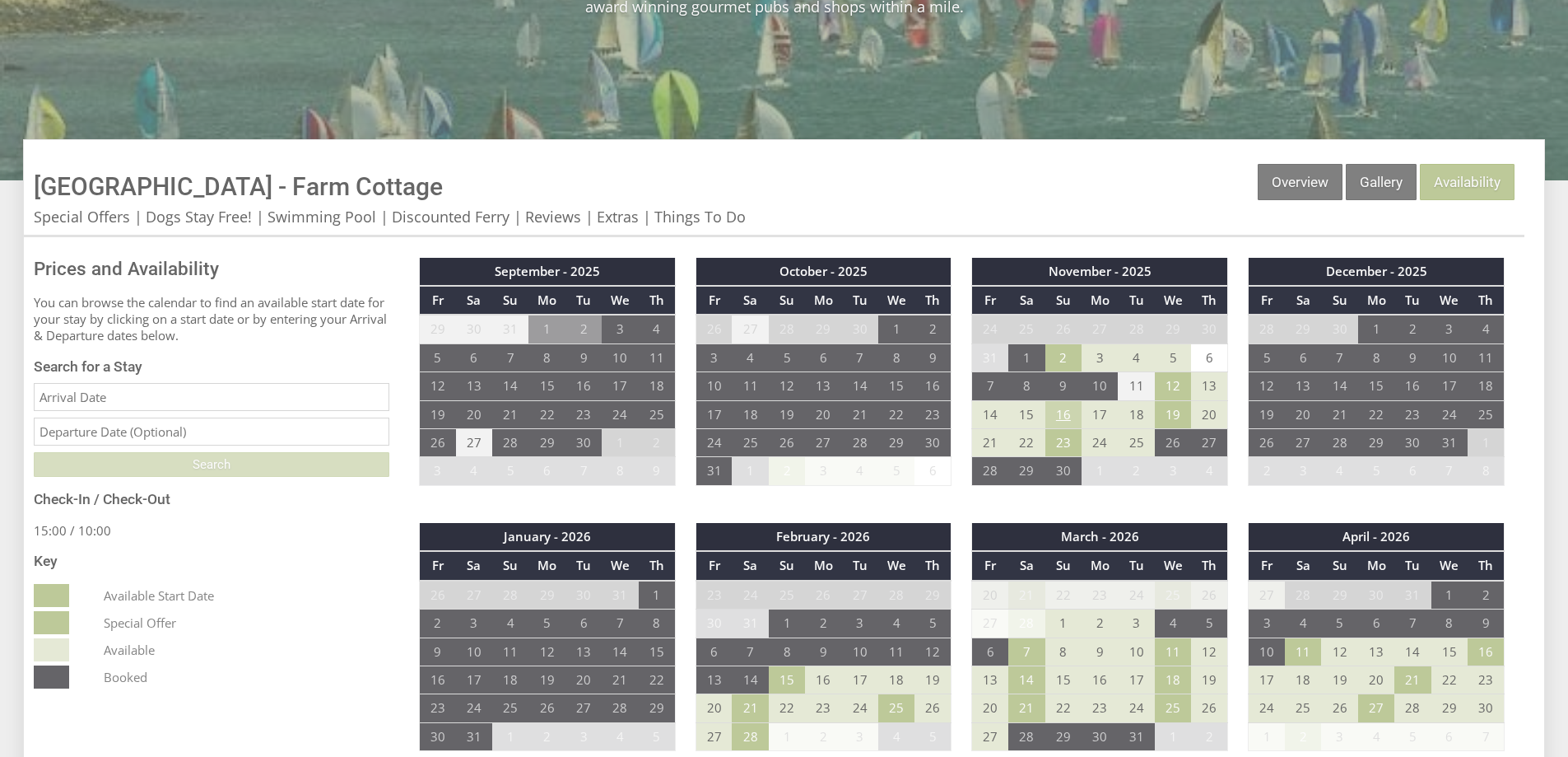
click at [1063, 412] on td "16" at bounding box center [1063, 414] width 37 height 28
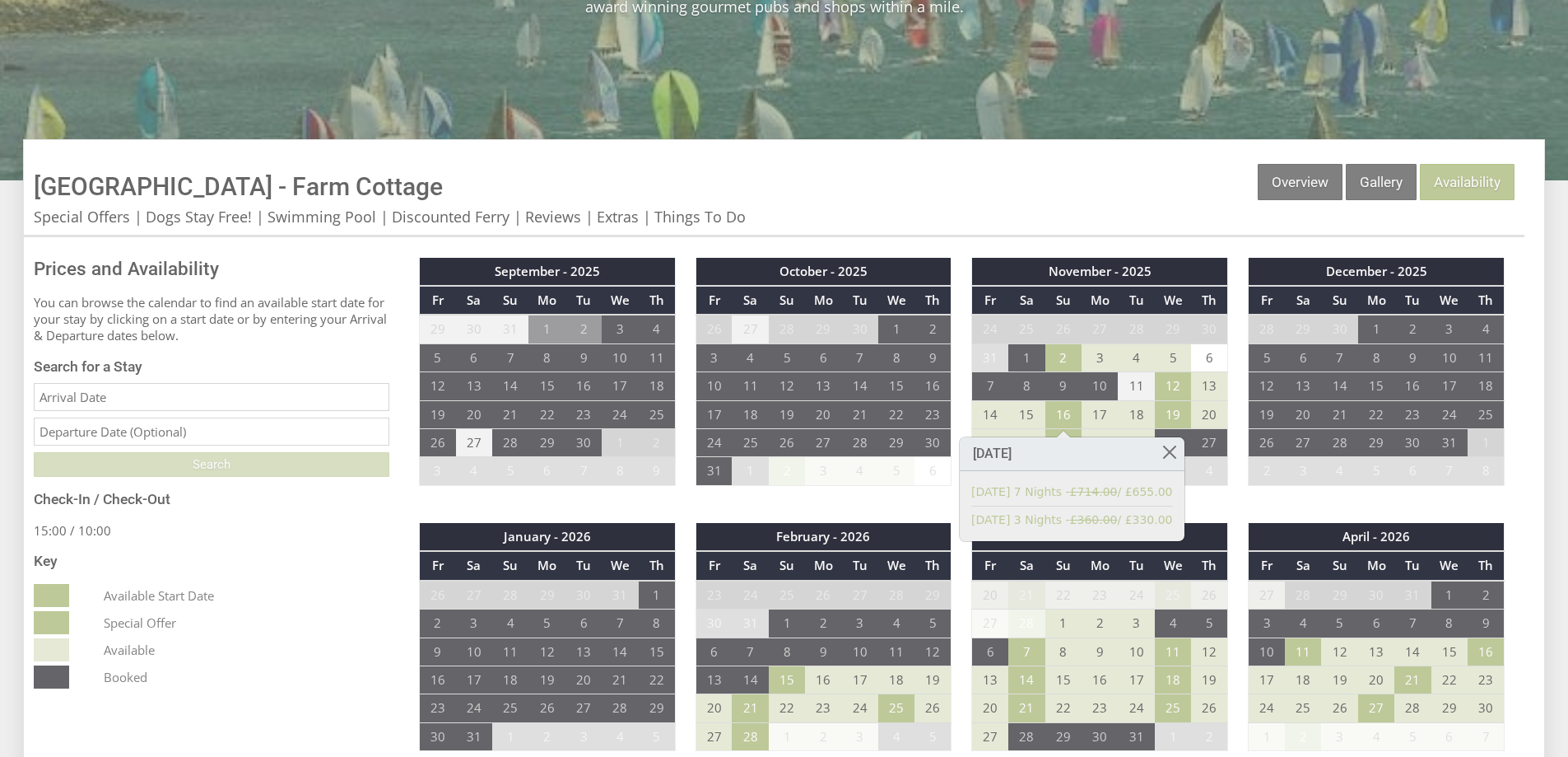
click at [298, 547] on div "Prices and Availability You can browse the calendar to find an available start …" at bounding box center [211, 473] width 375 height 439
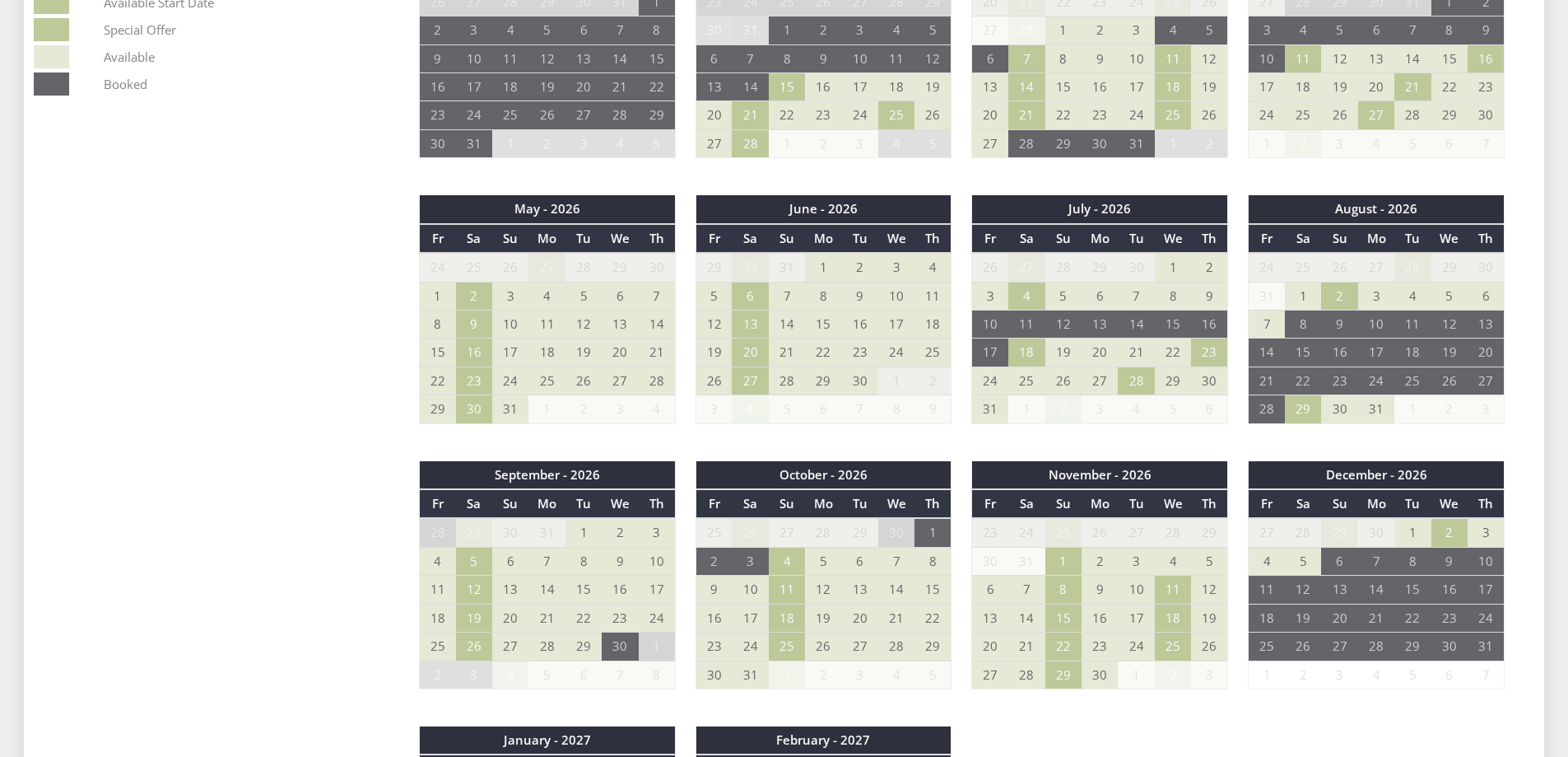
scroll to position [1059, 0]
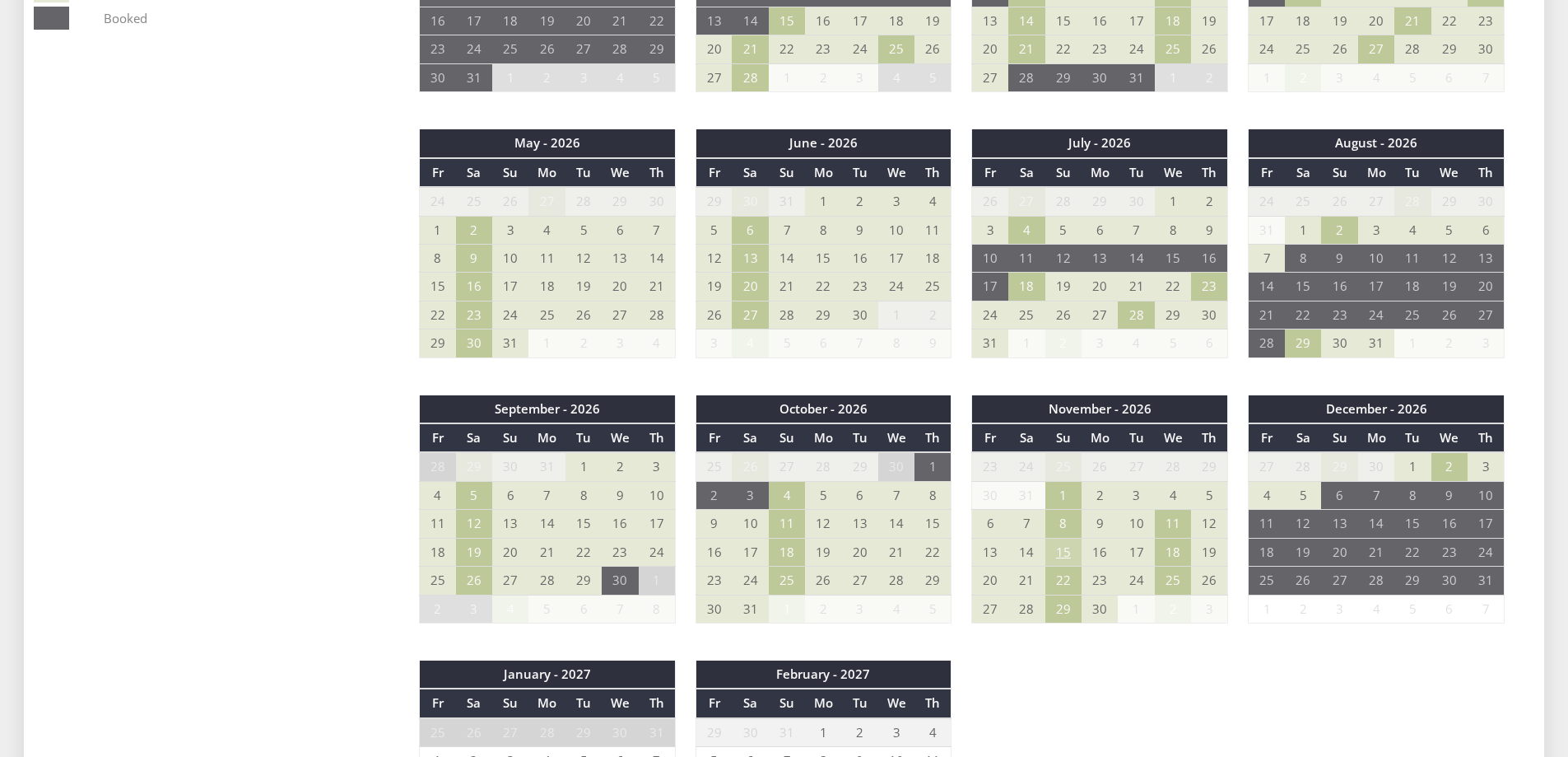
click at [1061, 553] on td "15" at bounding box center [1063, 552] width 37 height 28
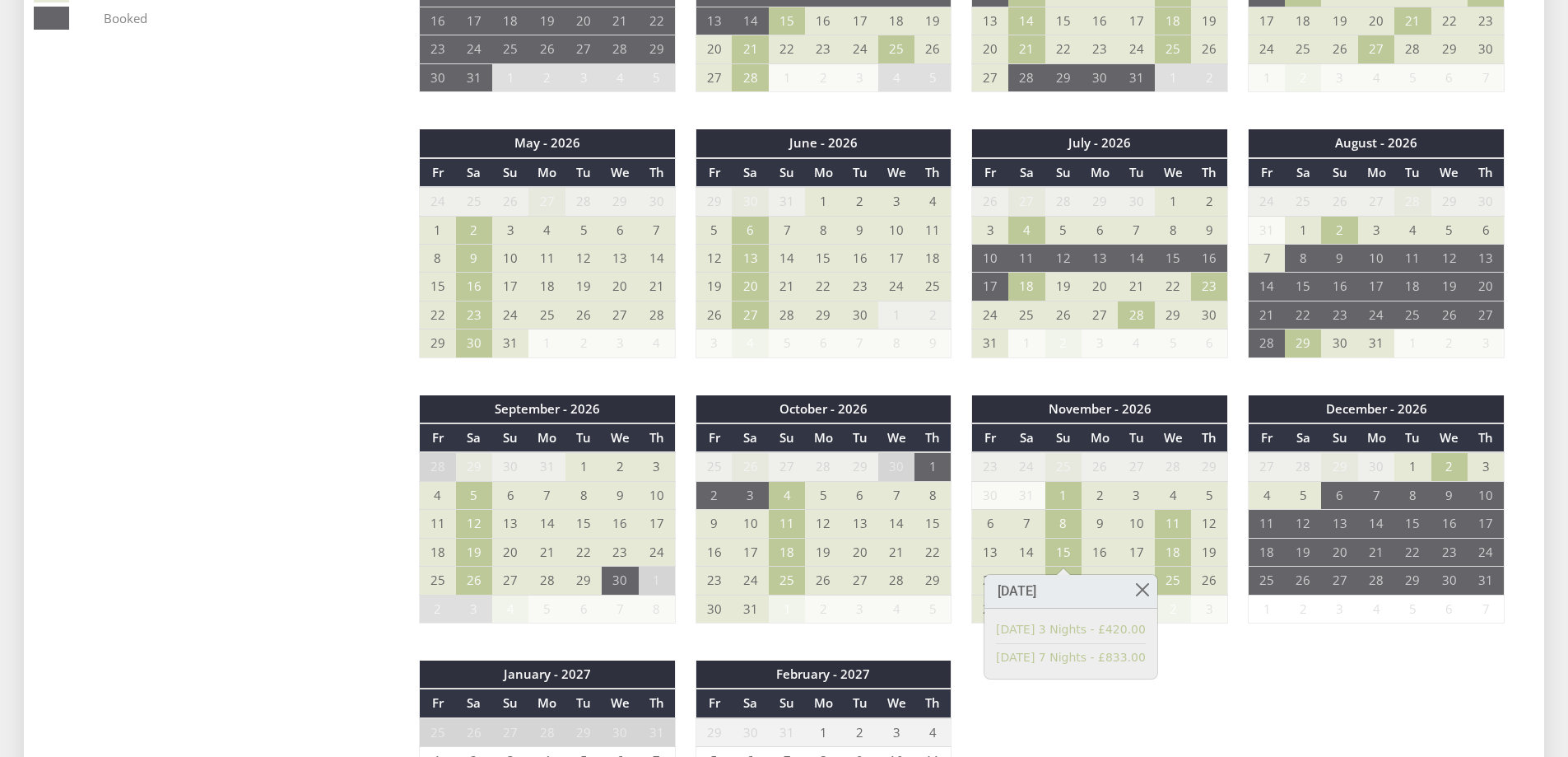
click at [1243, 681] on div "September - 2025 Fr Sa Su Mo Tu We Th 29 30 31 1 2 3 4 5 6 7 8 9 10 11 12" at bounding box center [961, 260] width 1125 height 1331
click at [1064, 582] on td "22" at bounding box center [1063, 580] width 37 height 28
click at [1219, 691] on div "September - 2025 Fr Sa Su Mo Tu We Th 29 30 31 1 2 3 4 5 6 7 8 9 10 11 12" at bounding box center [961, 260] width 1125 height 1331
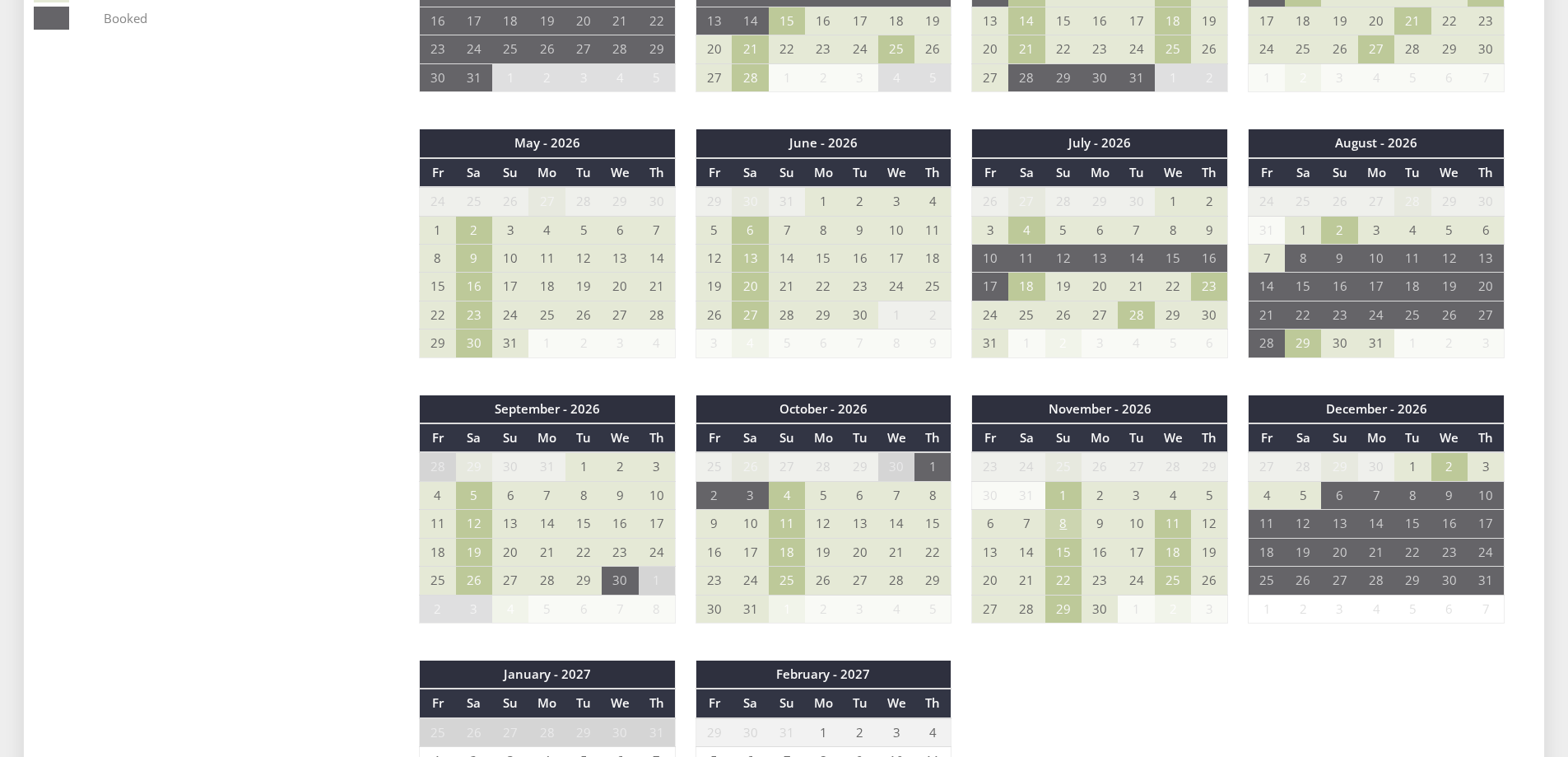
click at [1064, 515] on td "8" at bounding box center [1063, 523] width 37 height 28
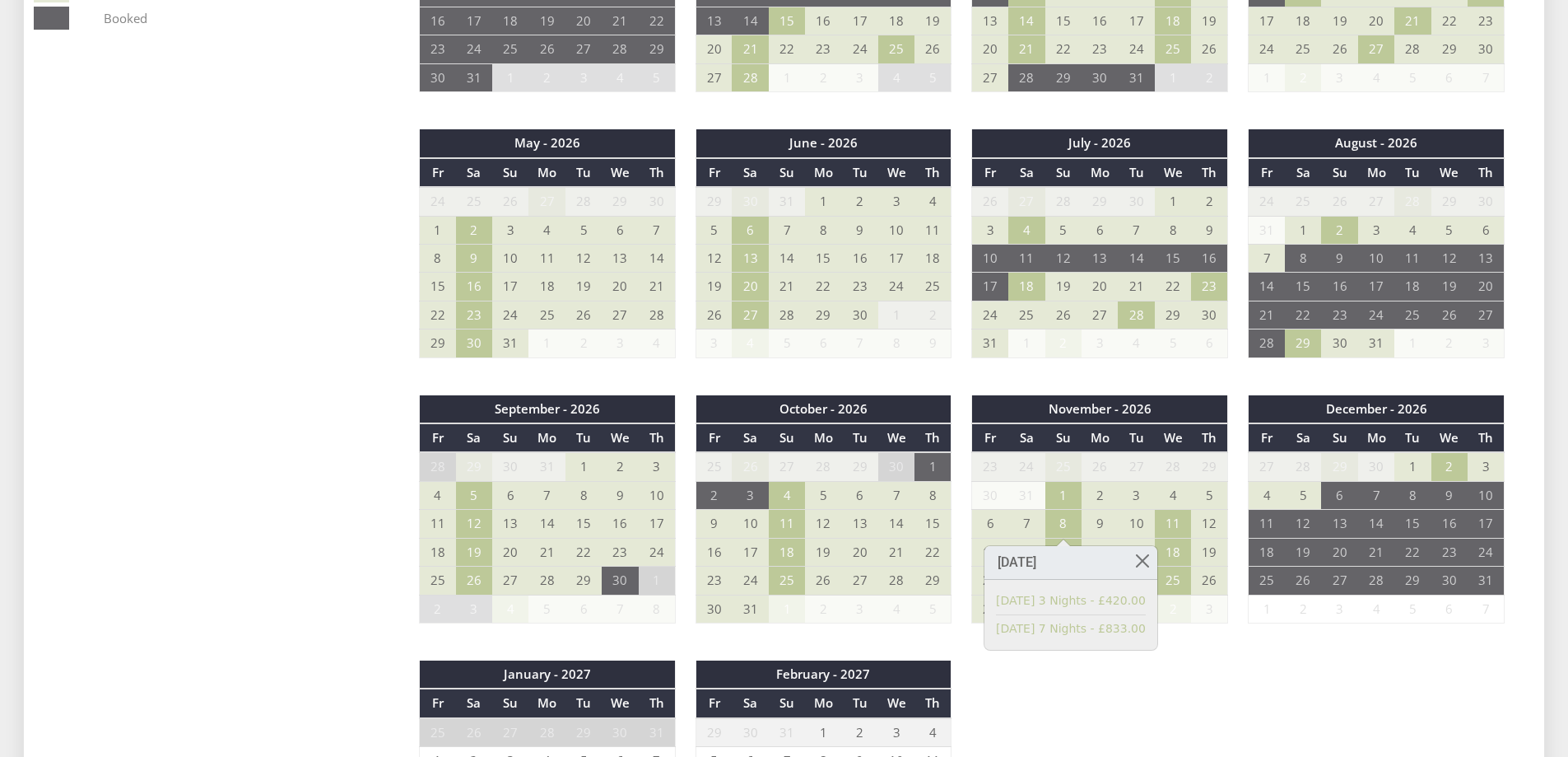
click at [1188, 690] on div "September - 2025 Fr Sa Su Mo Tu We Th 29 30 31 1 2 3 4 5 6 7 8 9 10 11 12" at bounding box center [961, 260] width 1125 height 1331
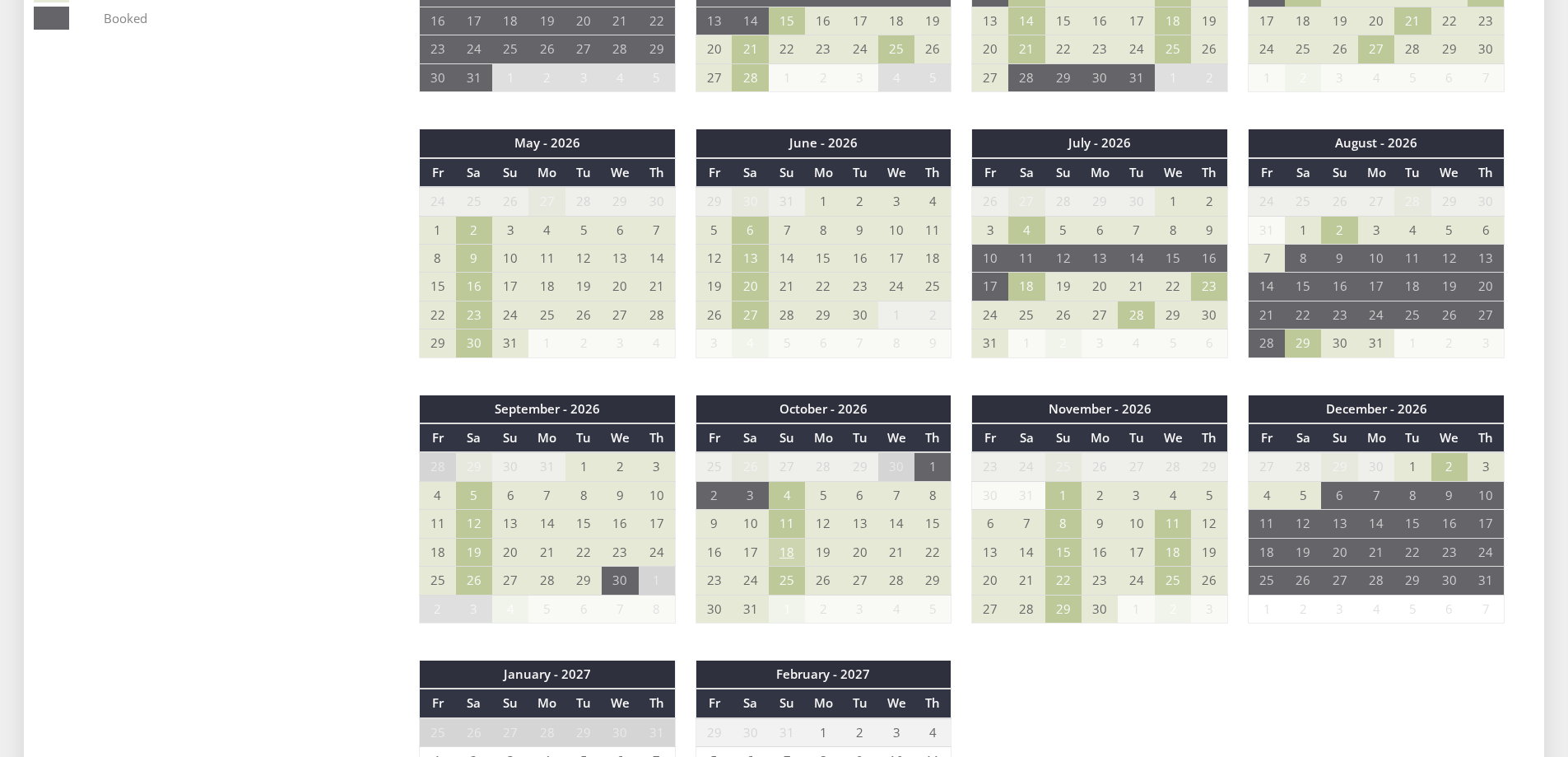
click at [781, 554] on td "18" at bounding box center [787, 552] width 37 height 28
click at [1140, 684] on div "September - 2025 Fr Sa Su Mo Tu We Th 29 30 31 1 2 3 4 5 6 7 8 9 10 11 12" at bounding box center [961, 260] width 1125 height 1331
click at [787, 584] on td "25" at bounding box center [787, 580] width 37 height 28
click at [1125, 712] on div "September - 2025 Fr Sa Su Mo Tu We Th 29 30 31 1 2 3 4 5 6 7 8 9 10 11 12" at bounding box center [961, 260] width 1125 height 1331
click at [782, 529] on td "11" at bounding box center [787, 523] width 37 height 28
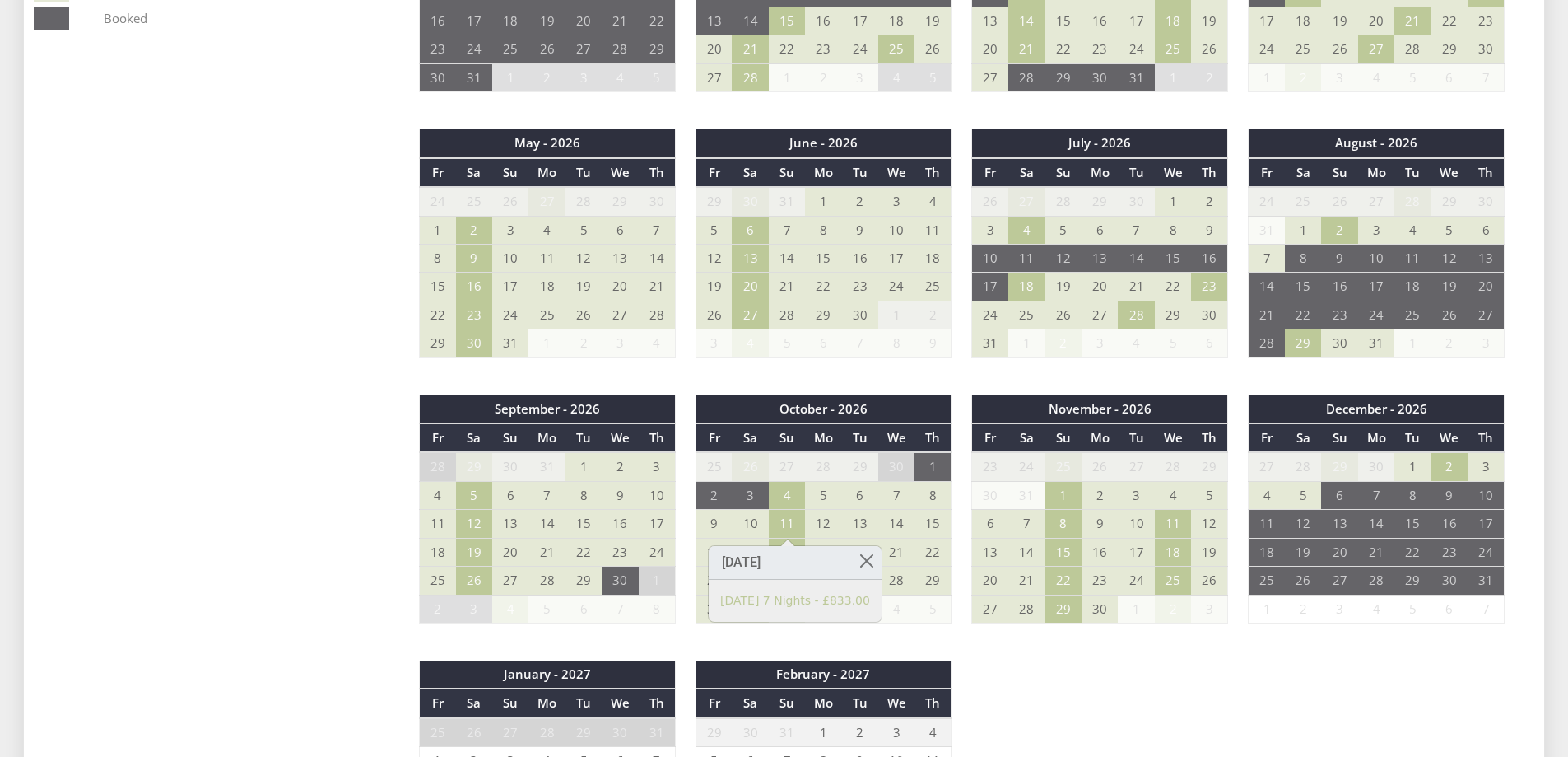
click at [1150, 689] on div "September - 2025 Fr Sa Su Mo Tu We Th 29 30 31 1 2 3 4 5 6 7 8 9 10 11 12" at bounding box center [961, 260] width 1125 height 1331
click at [481, 548] on td "19" at bounding box center [475, 552] width 37 height 28
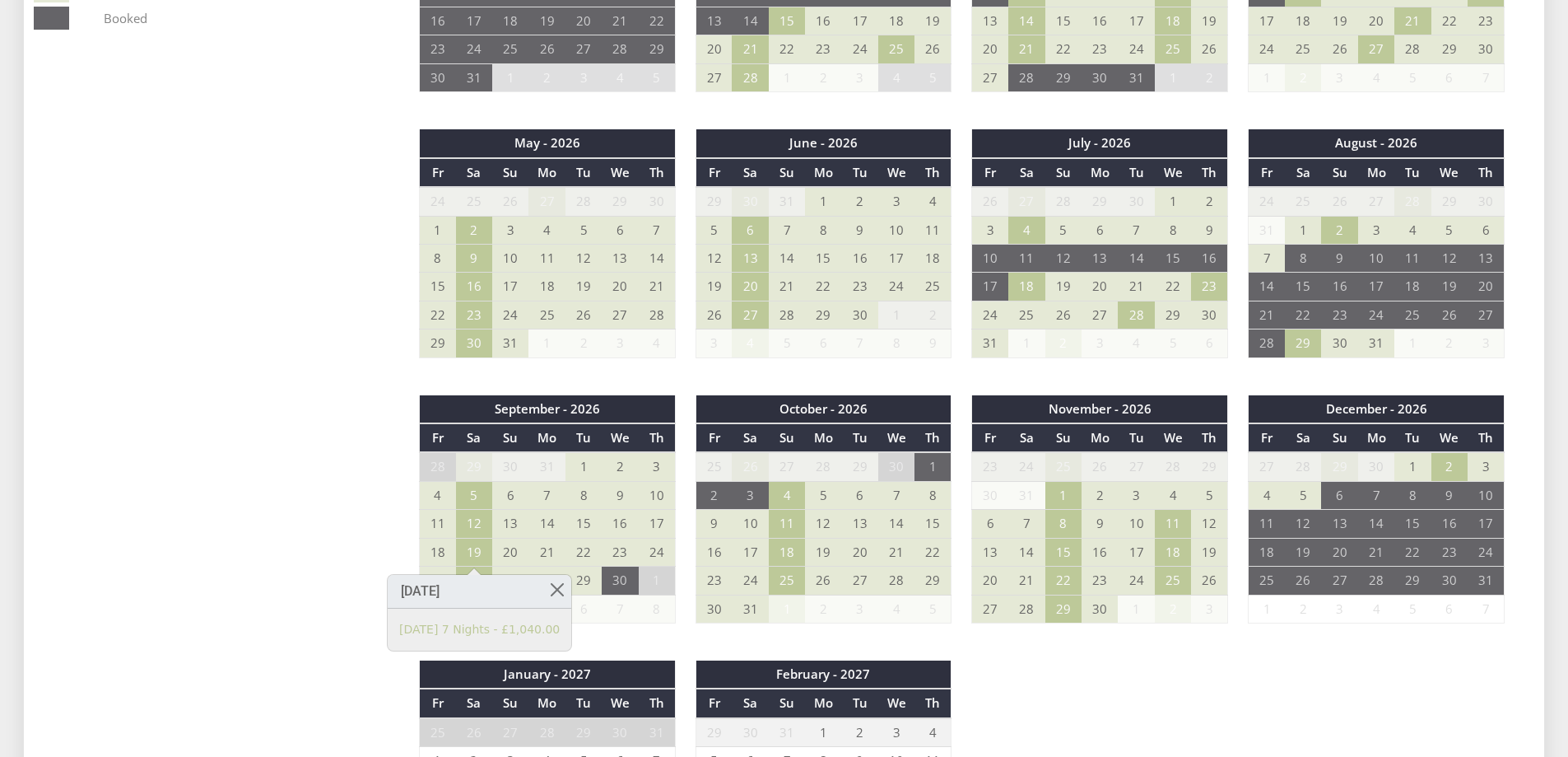
click at [1146, 675] on div "September - 2025 Fr Sa Su Mo Tu We Th 29 30 31 1 2 3 4 5 6 7 8 9 10 11 12" at bounding box center [961, 260] width 1125 height 1331
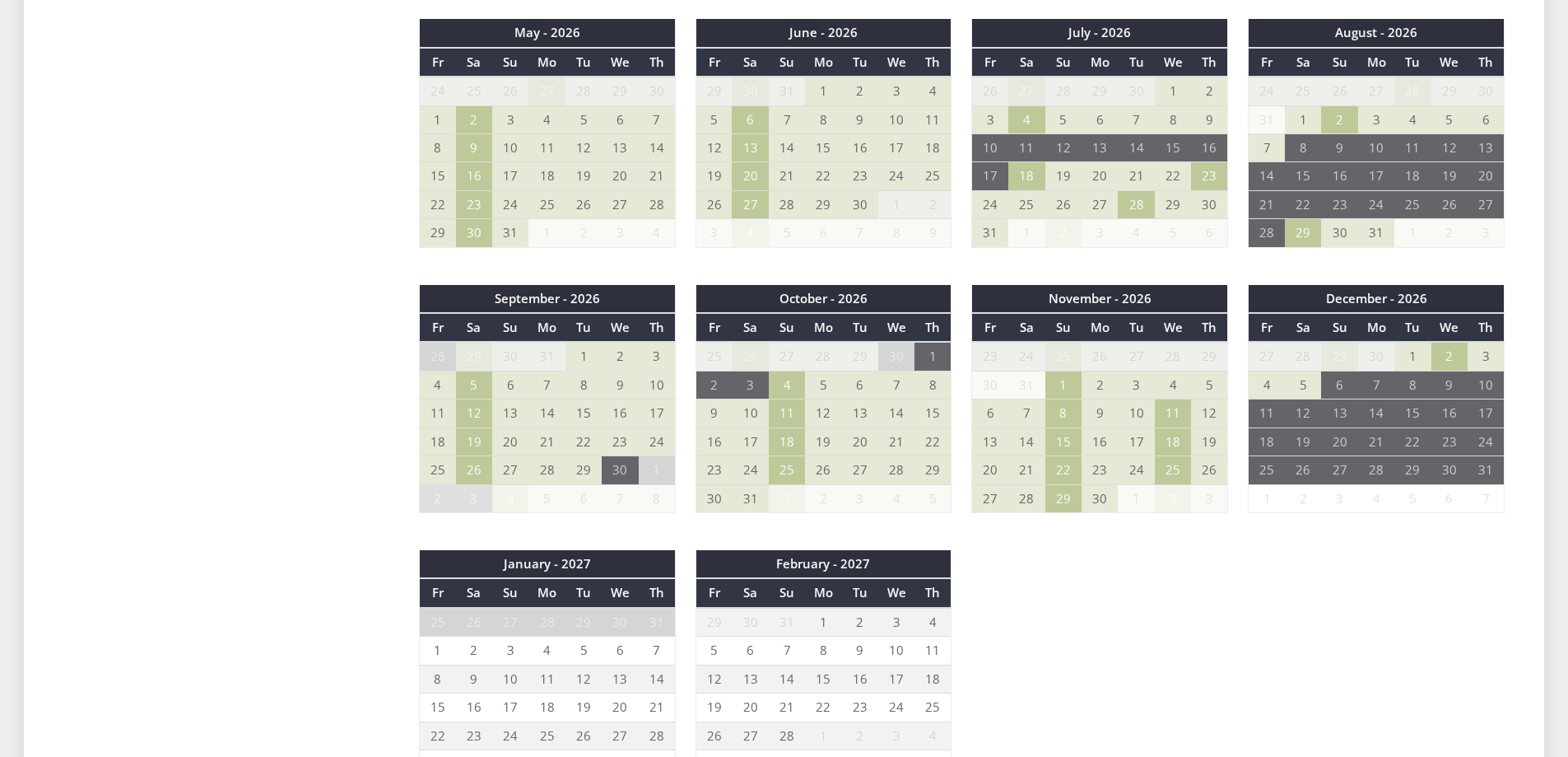
scroll to position [1141, 0]
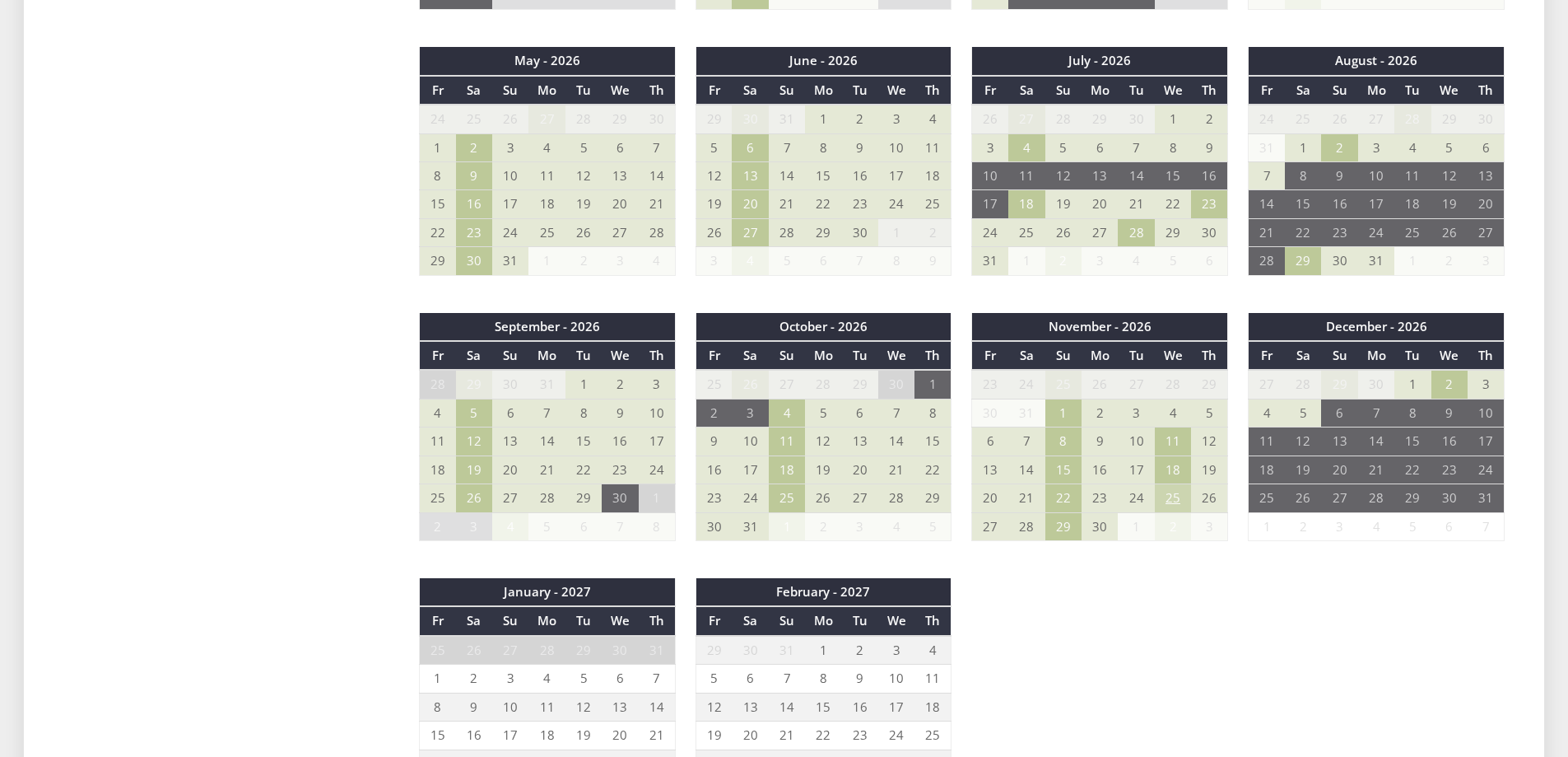
click at [1176, 499] on td "25" at bounding box center [1173, 498] width 37 height 28
click at [1107, 651] on div "September - 2025 Fr Sa Su Mo Tu We Th 29 30 31 1 2 3 4 5 6 7 8 9 10 11 12" at bounding box center [961, 178] width 1125 height 1331
click at [1068, 470] on td "15" at bounding box center [1063, 469] width 37 height 28
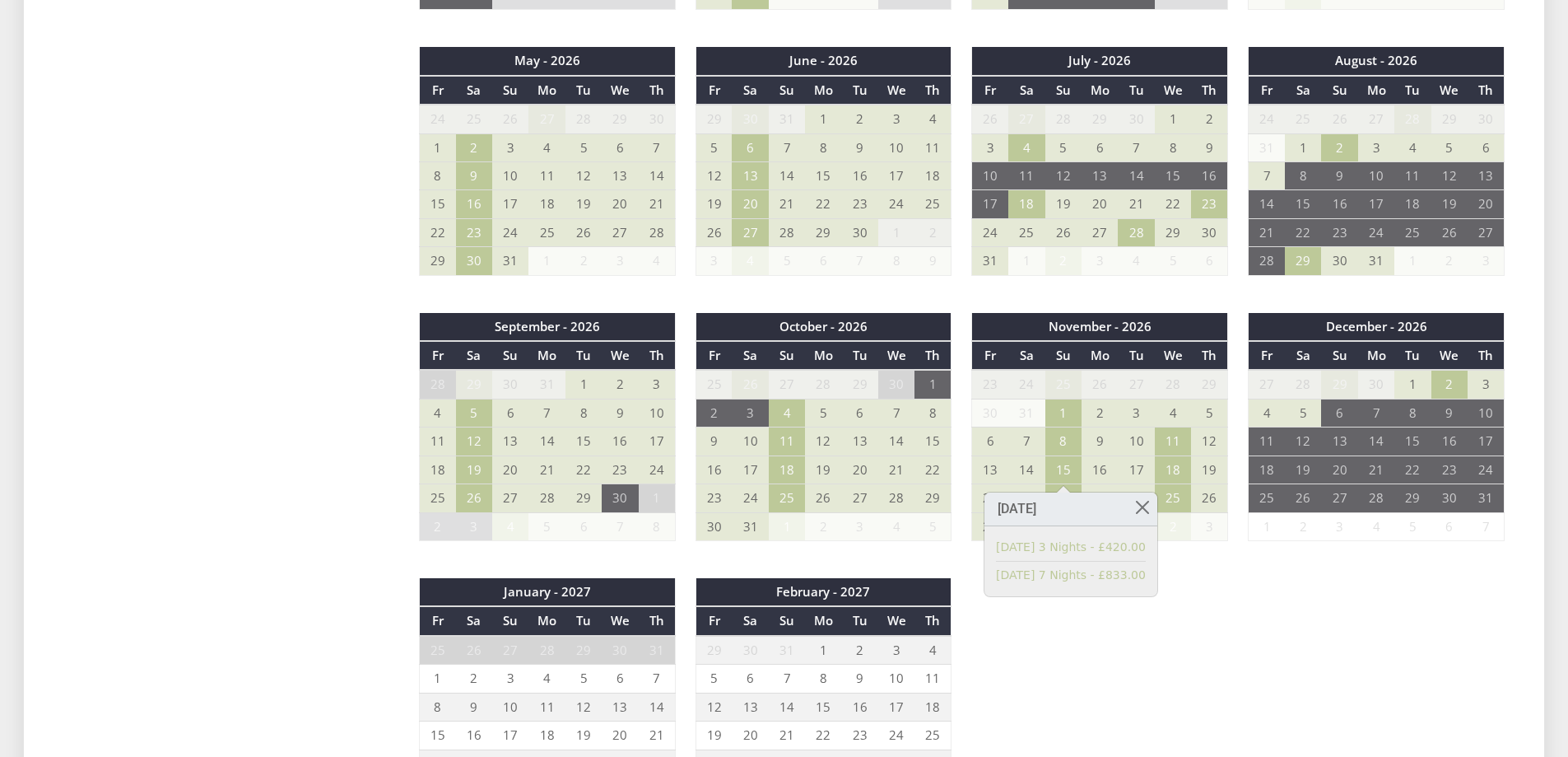
click at [1096, 634] on div "September - 2025 Fr Sa Su Mo Tu We Th 29 30 31 1 2 3 4 5 6 7 8 9 10 11 12" at bounding box center [961, 178] width 1125 height 1331
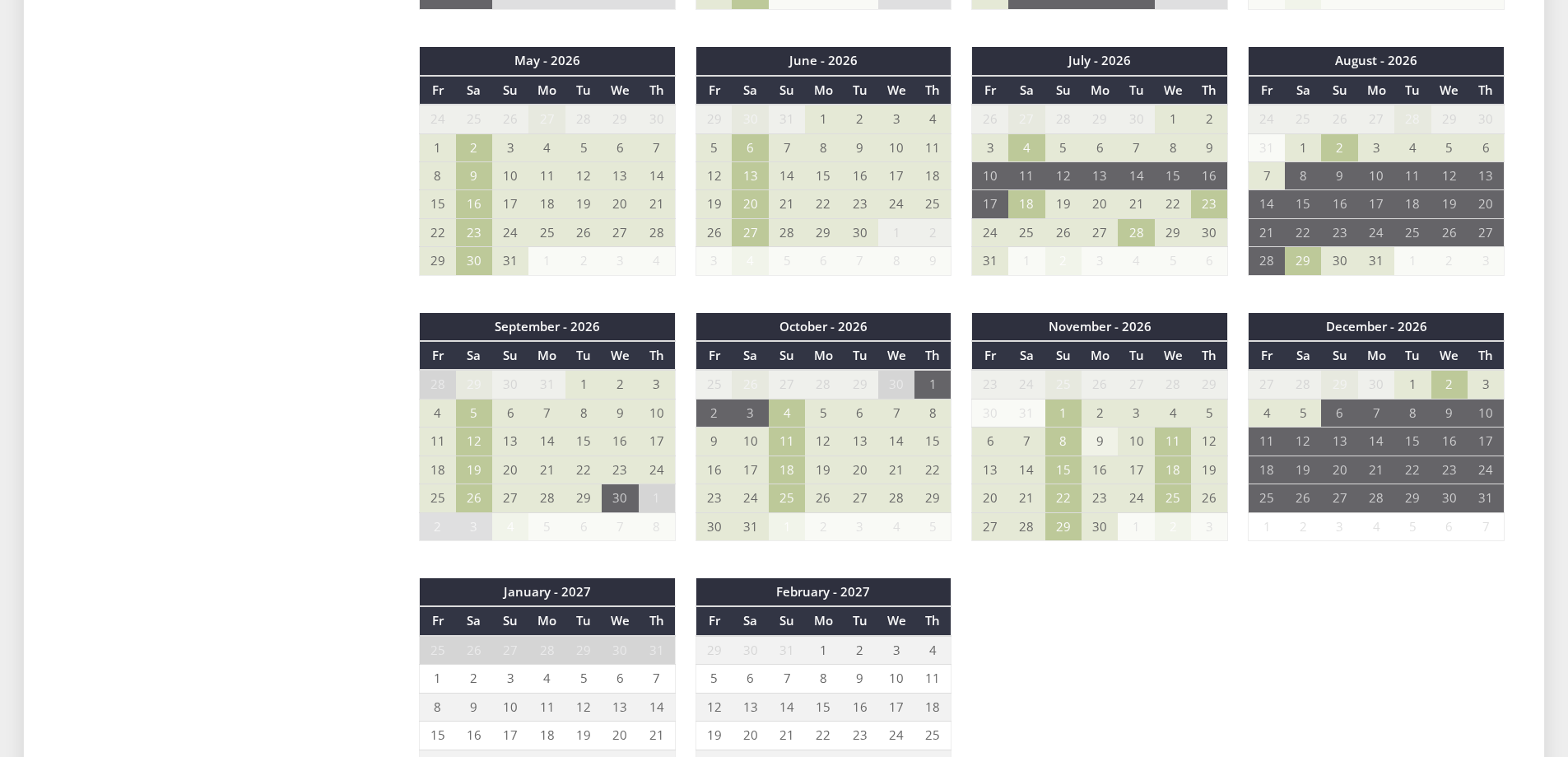
click at [1101, 447] on td "9" at bounding box center [1100, 441] width 37 height 28
click at [1133, 448] on td "10" at bounding box center [1136, 441] width 37 height 28
click at [1137, 477] on td "17" at bounding box center [1136, 469] width 37 height 28
click at [1109, 474] on td "16" at bounding box center [1100, 469] width 37 height 28
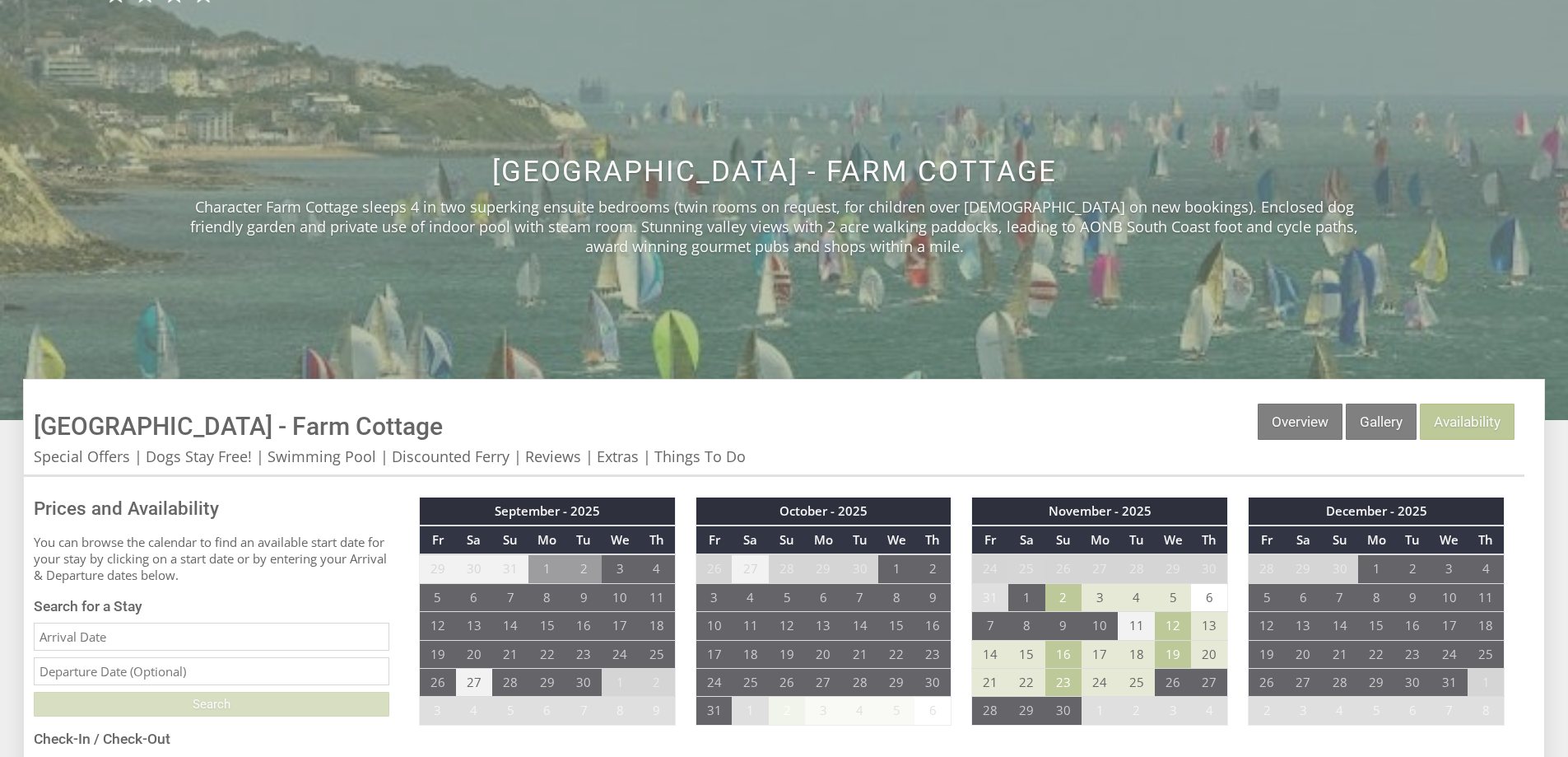
scroll to position [0, 0]
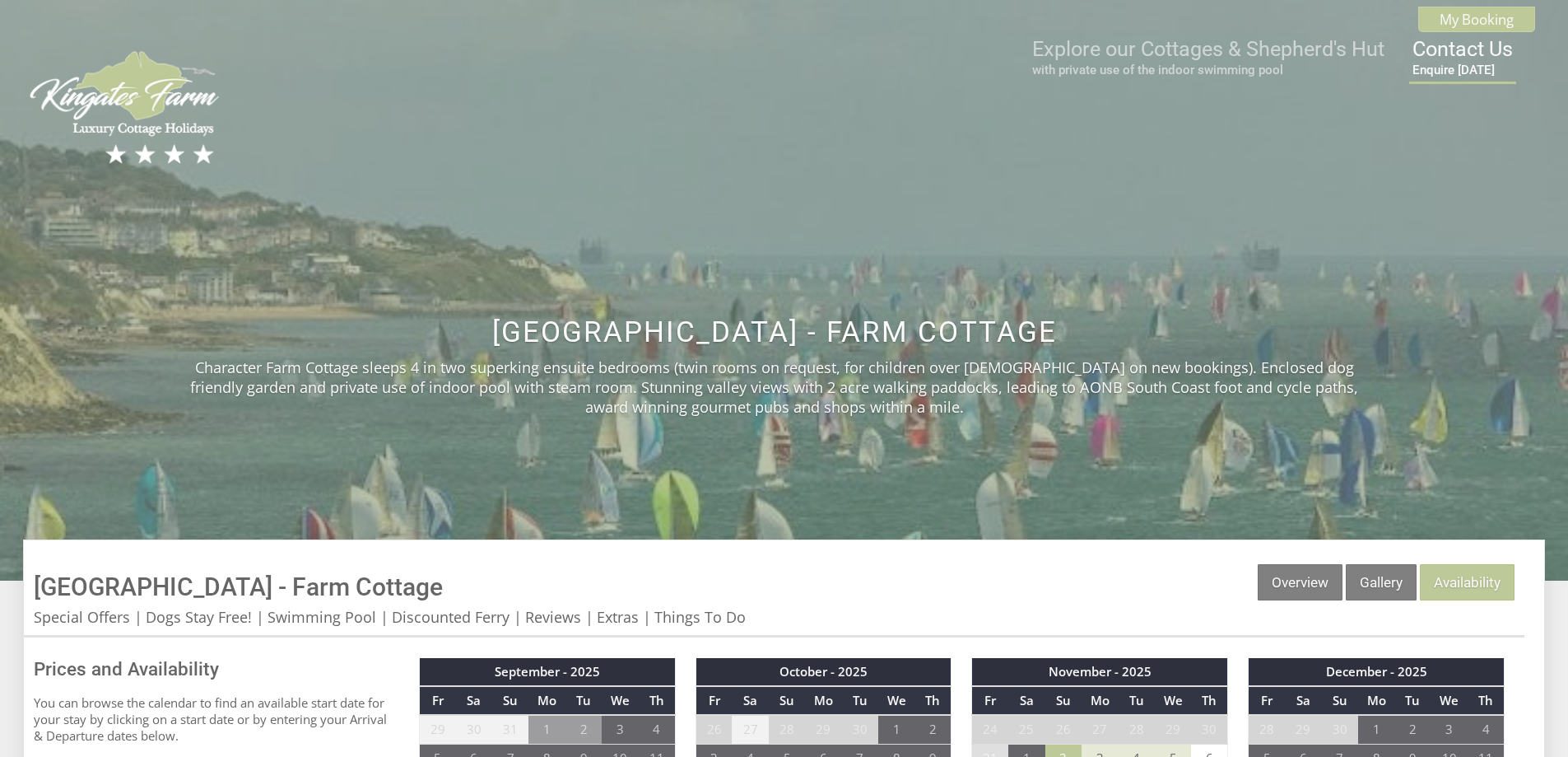
click at [1458, 67] on small "Enquire [DATE]" at bounding box center [1462, 70] width 100 height 15
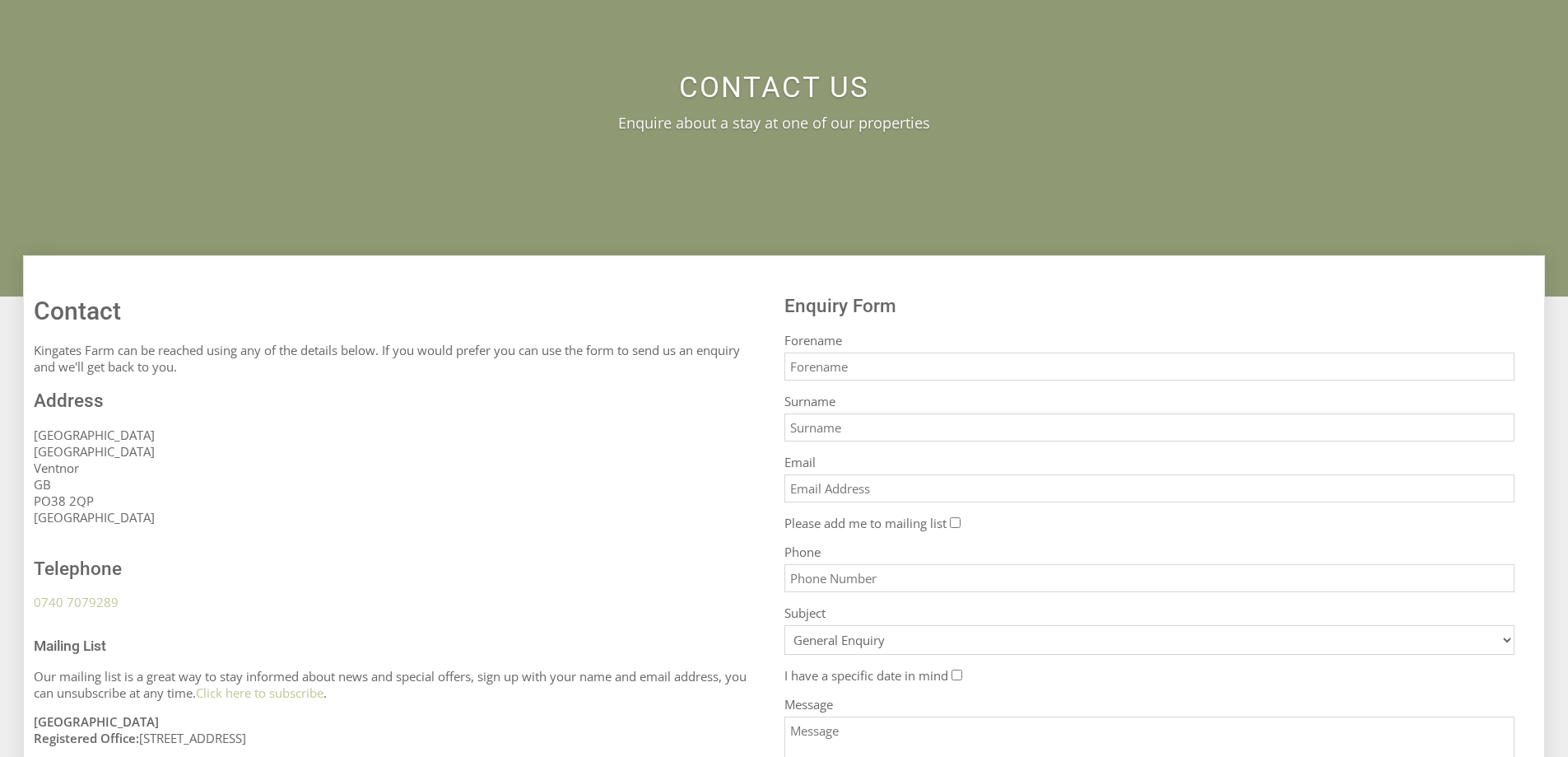
scroll to position [247, 0]
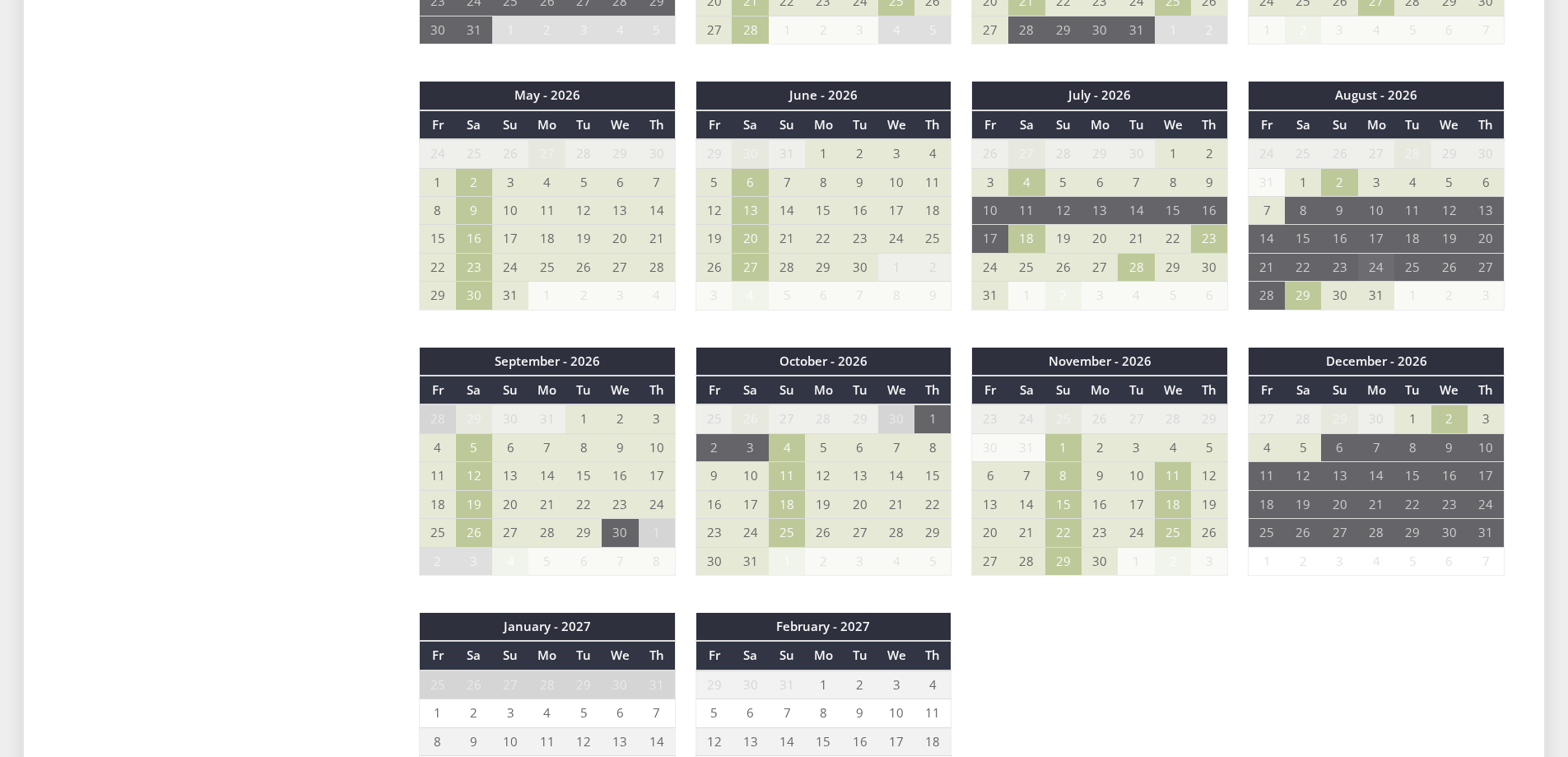
scroll to position [1152, 0]
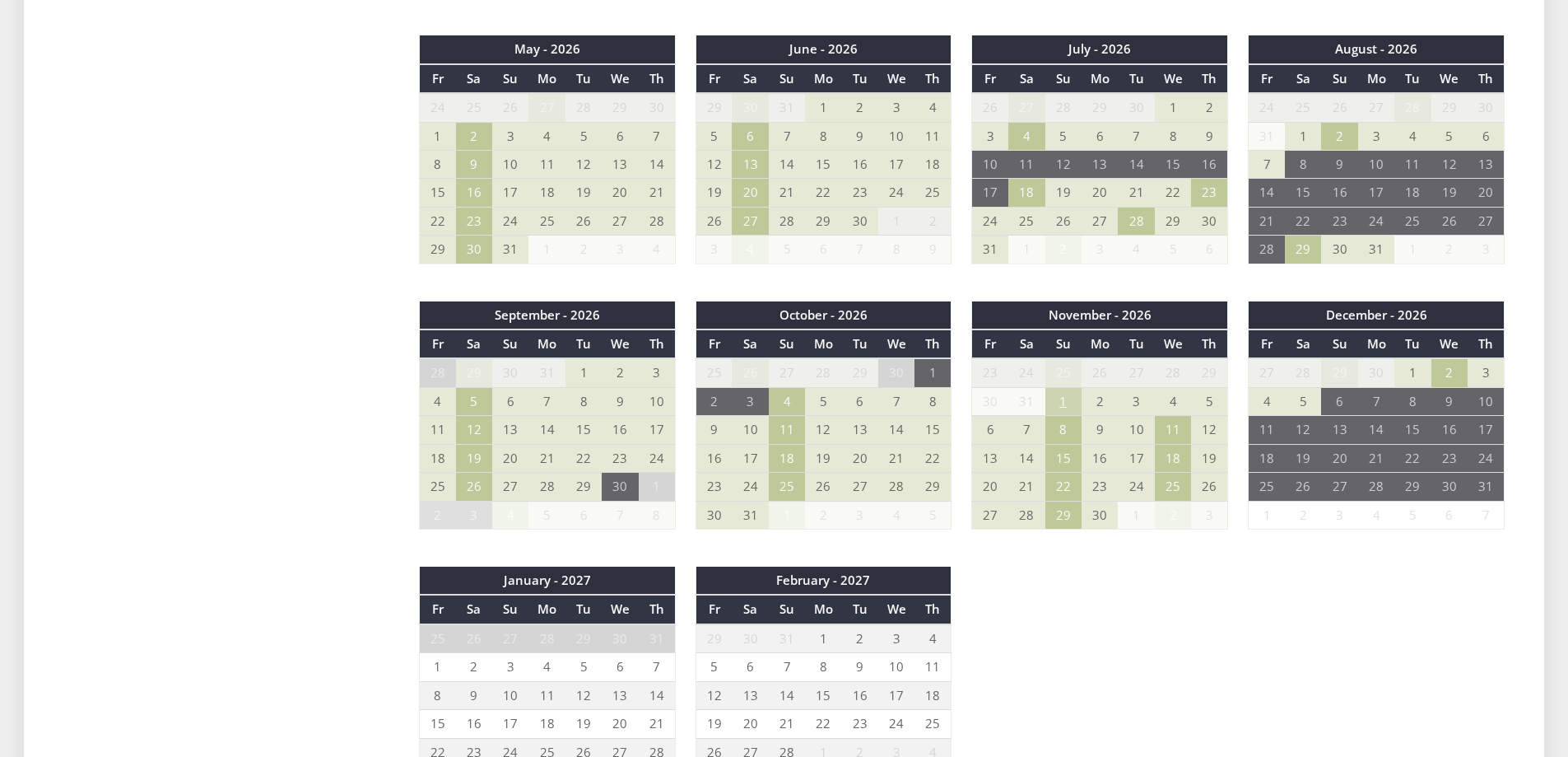
click at [1060, 402] on td "1" at bounding box center [1063, 401] width 37 height 28
click at [1152, 575] on div "September - 2025 Fr Sa Su Mo Tu We Th 29 30 31 1 2 3 4 5 6 7 8 9 10 11 12" at bounding box center [961, 167] width 1125 height 1331
click at [1060, 426] on td "8" at bounding box center [1063, 429] width 37 height 28
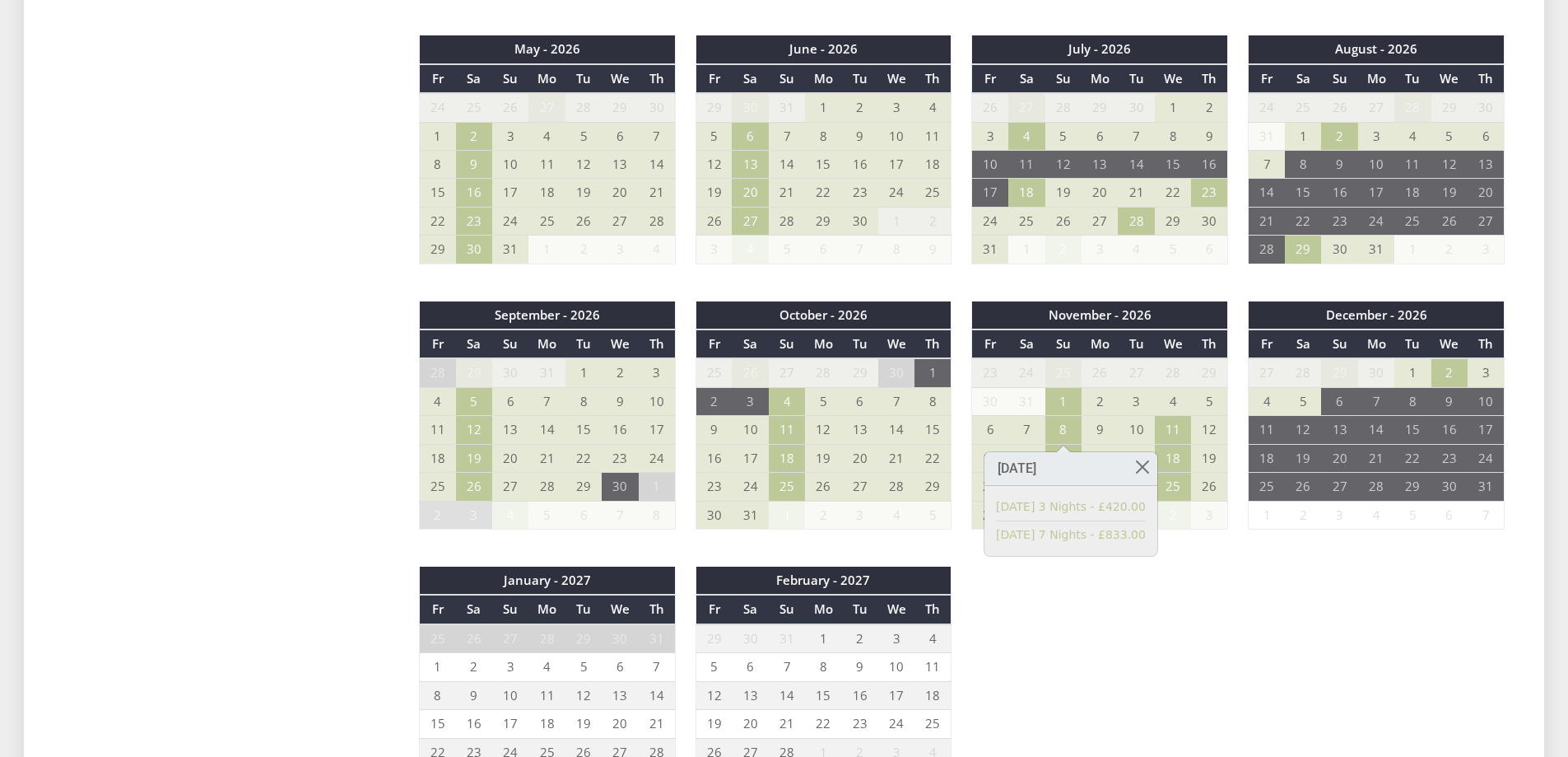
drag, startPoint x: 1302, startPoint y: 706, endPoint x: 1298, endPoint y: 667, distance: 39.2
click at [1301, 693] on div "September - 2025 Fr Sa Su Mo Tu We Th 29 30 31 1 2 3 4 5 6 7 8 9 10 11 12" at bounding box center [961, 167] width 1125 height 1331
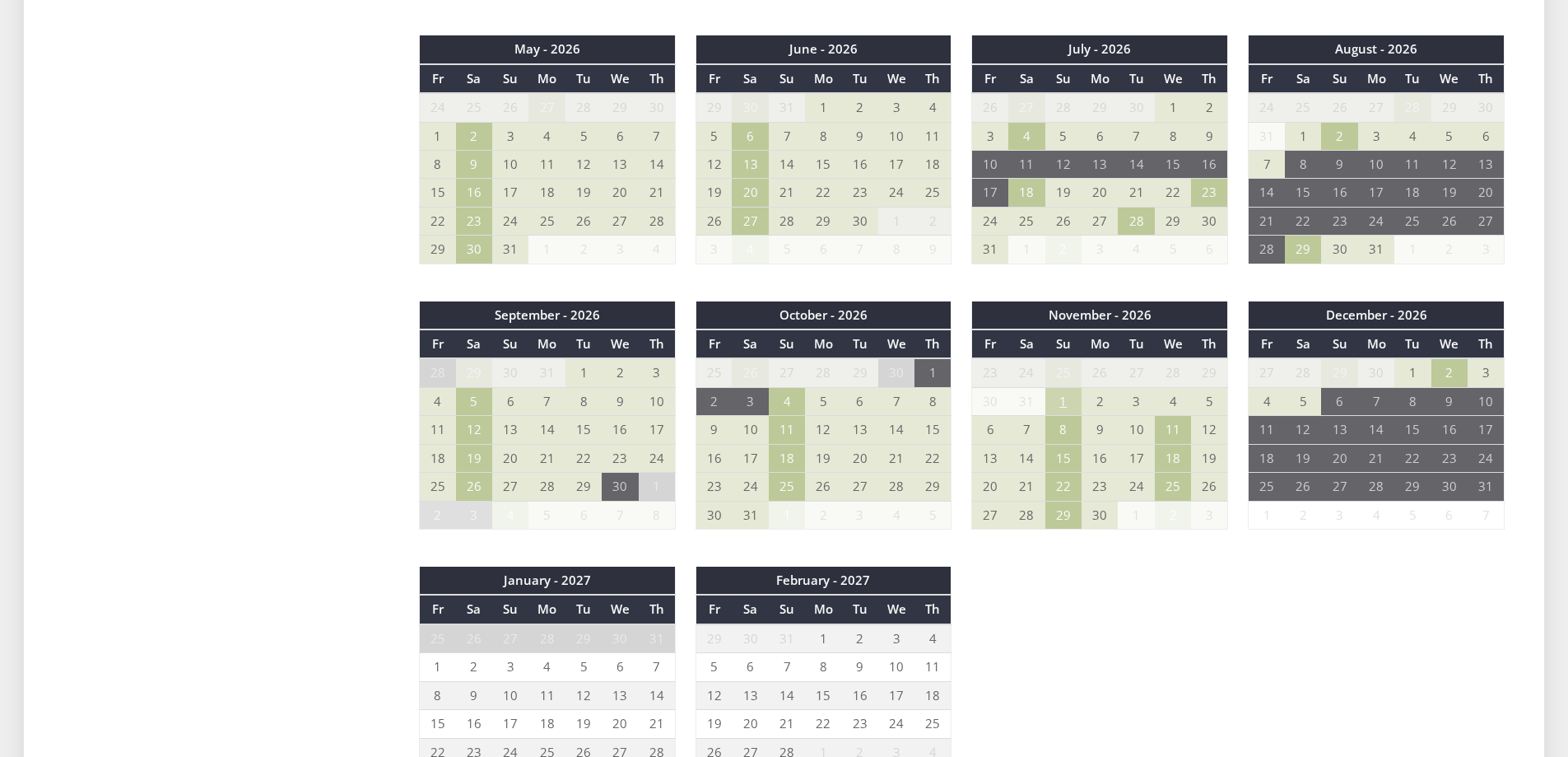
click at [1063, 406] on td "1" at bounding box center [1063, 401] width 37 height 28
click at [1198, 589] on div "September - 2025 Fr Sa Su Mo Tu We Th 29 30 31 1 2 3 4 5 6 7 8 9 10 11 12" at bounding box center [961, 167] width 1125 height 1331
click at [1064, 462] on td "15" at bounding box center [1063, 457] width 37 height 28
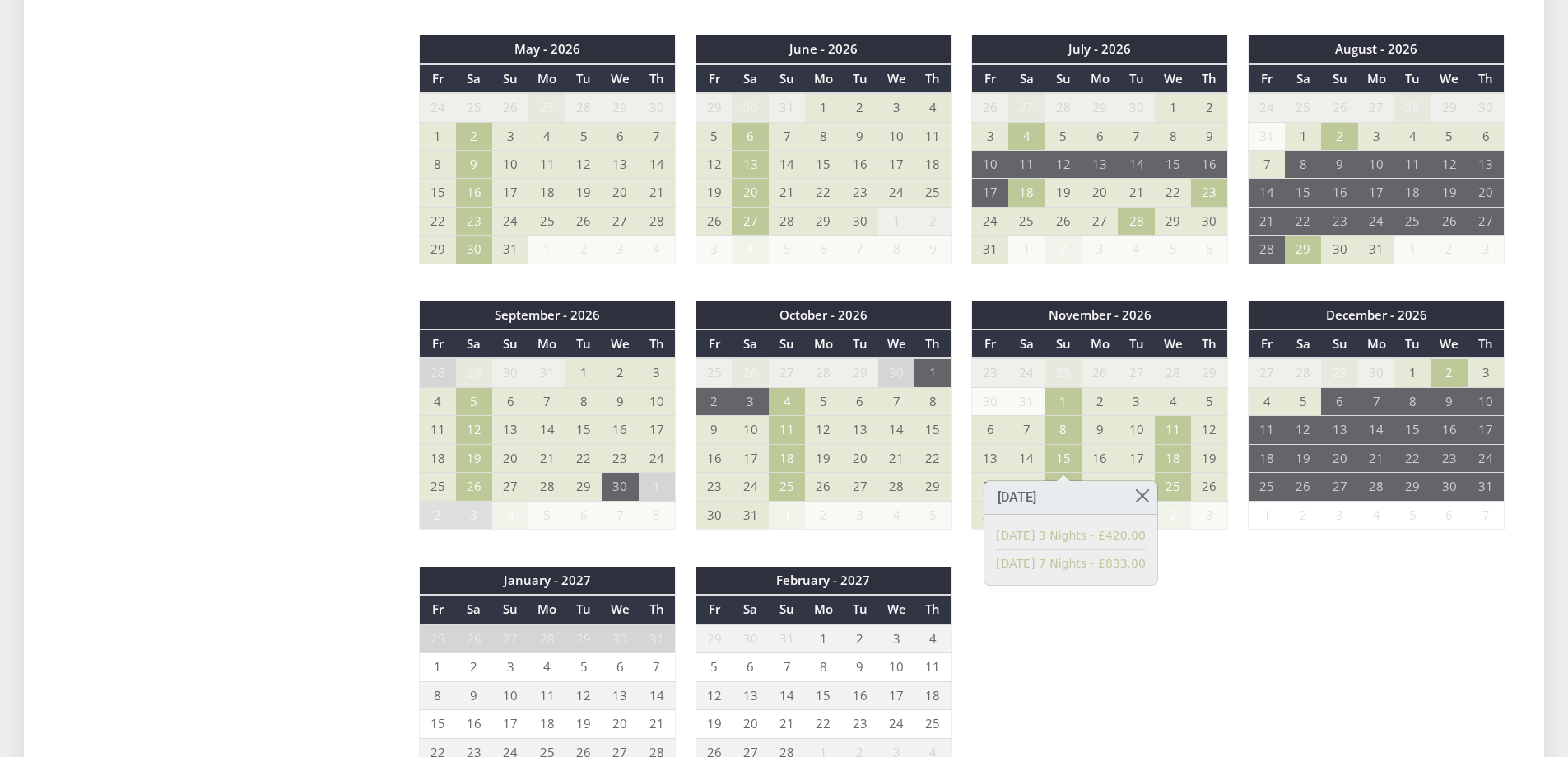
click at [1262, 607] on div "September - 2025 Fr Sa Su Mo Tu We Th 29 30 31 1 2 3 4 5 6 7 8 9 10 11 12" at bounding box center [961, 167] width 1125 height 1331
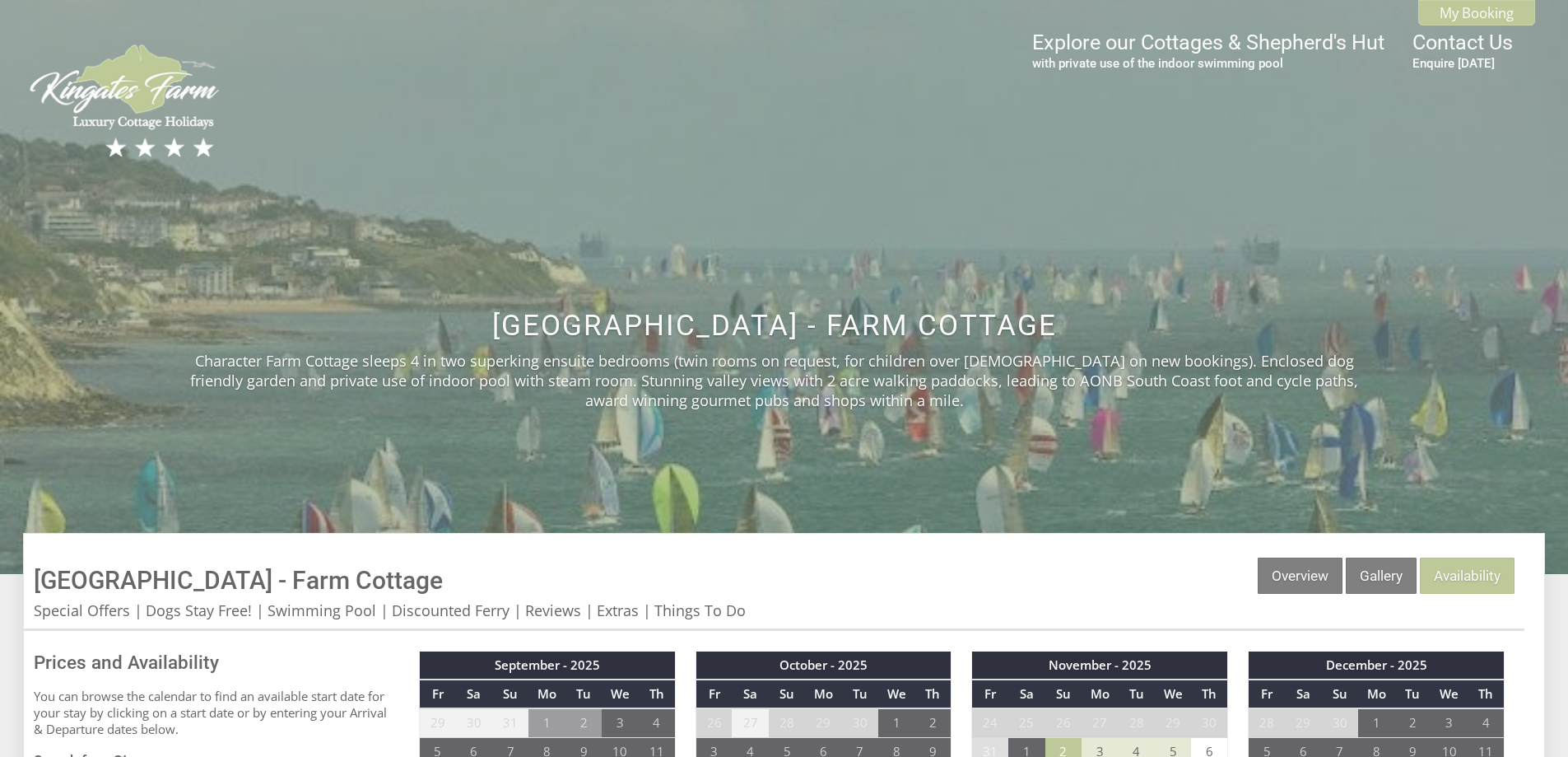
scroll to position [0, 0]
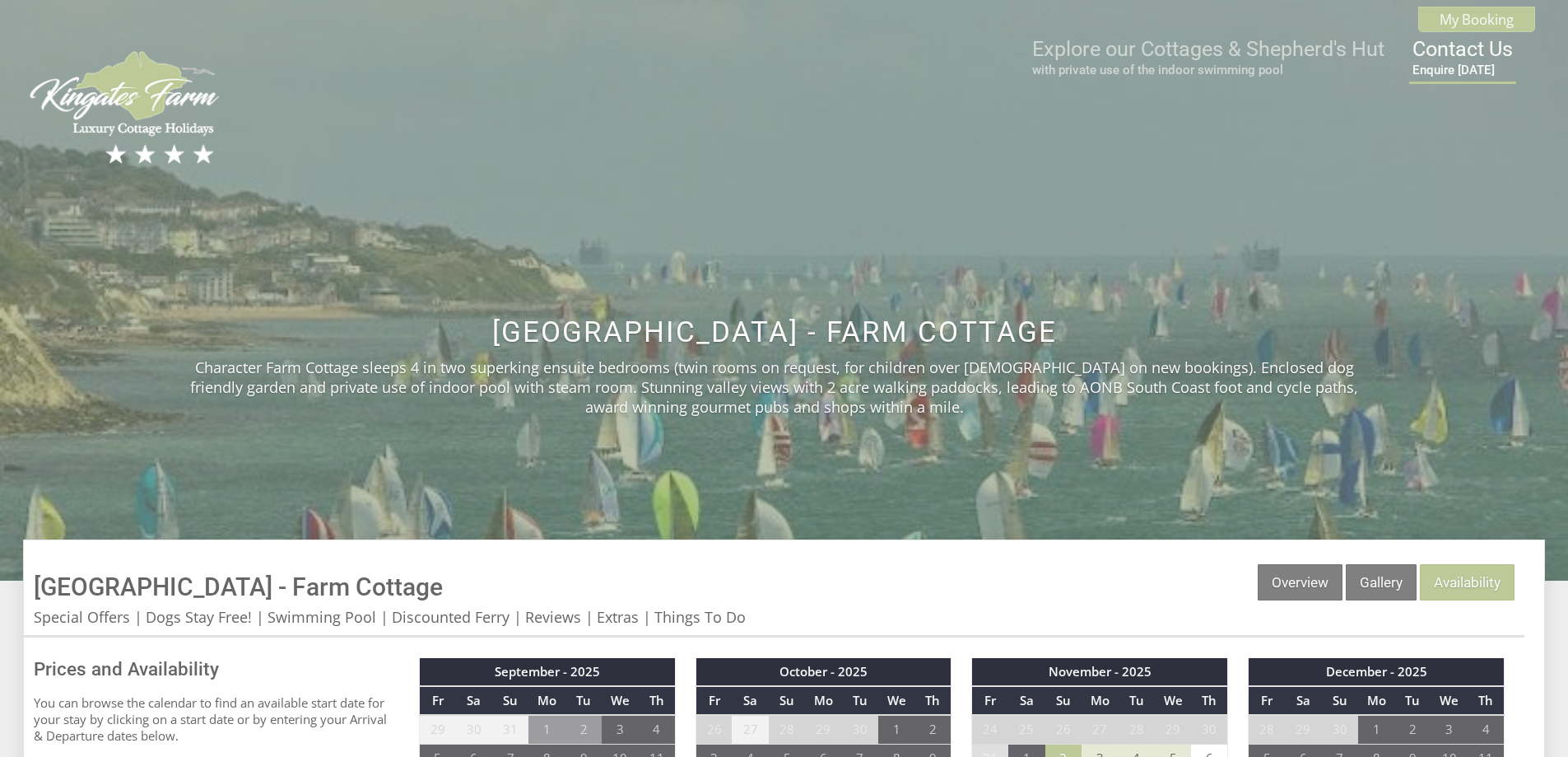
click at [1470, 48] on link "Contact Us Enquire [DATE]" at bounding box center [1462, 58] width 100 height 40
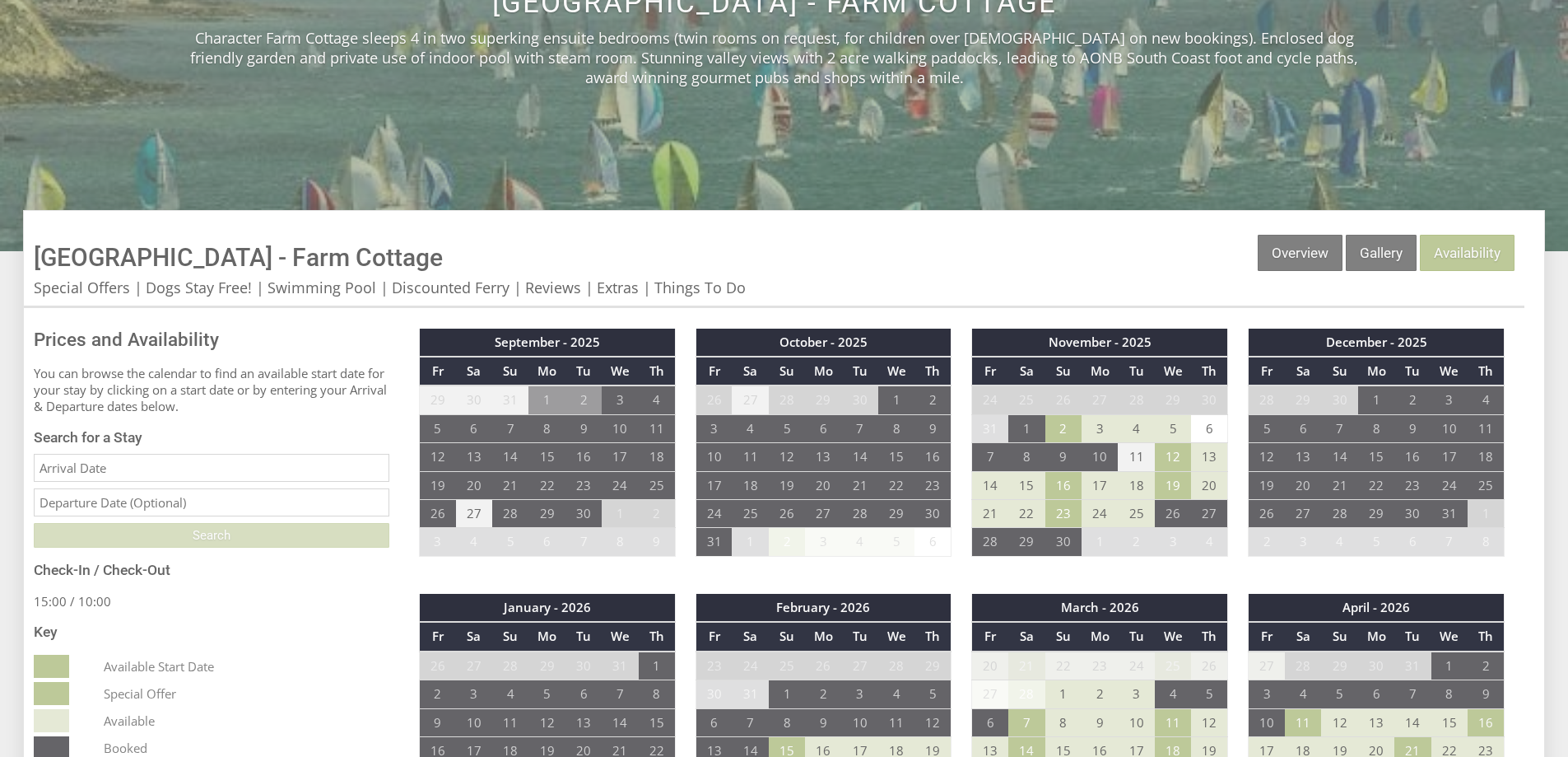
scroll to position [412, 0]
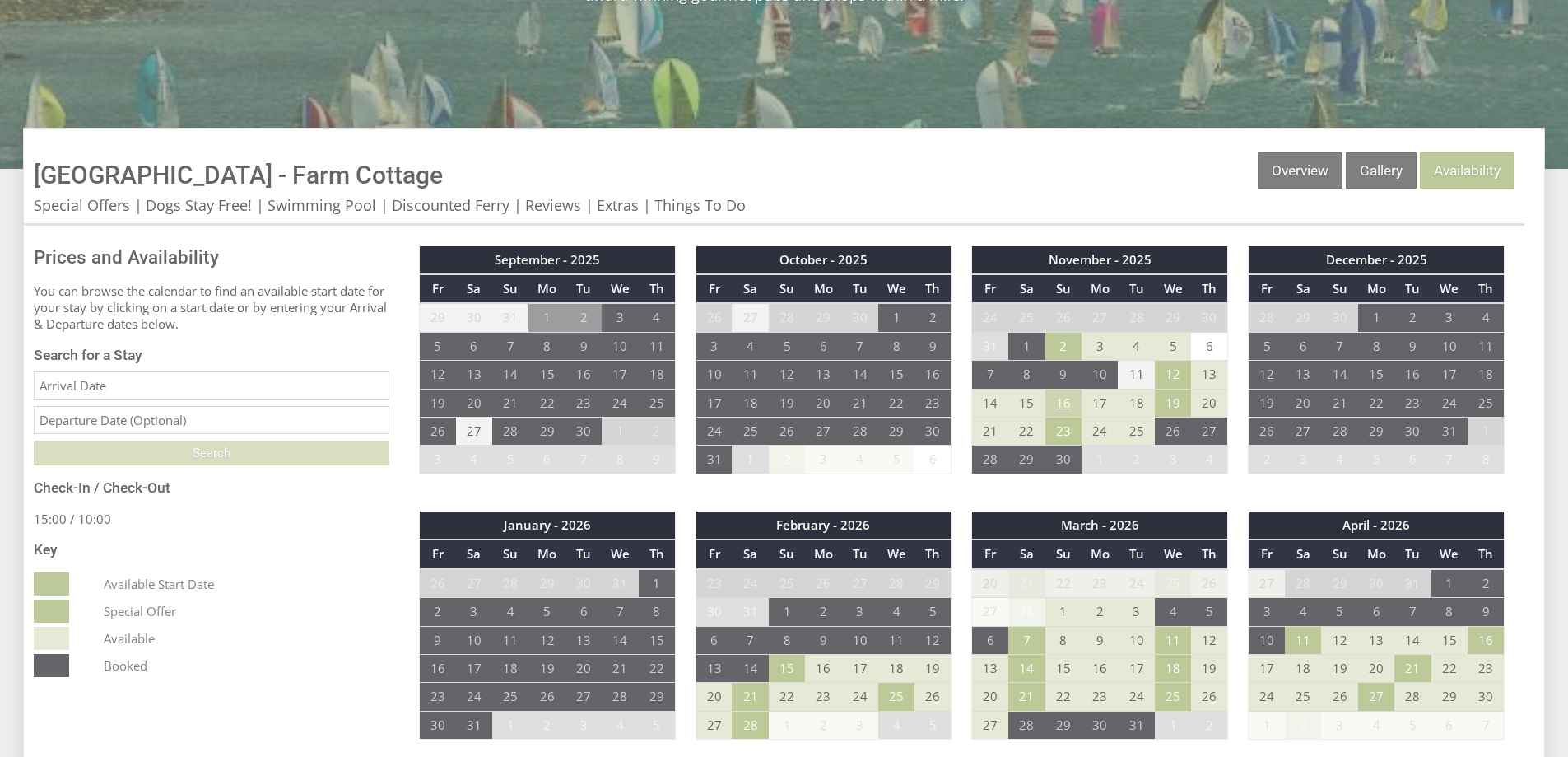
click at [1064, 403] on td "16" at bounding box center [1063, 403] width 37 height 28
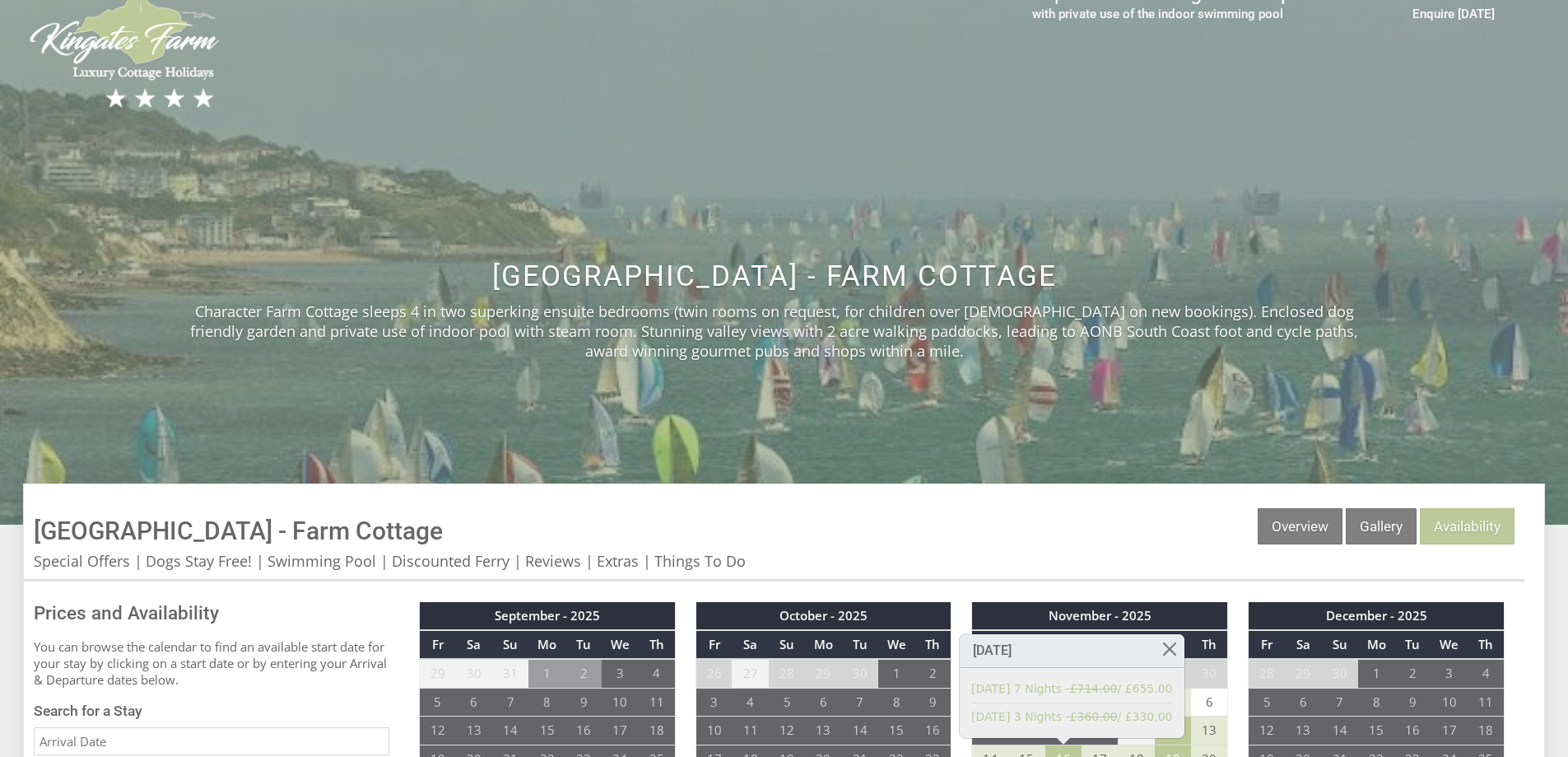
scroll to position [0, 0]
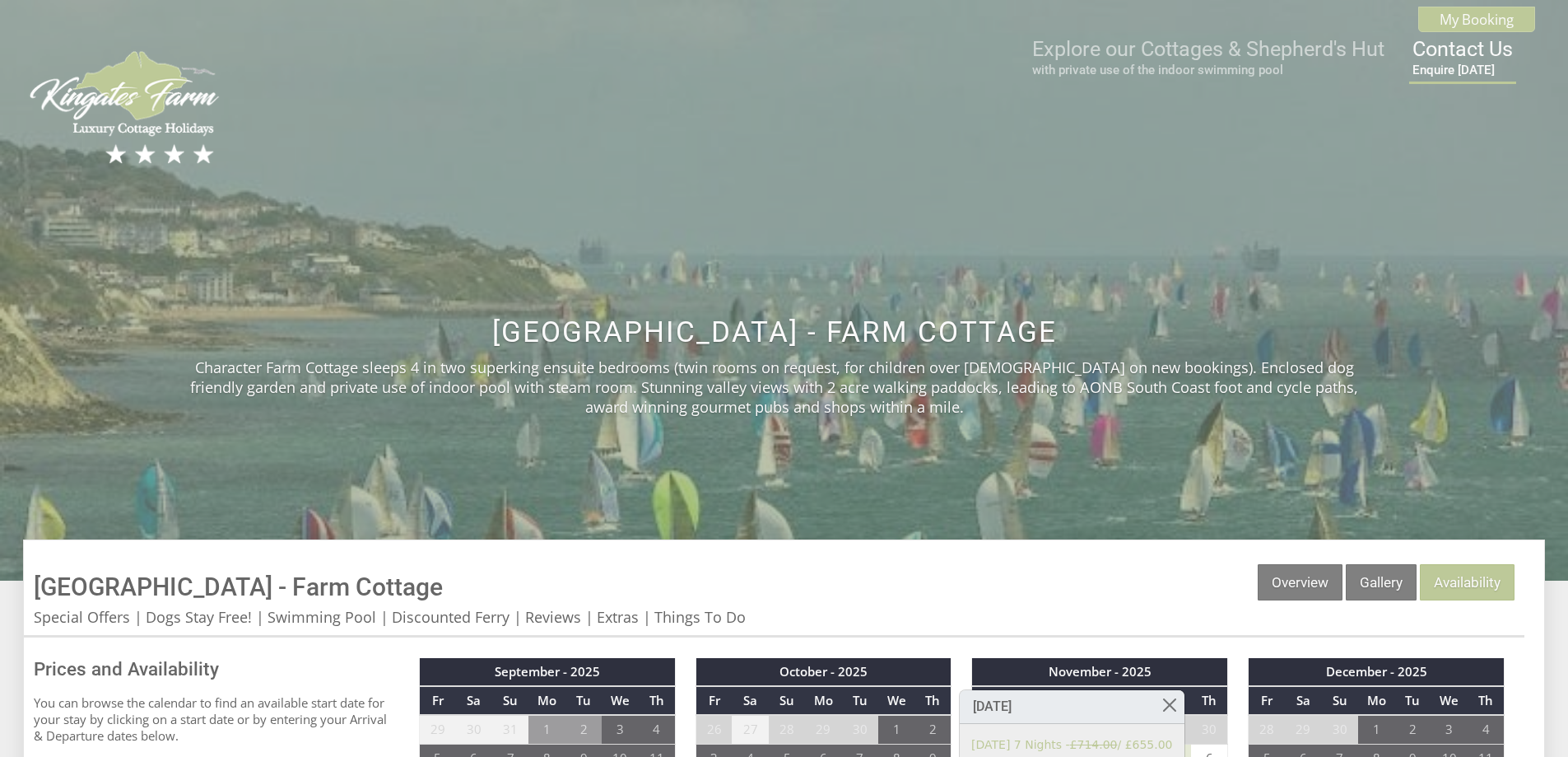
click at [1468, 51] on link "Contact Us Enquire [DATE]" at bounding box center [1462, 58] width 100 height 40
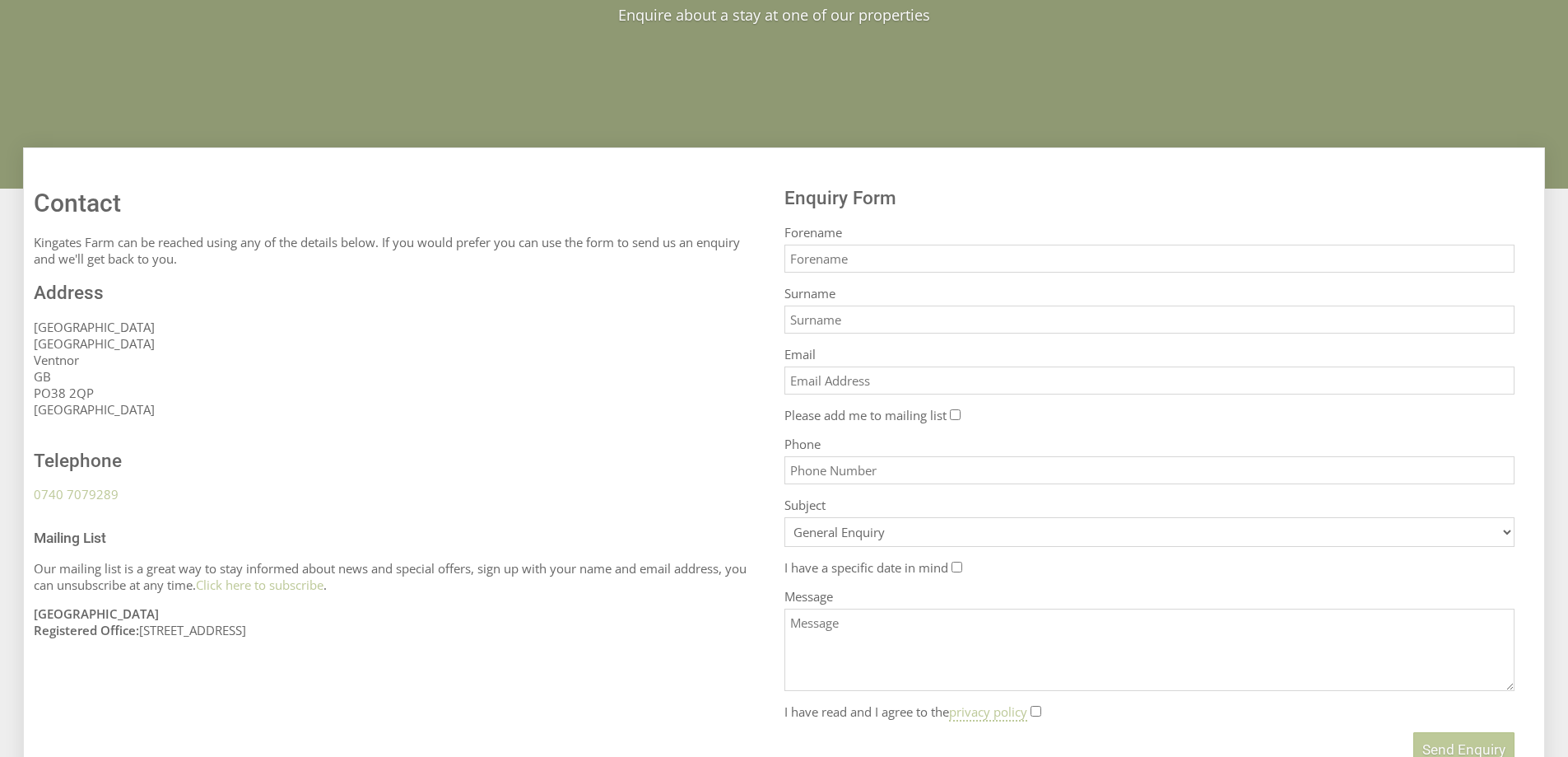
scroll to position [412, 0]
